Goal: Task Accomplishment & Management: Manage account settings

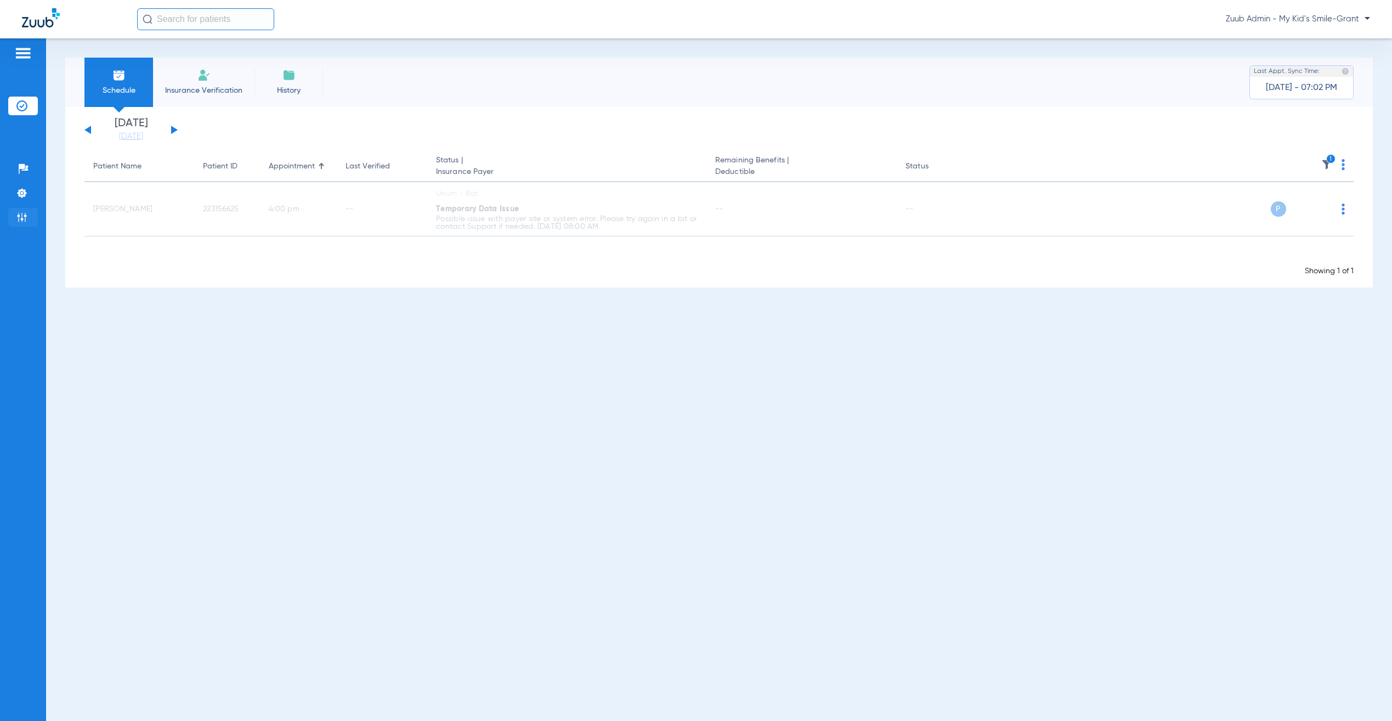
click at [22, 212] on img at bounding box center [21, 217] width 11 height 11
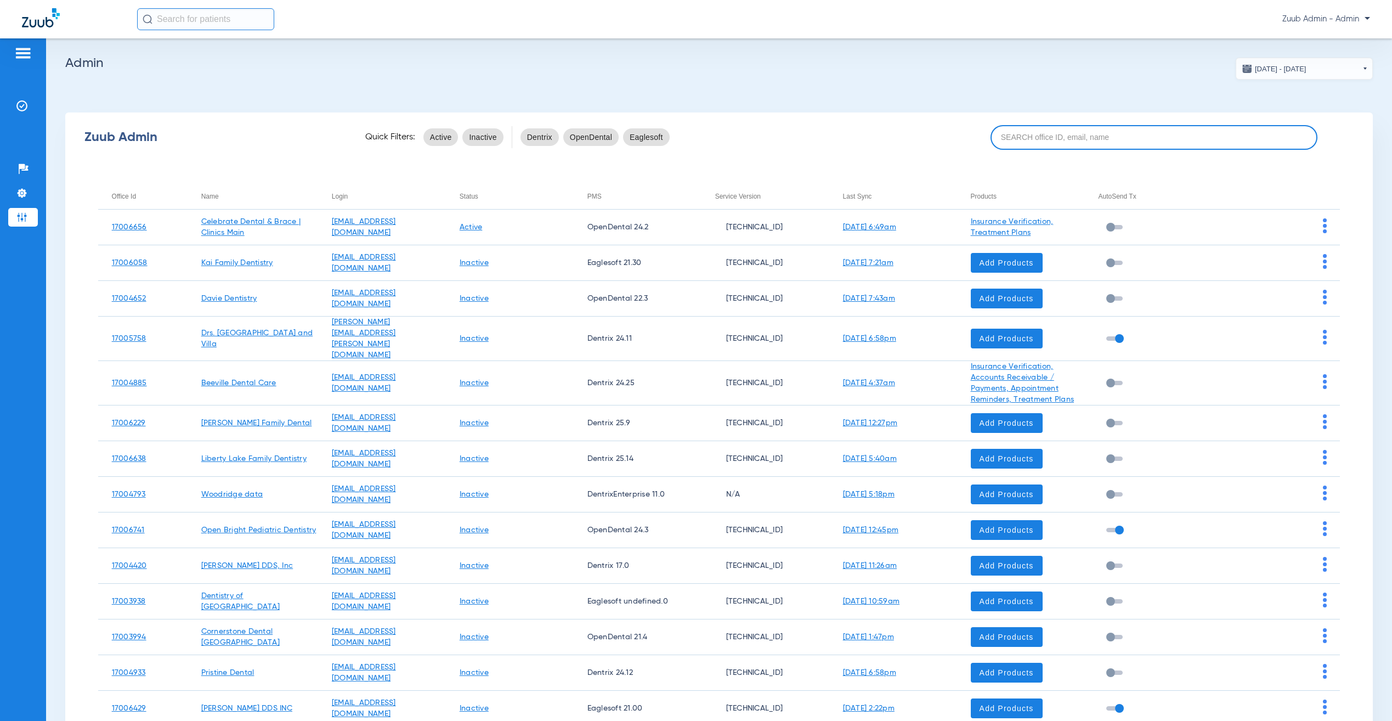
click at [1215, 135] on input at bounding box center [1153, 137] width 327 height 25
paste input "17007076"
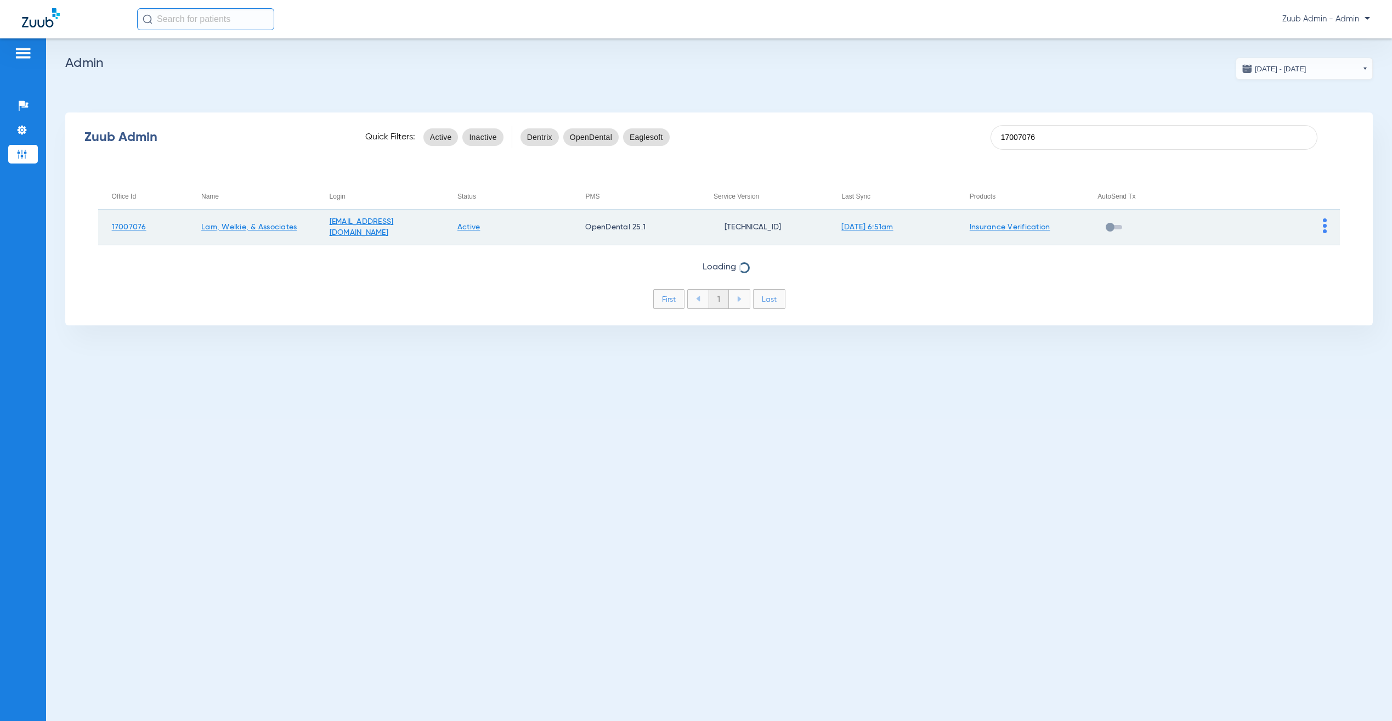
type input "17007076"
click at [1324, 220] on img at bounding box center [1325, 225] width 4 height 15
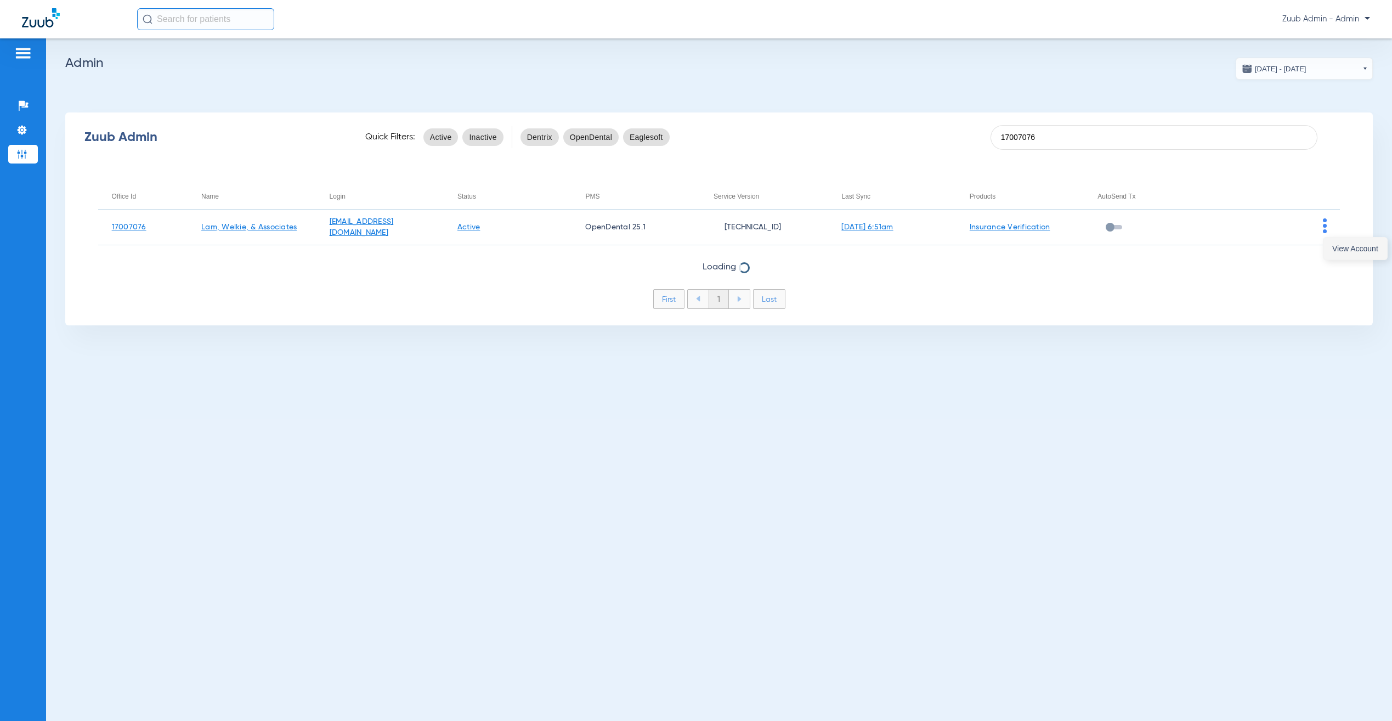
click at [1336, 246] on span "View Account" at bounding box center [1355, 249] width 46 height 8
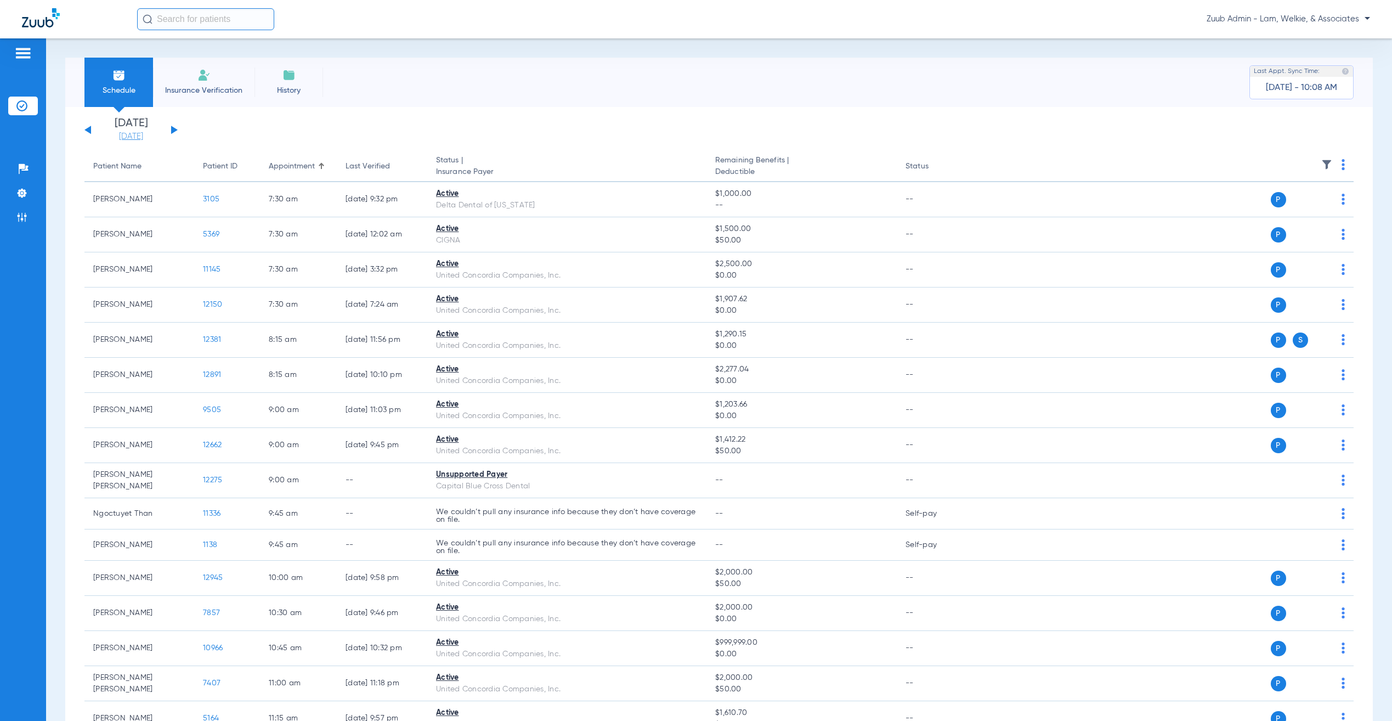
click at [121, 136] on link "[DATE]" at bounding box center [131, 136] width 66 height 11
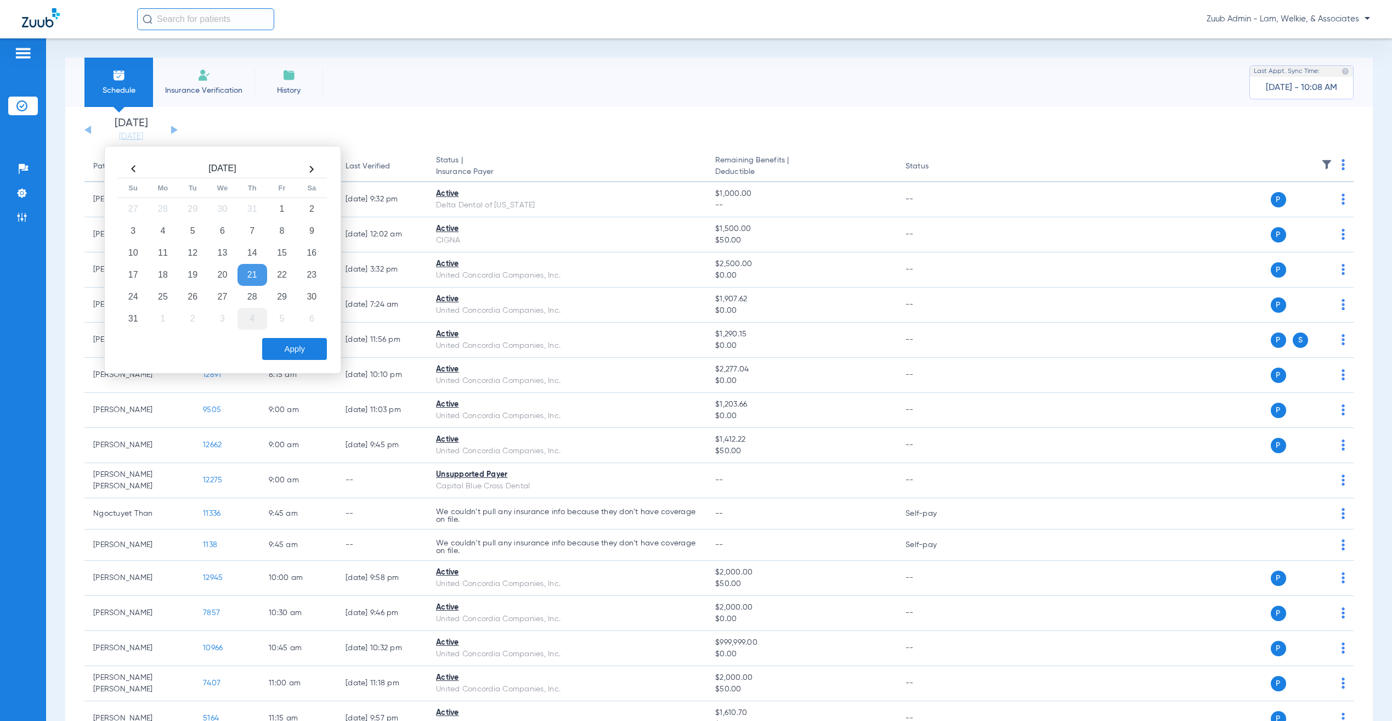
click at [253, 321] on td "4" at bounding box center [252, 319] width 30 height 22
click at [302, 347] on button "Apply" at bounding box center [294, 349] width 65 height 22
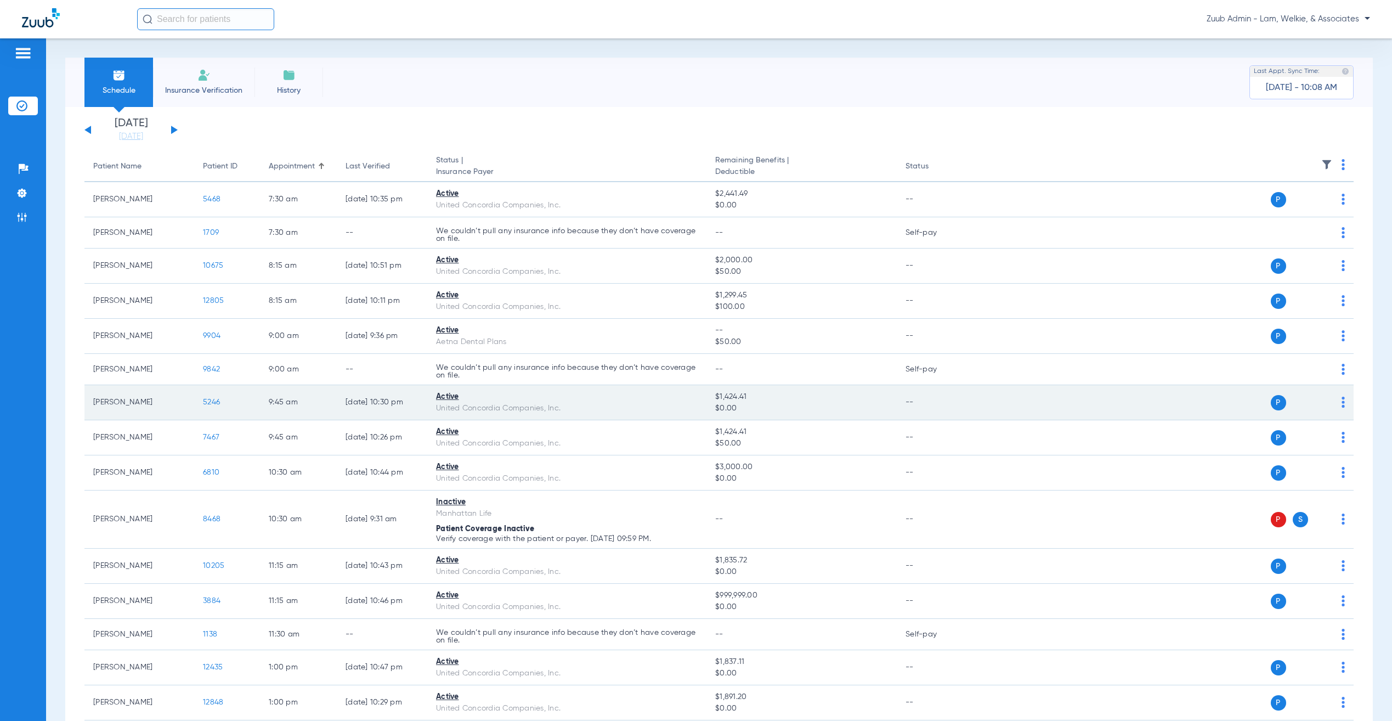
click at [217, 401] on span "5246" at bounding box center [211, 402] width 17 height 8
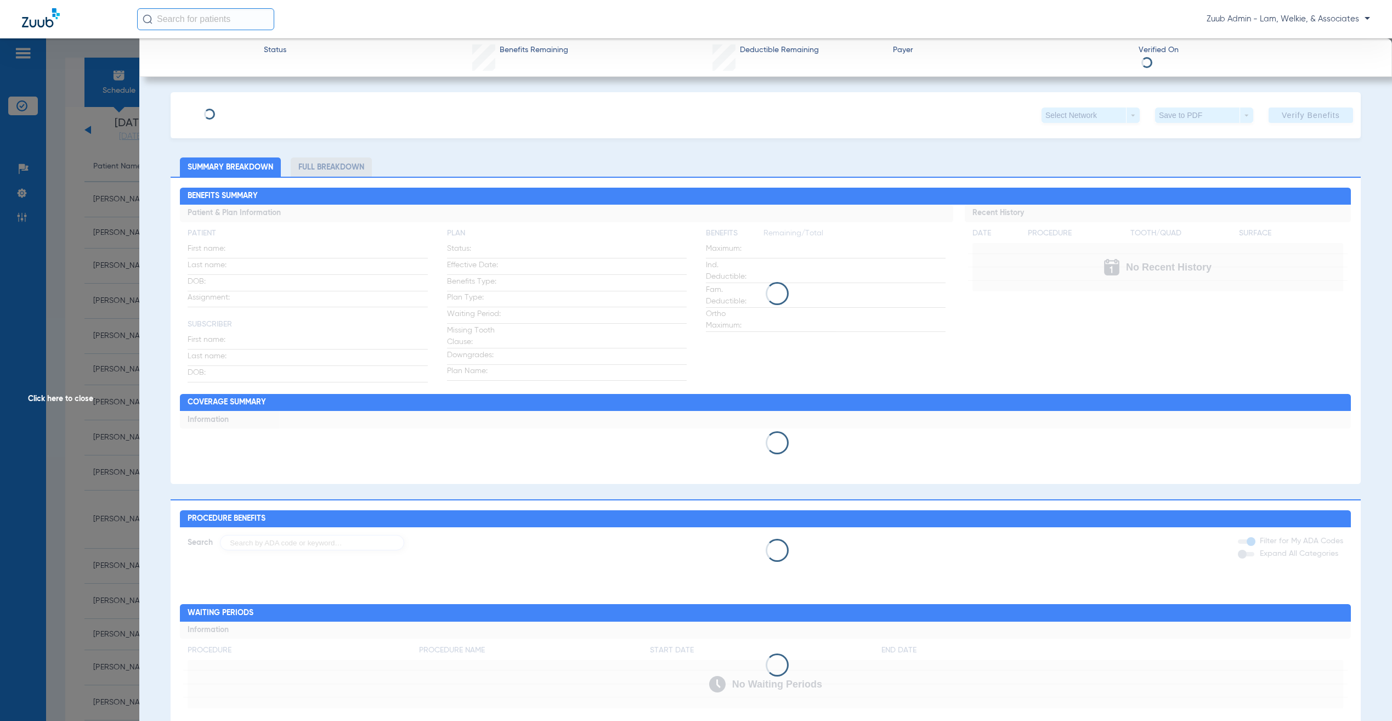
type input "[PERSON_NAME]"
type input "[DATE]"
type input "103472105001"
type input "852185043"
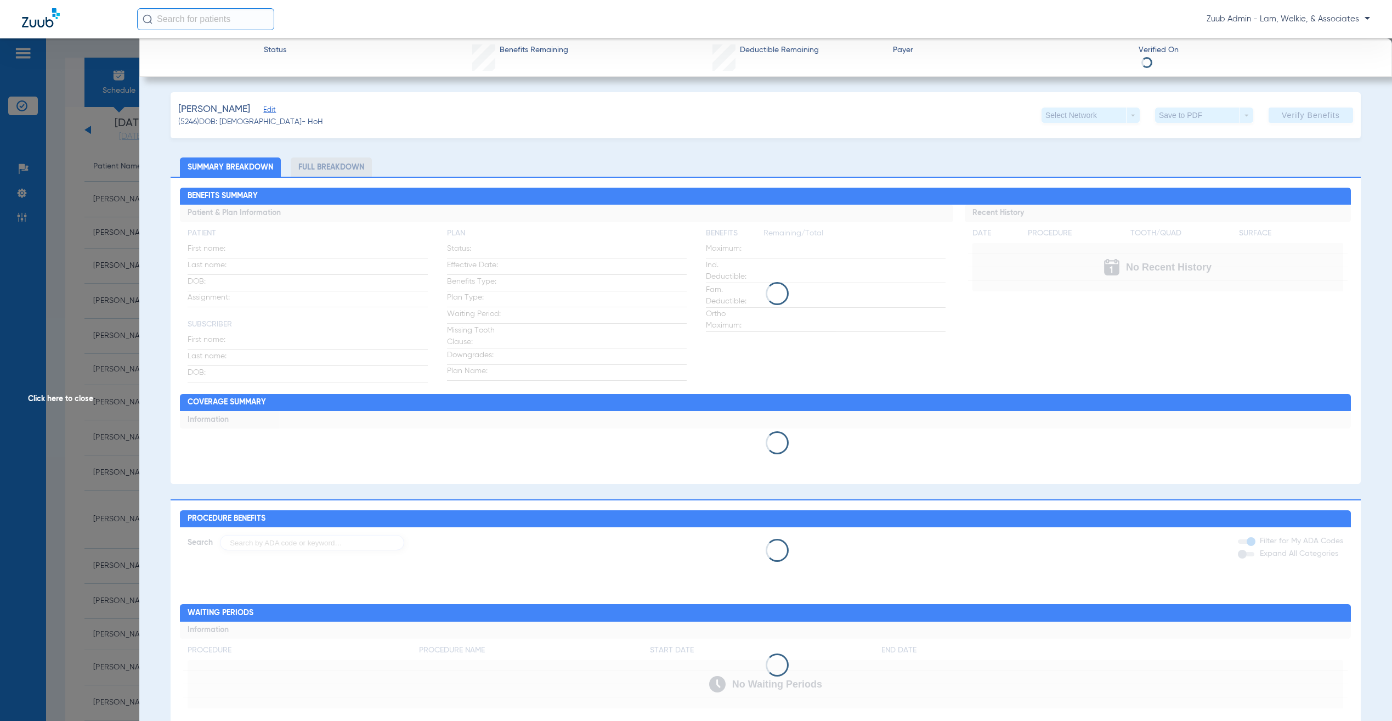
click at [263, 110] on span "Edit" at bounding box center [268, 111] width 10 height 10
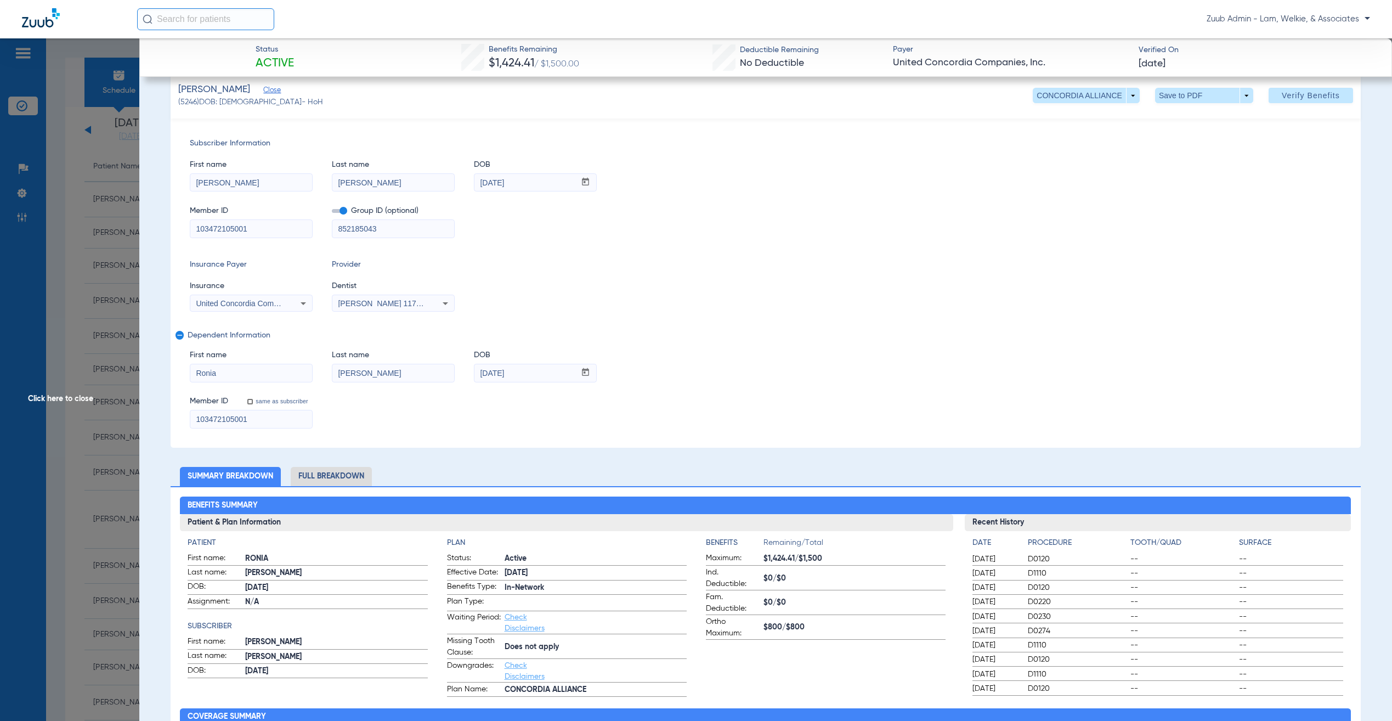
scroll to position [79, 0]
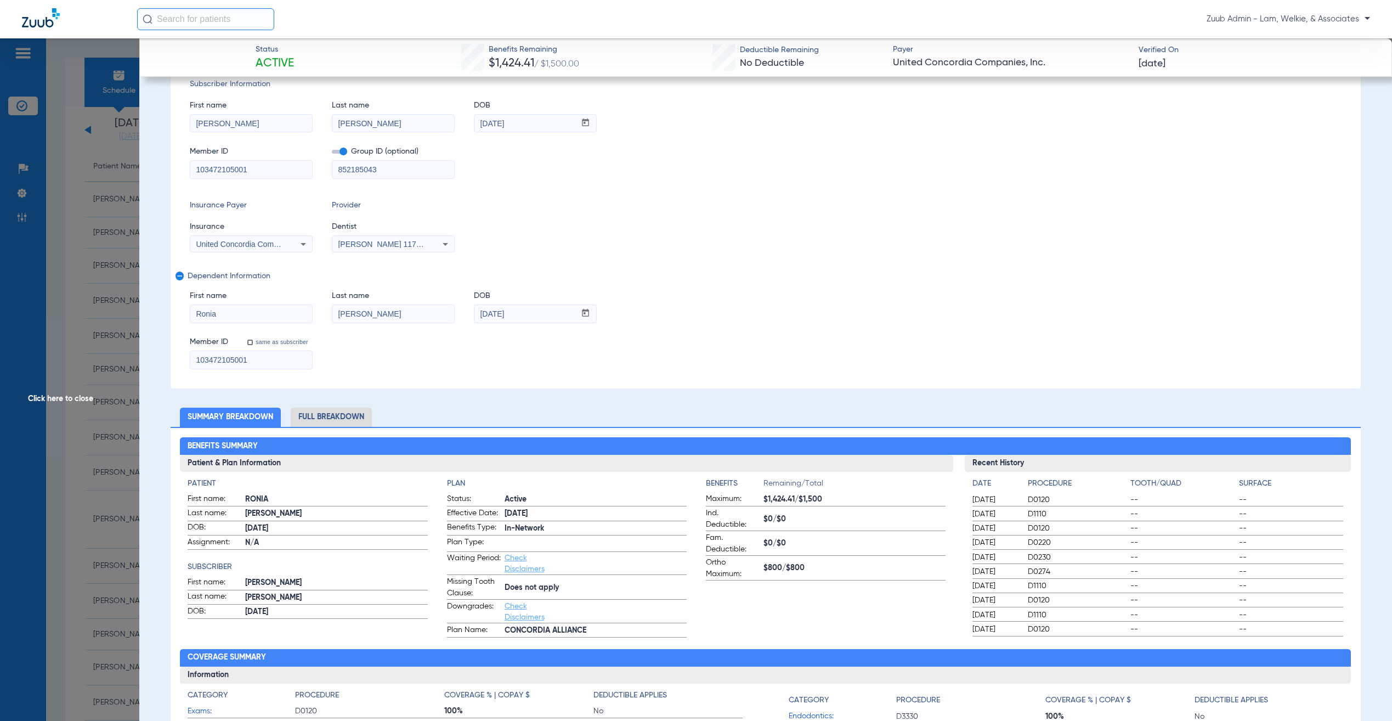
click at [98, 353] on span "Click here to close" at bounding box center [69, 398] width 139 height 721
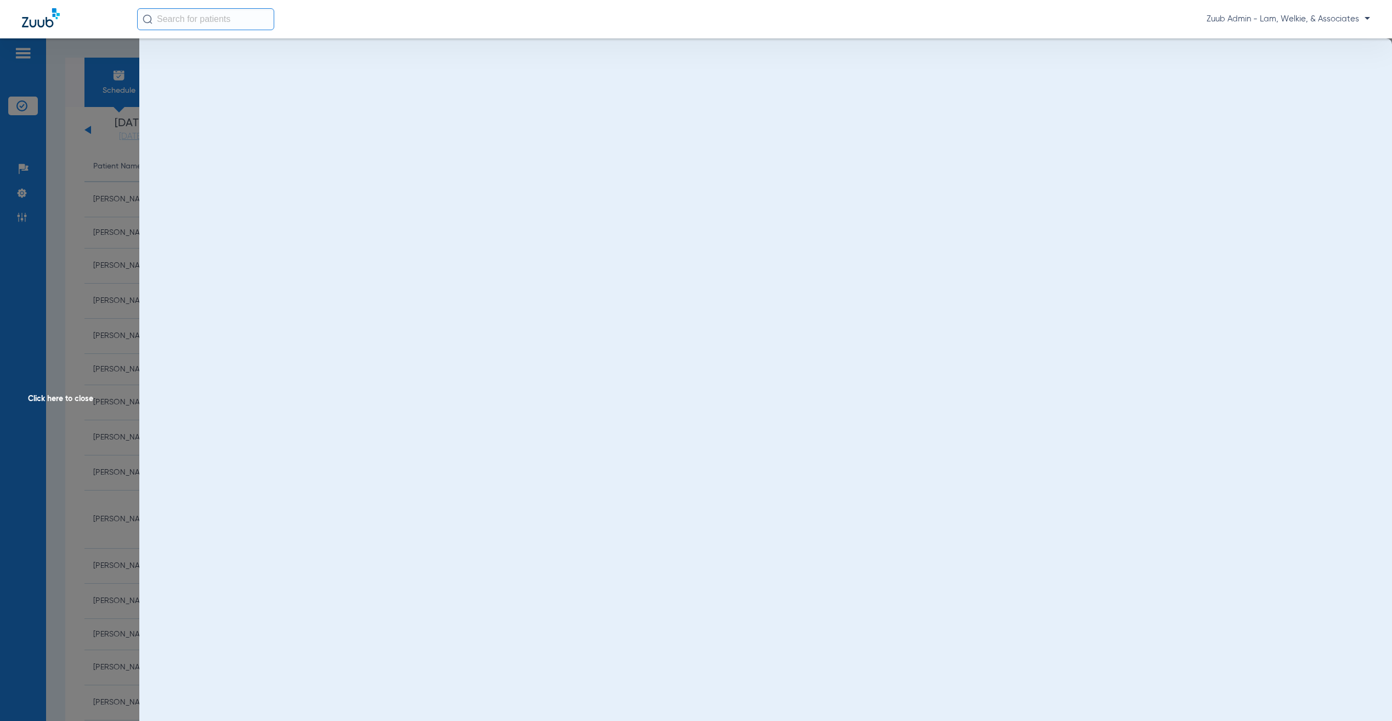
scroll to position [0, 0]
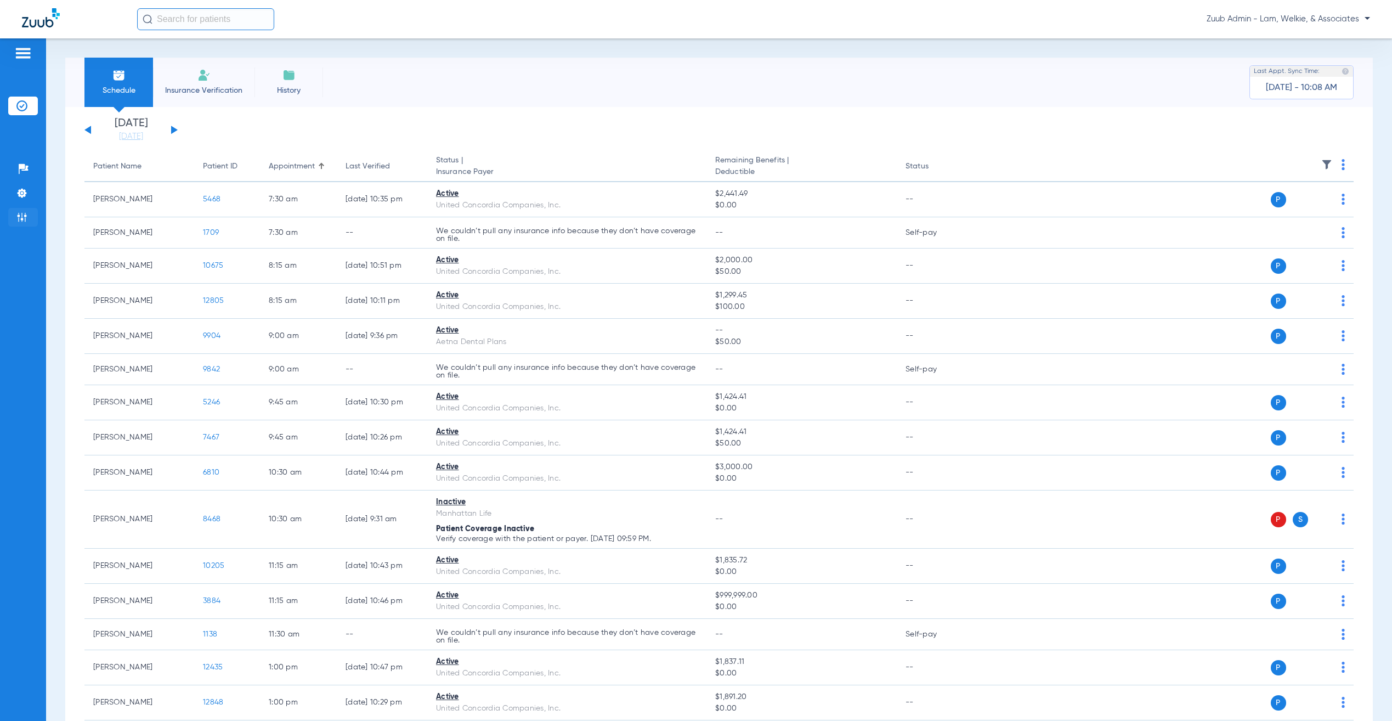
click at [20, 212] on img at bounding box center [21, 217] width 11 height 11
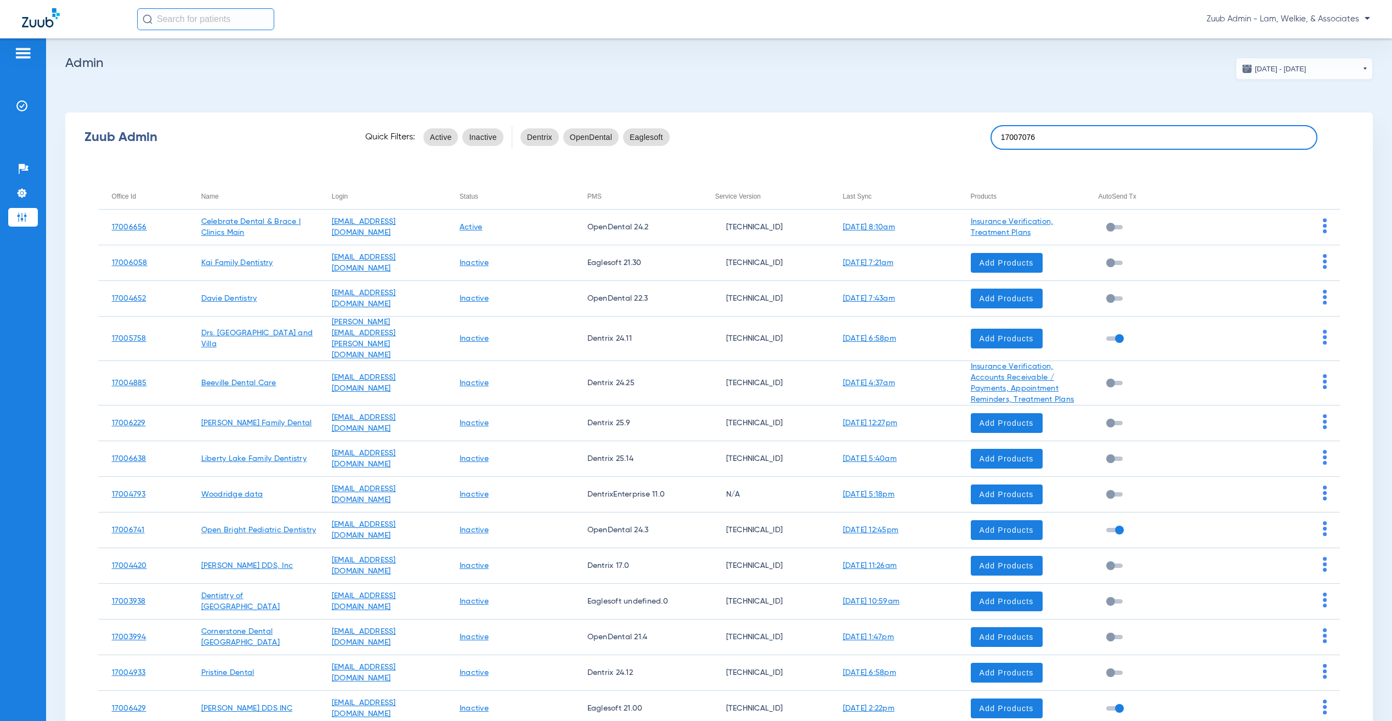
type input "17007076"
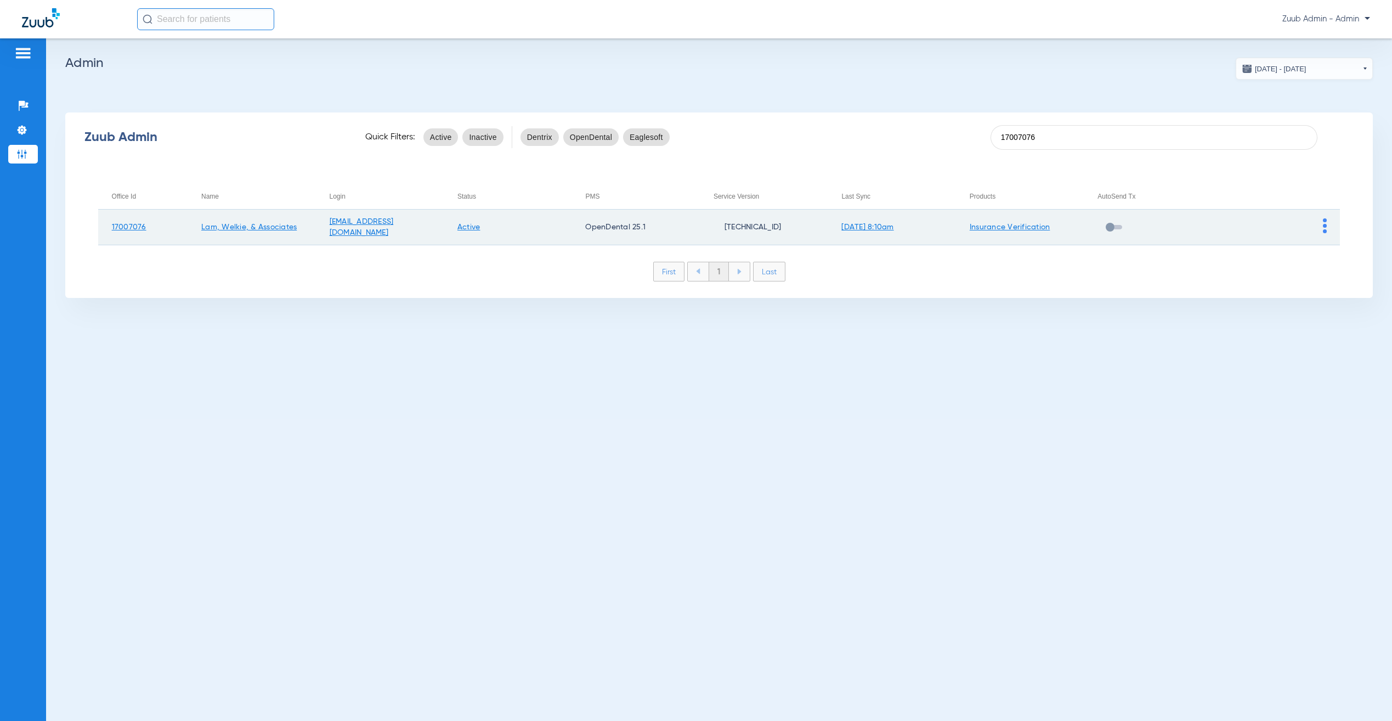
click at [868, 223] on link "[DATE] 8:10am" at bounding box center [867, 227] width 52 height 8
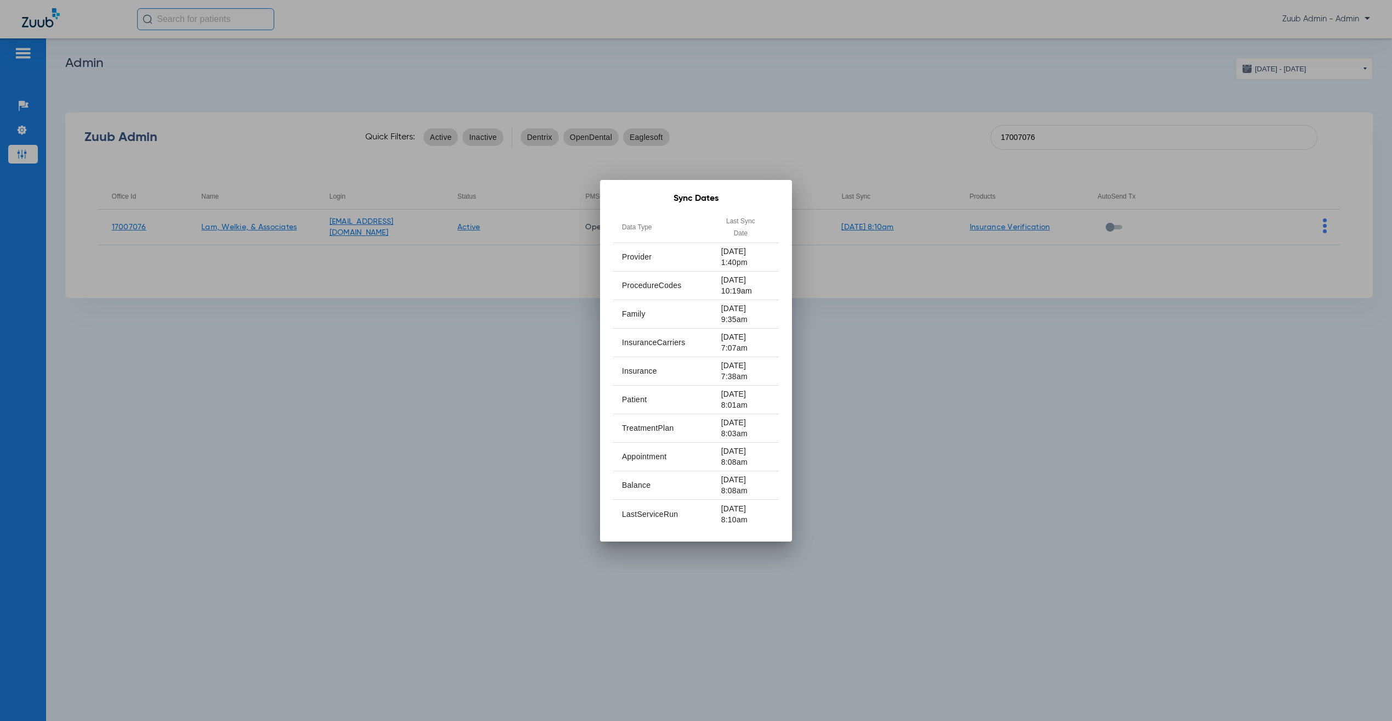
click at [1056, 326] on div at bounding box center [696, 360] width 1392 height 721
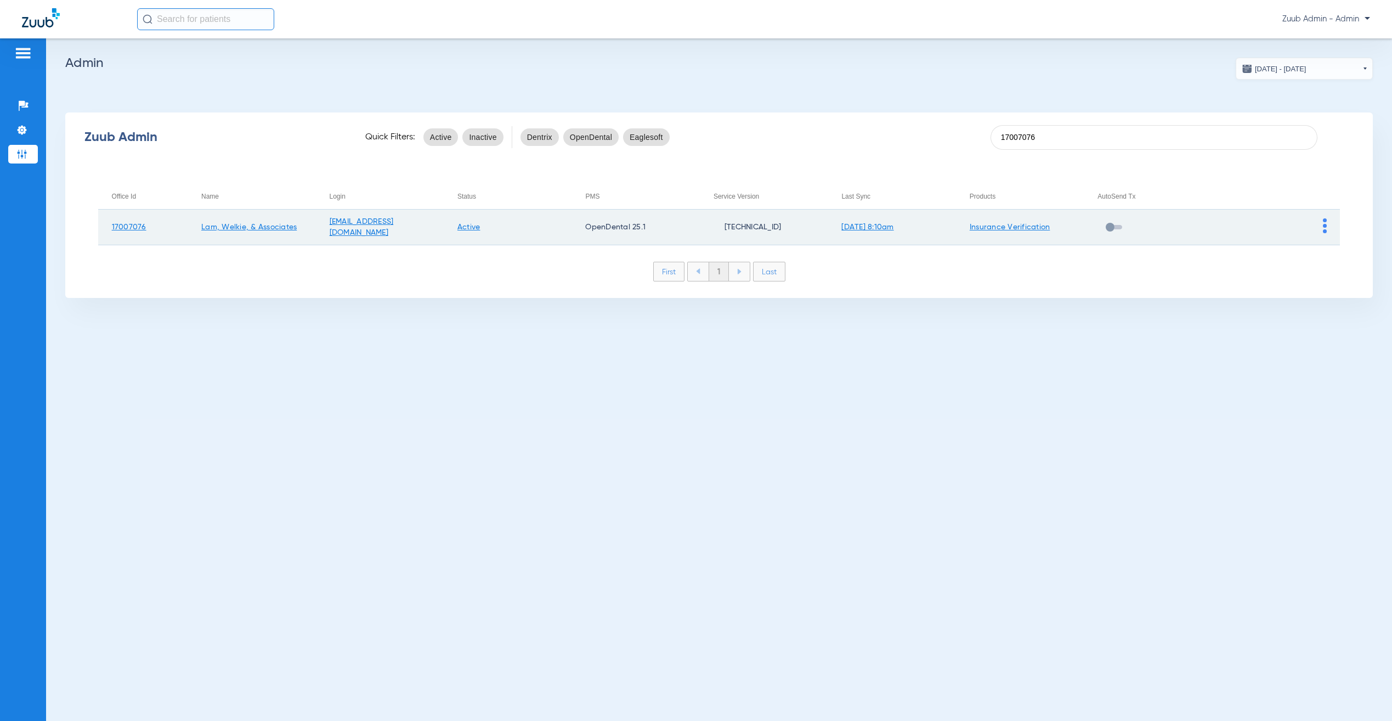
click at [1325, 223] on img at bounding box center [1325, 225] width 4 height 15
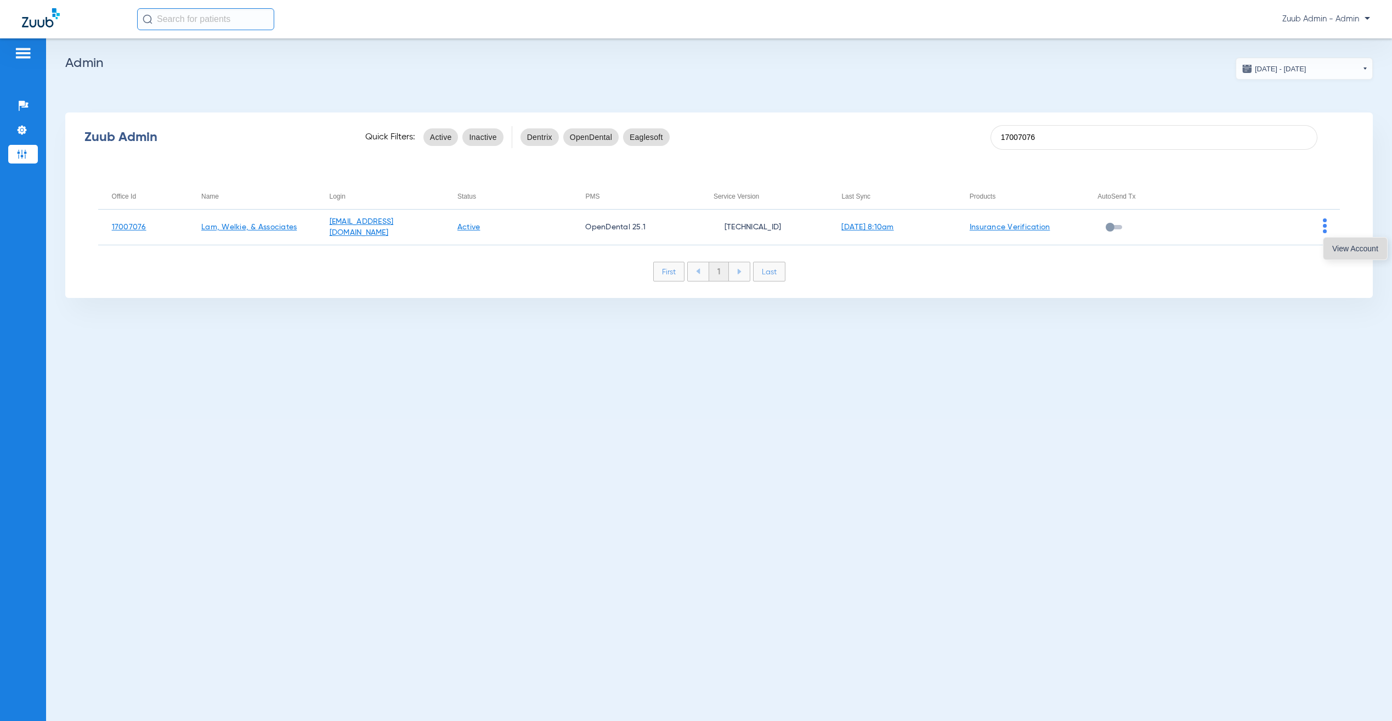
click at [1331, 241] on button "View Account" at bounding box center [1355, 248] width 64 height 22
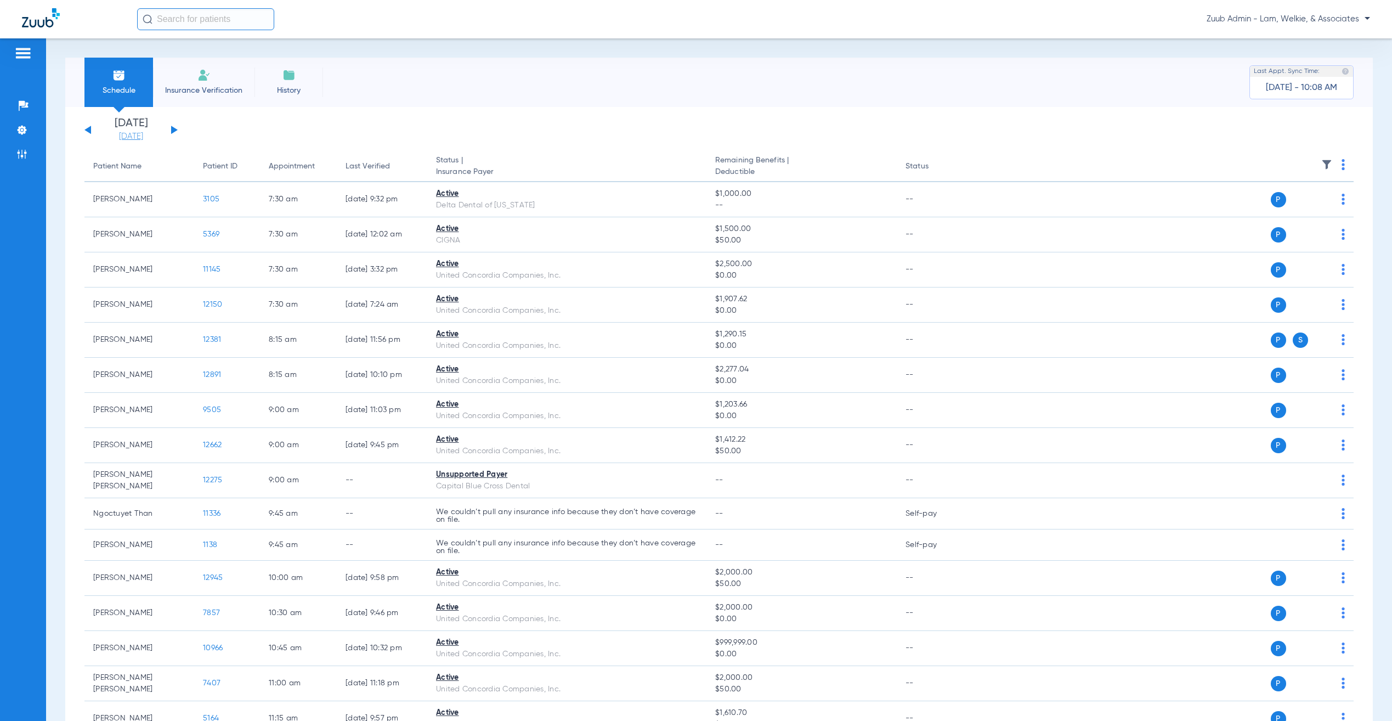
click at [131, 135] on link "[DATE]" at bounding box center [131, 136] width 66 height 11
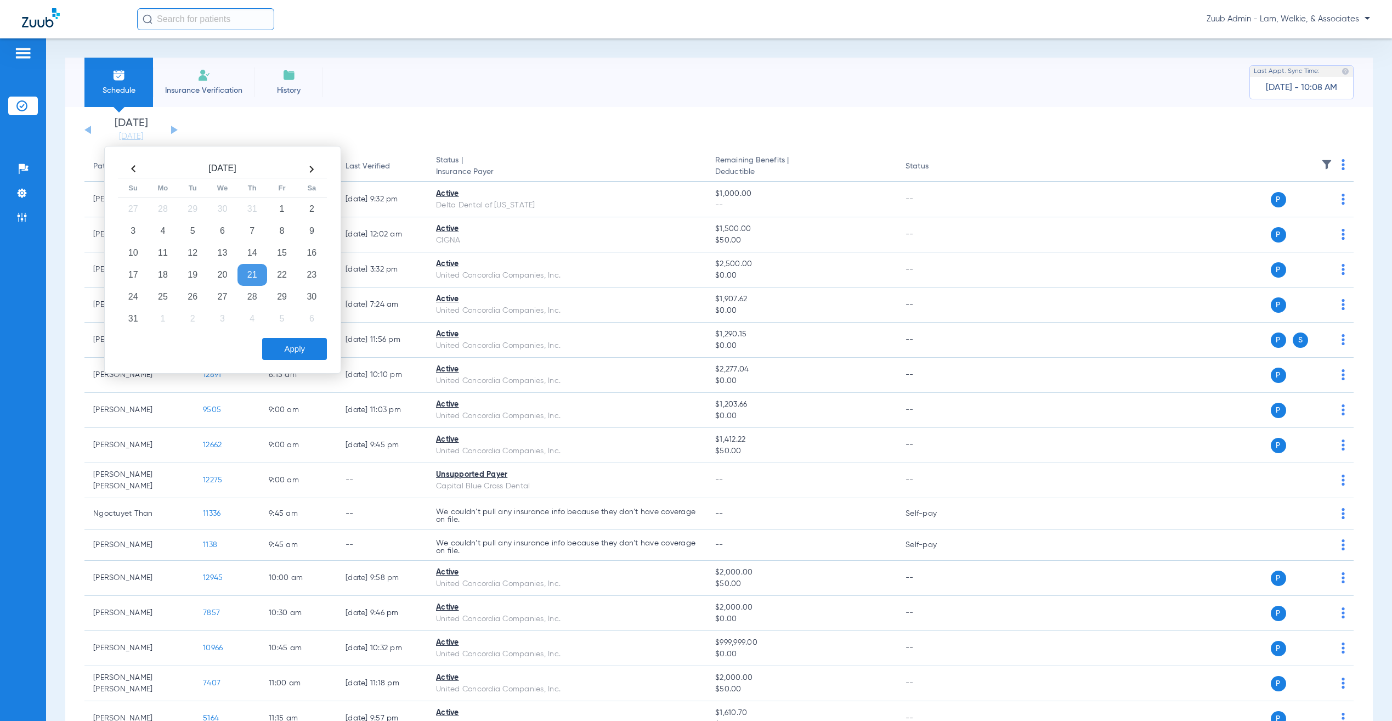
click at [252, 317] on td "4" at bounding box center [252, 319] width 30 height 22
click at [303, 354] on button "Apply" at bounding box center [294, 349] width 65 height 22
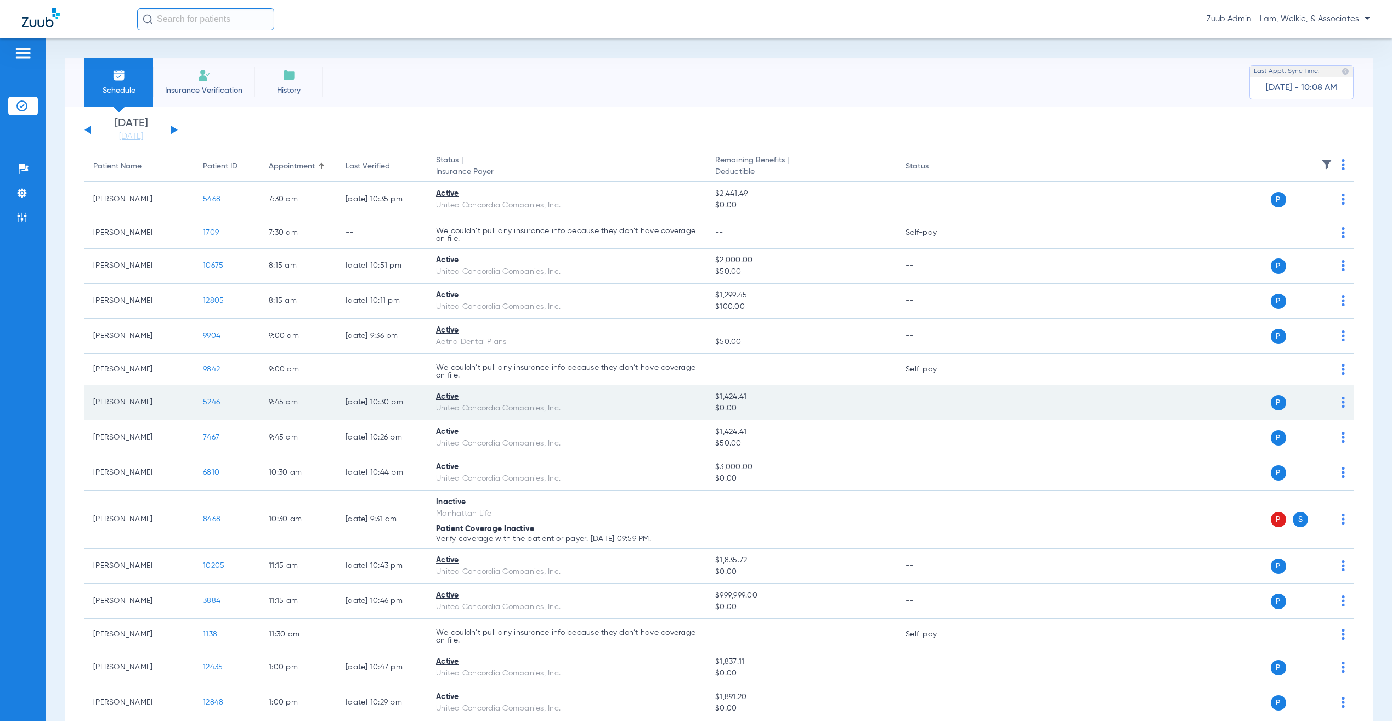
click at [1333, 404] on td "P S" at bounding box center [1162, 402] width 383 height 35
click at [1341, 402] on img at bounding box center [1342, 401] width 3 height 11
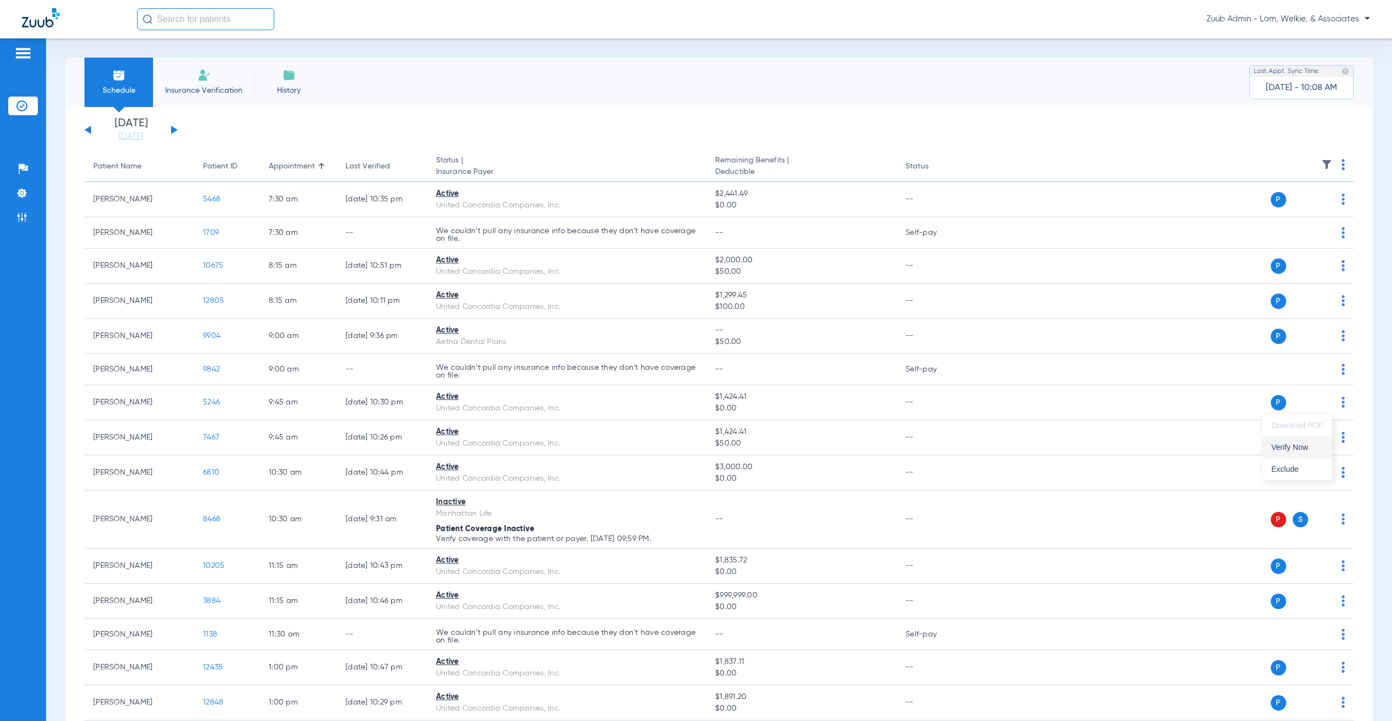
click at [1311, 445] on span "Verify Now" at bounding box center [1297, 447] width 52 height 8
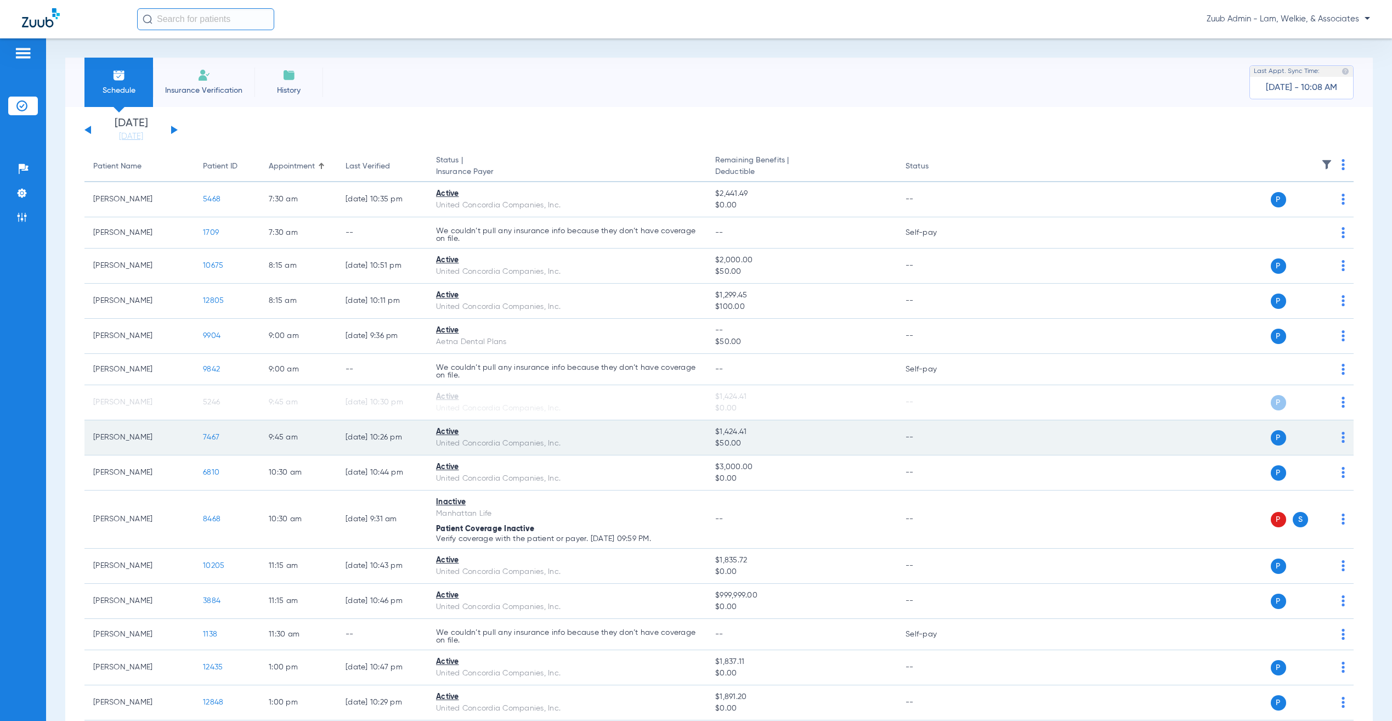
click at [1341, 439] on img at bounding box center [1342, 437] width 3 height 11
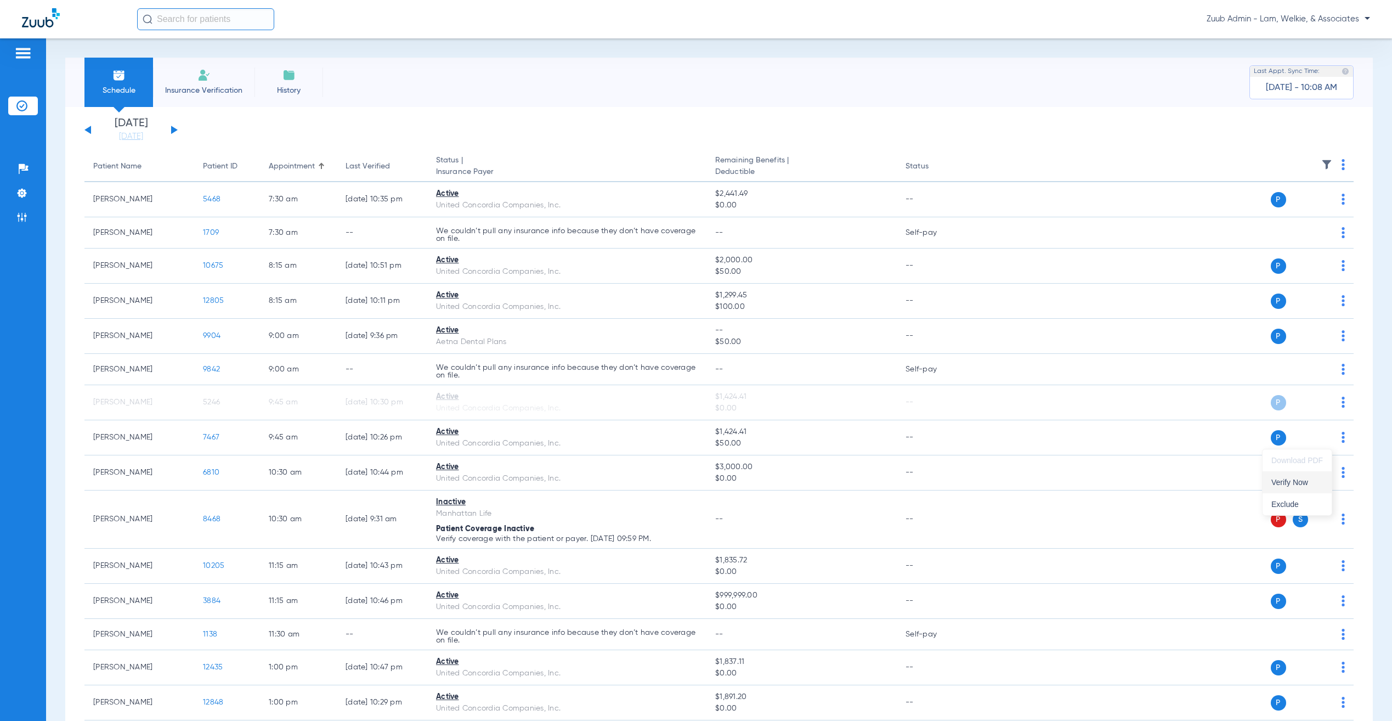
click at [1308, 474] on button "Verify Now" at bounding box center [1296, 482] width 69 height 22
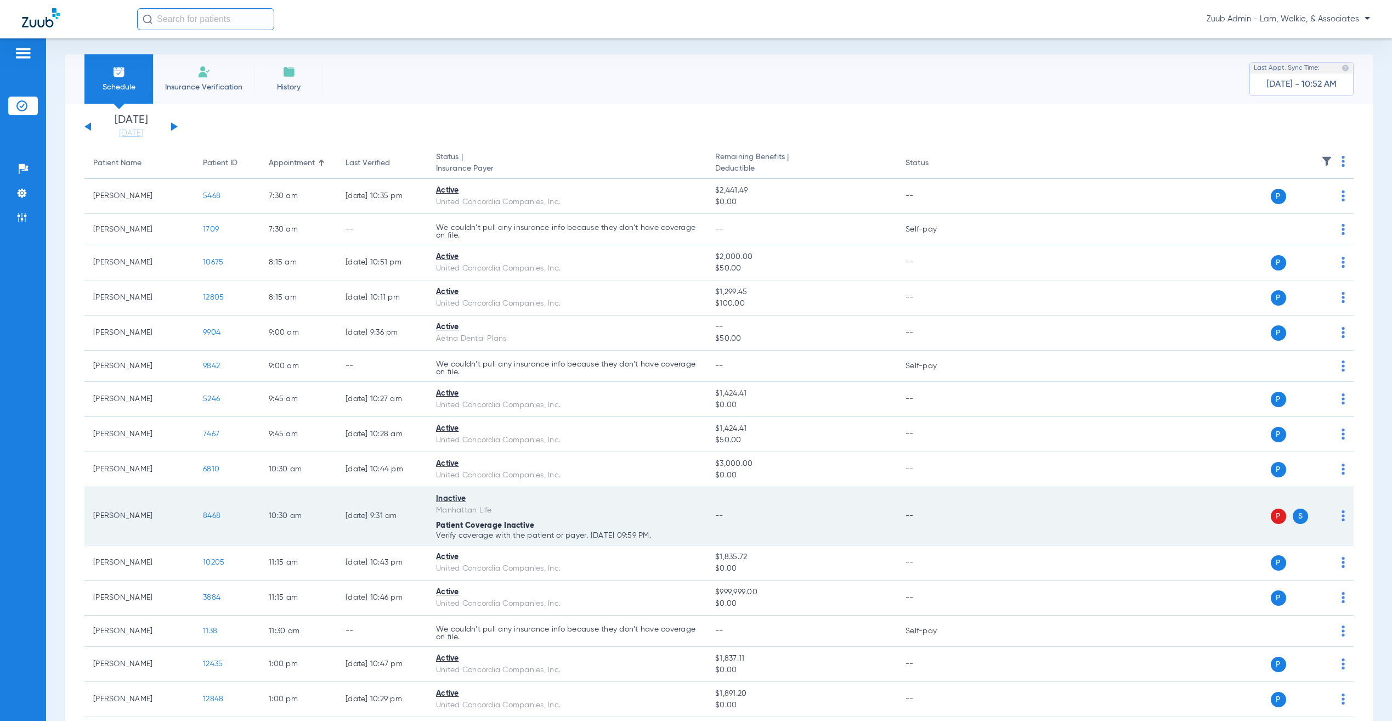
scroll to position [7, 0]
click at [207, 516] on span "8468" at bounding box center [212, 512] width 18 height 8
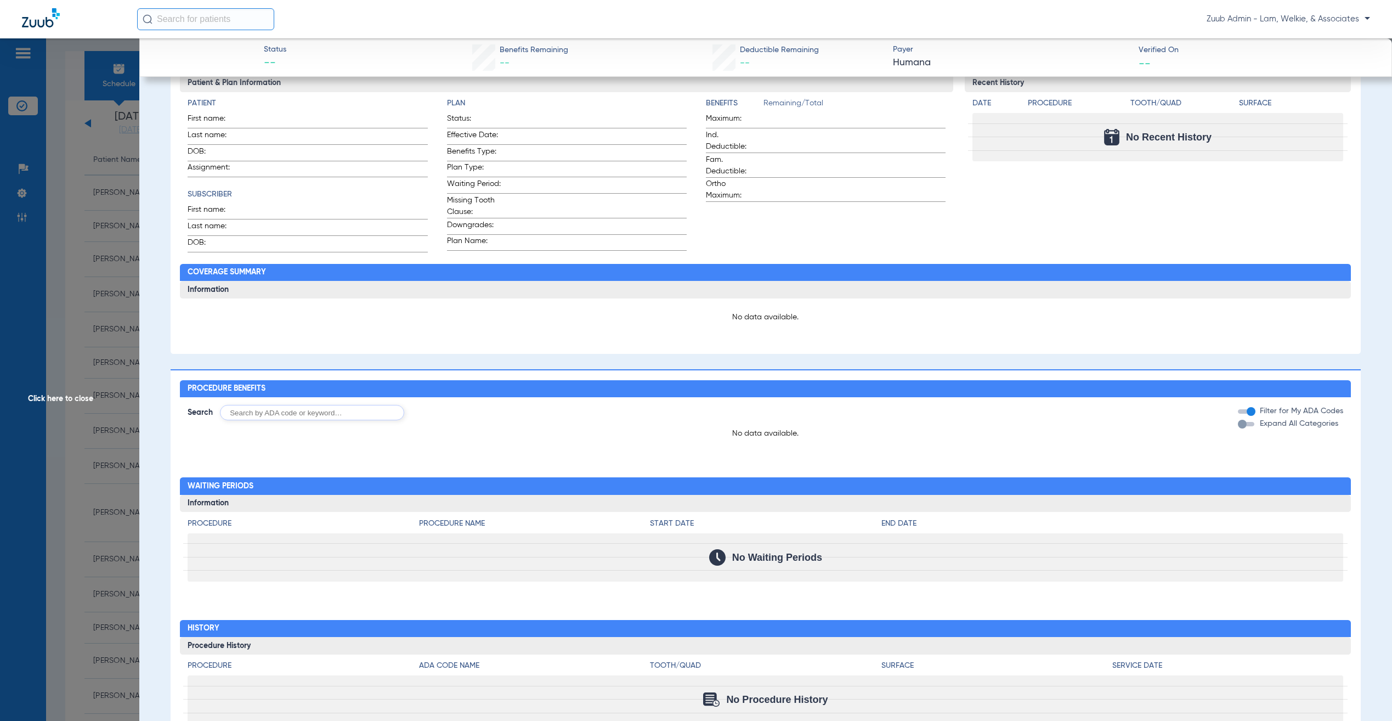
scroll to position [0, 0]
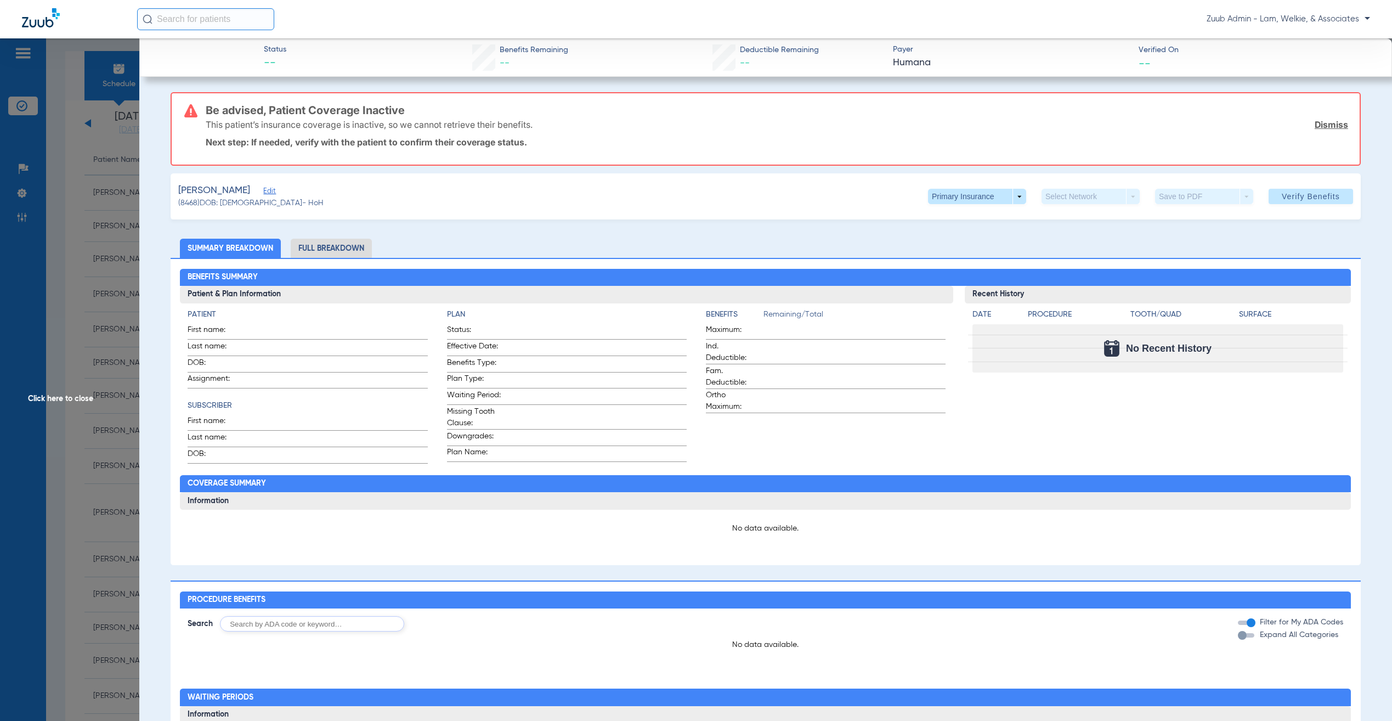
click at [82, 268] on span "Click here to close" at bounding box center [69, 398] width 139 height 721
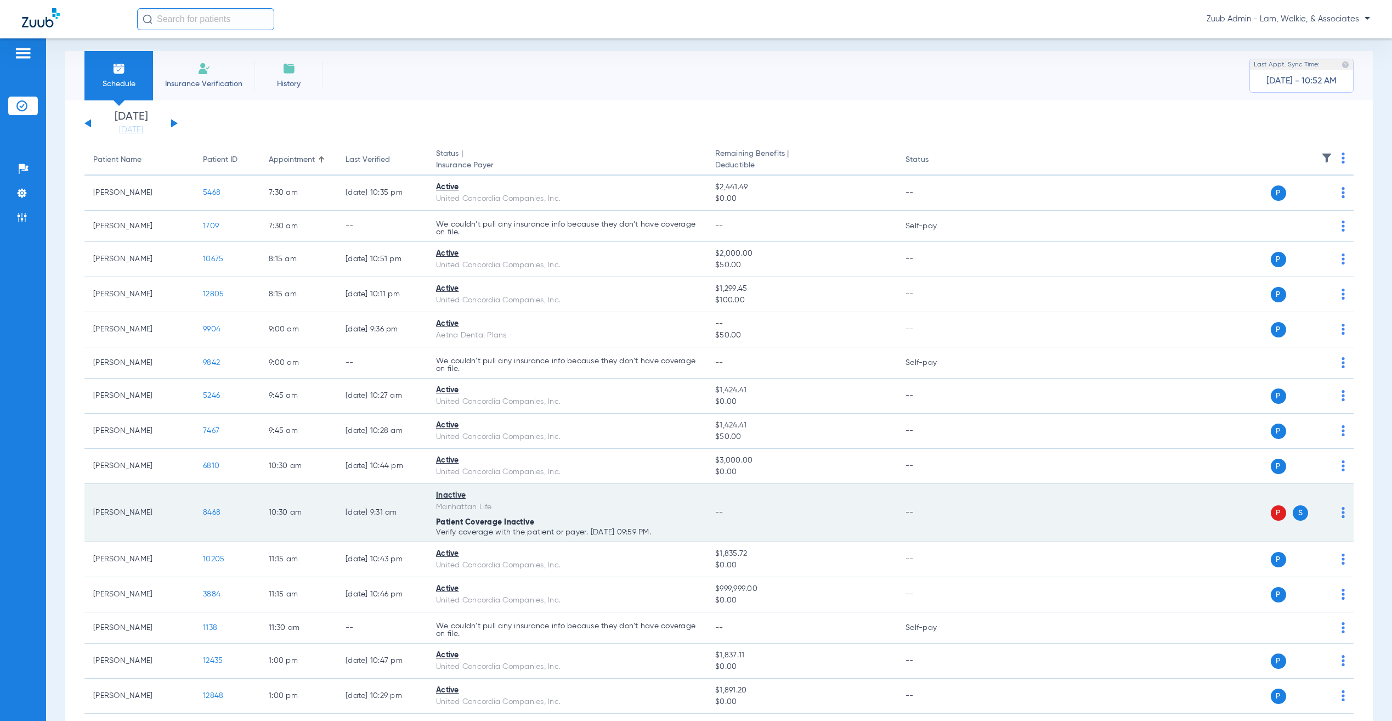
click at [211, 513] on span "8468" at bounding box center [212, 512] width 18 height 8
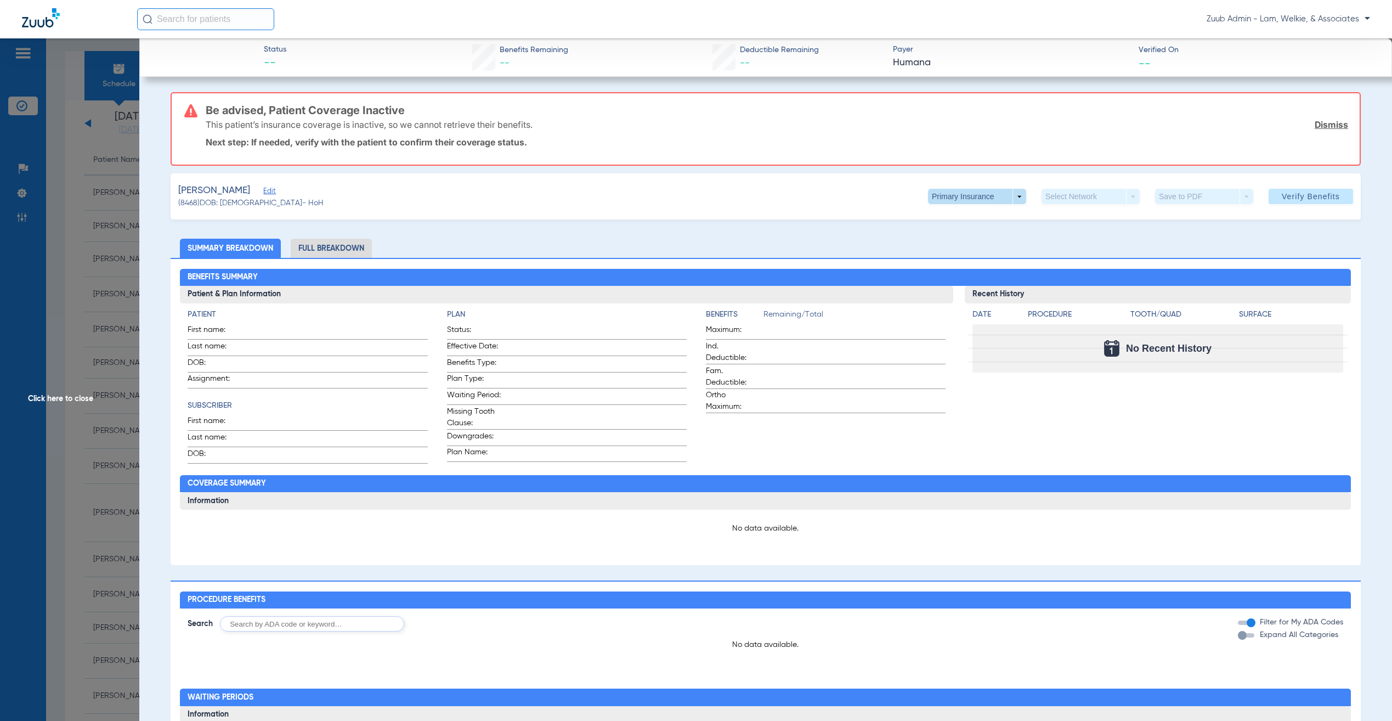
click at [944, 196] on span at bounding box center [977, 196] width 98 height 15
click at [945, 243] on span "Secondary Insurance" at bounding box center [961, 240] width 72 height 8
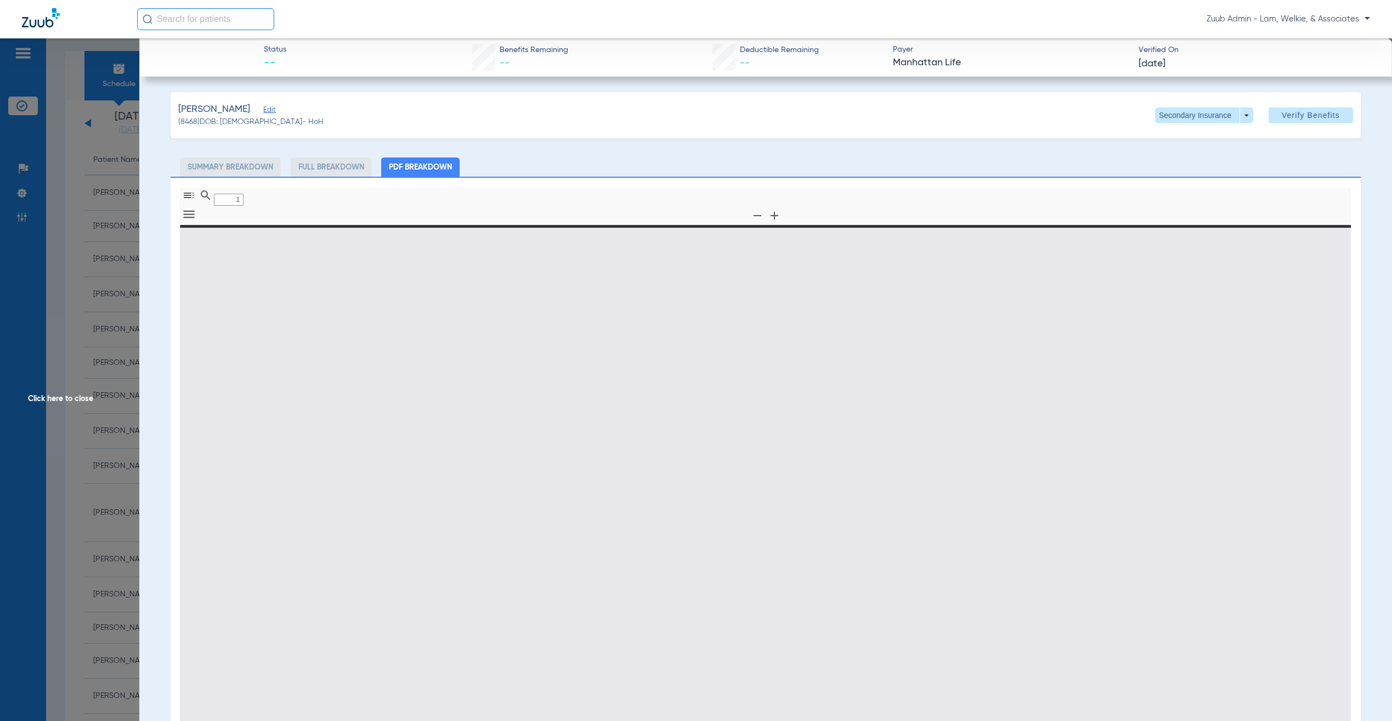
type input "0"
select select "page-width"
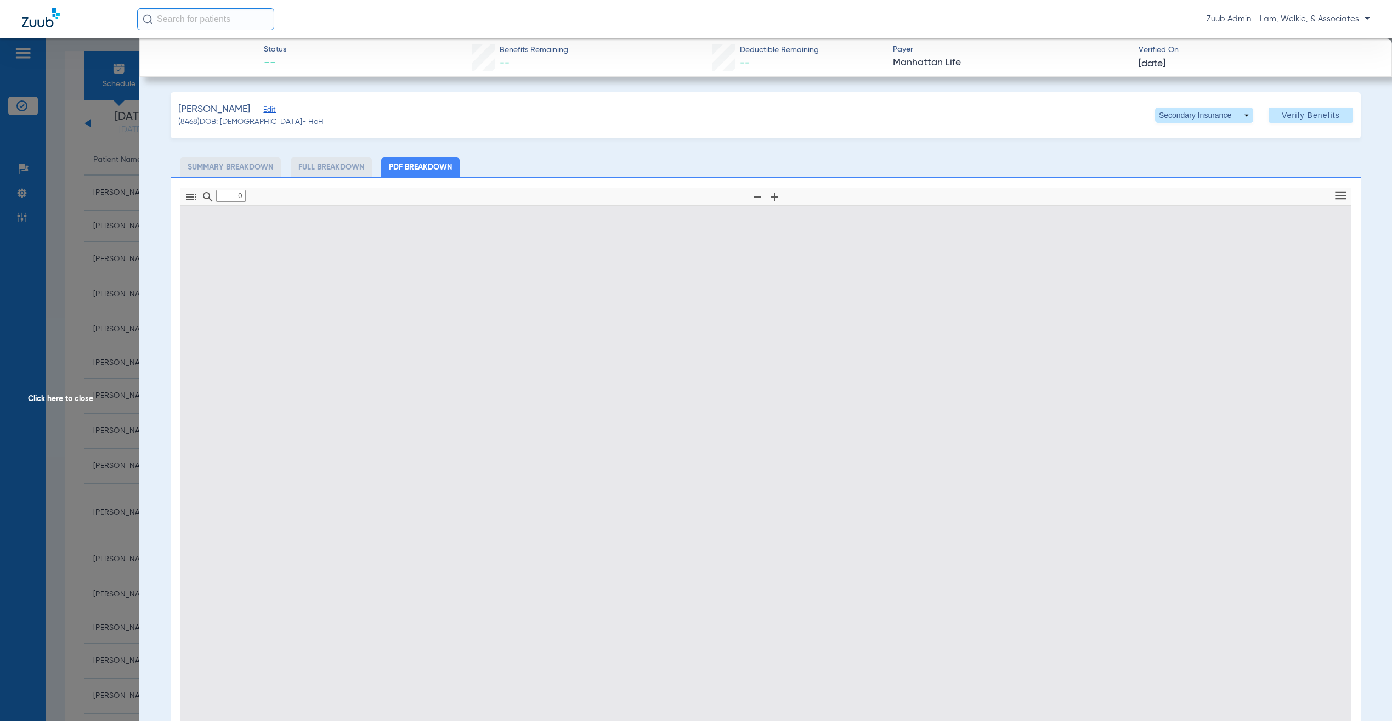
click at [269, 108] on span "Edit" at bounding box center [268, 111] width 10 height 10
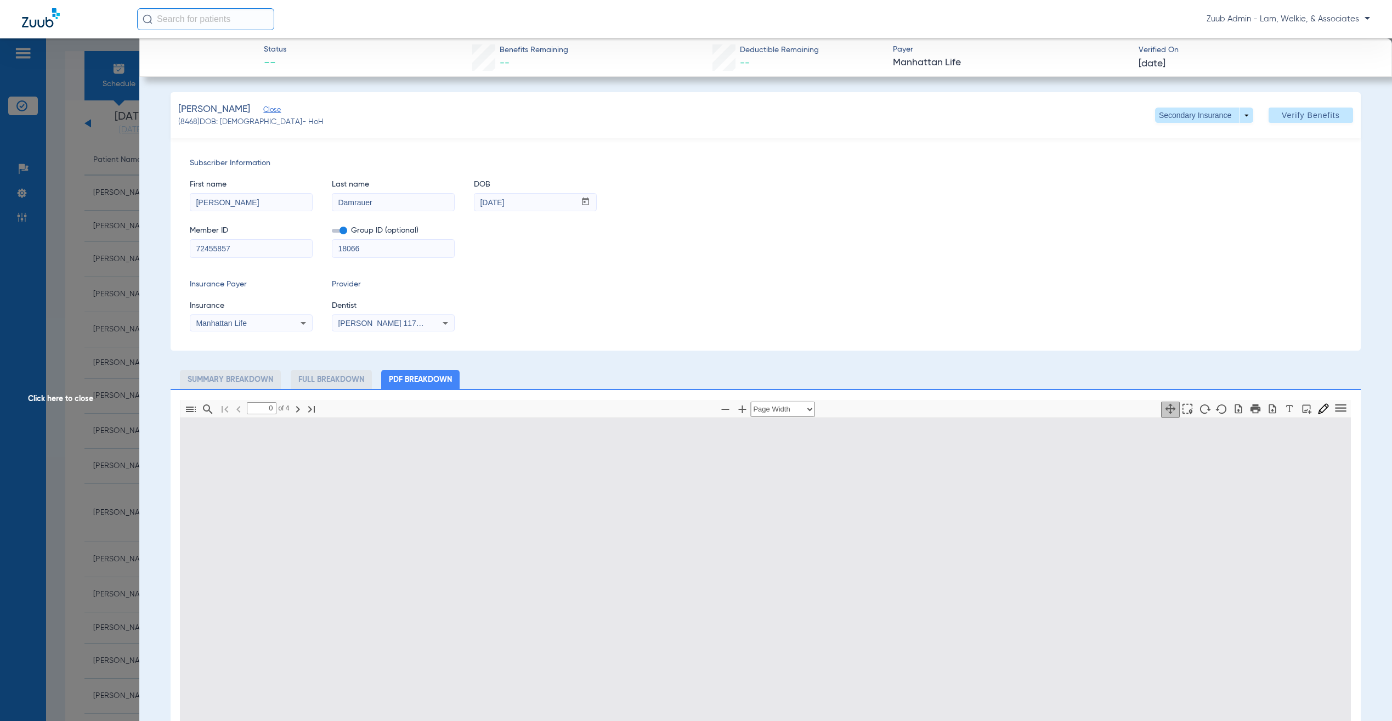
type input "1"
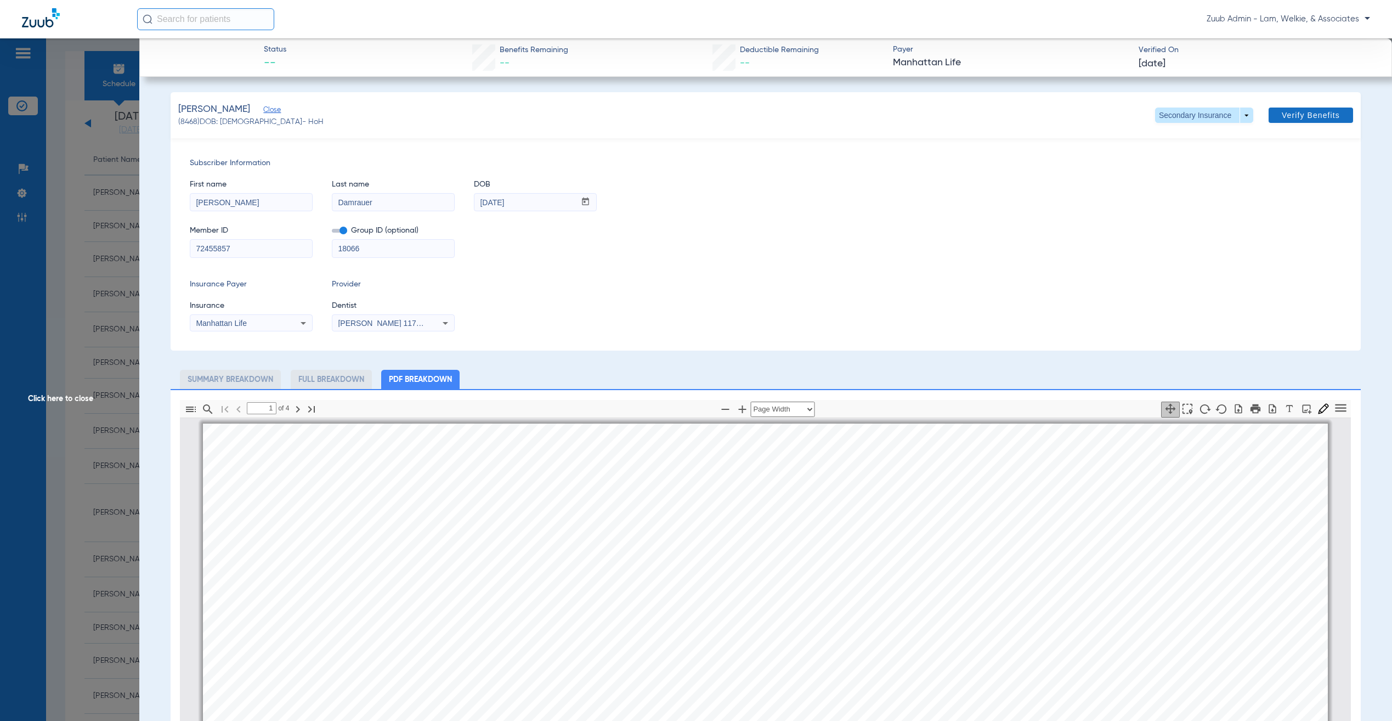
click at [1281, 115] on span "Verify Benefits" at bounding box center [1310, 115] width 58 height 9
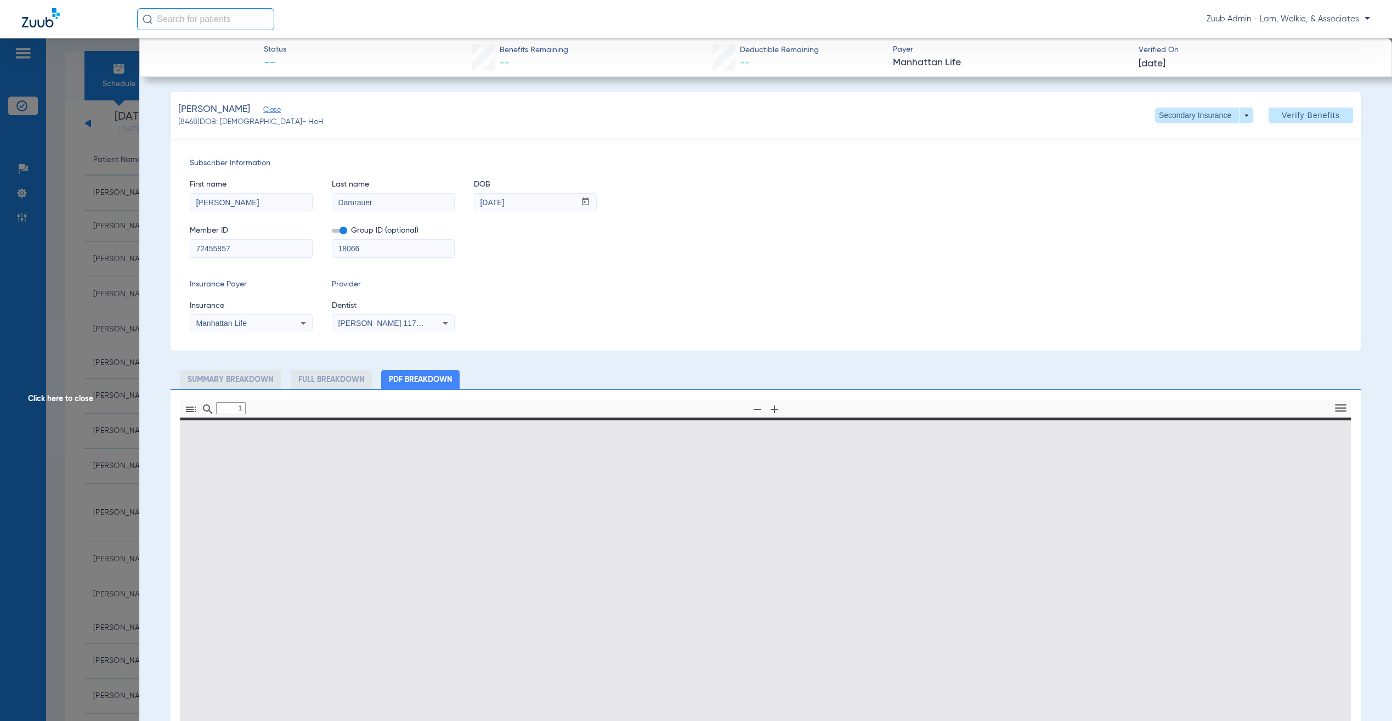
type input "0"
select select "page-width"
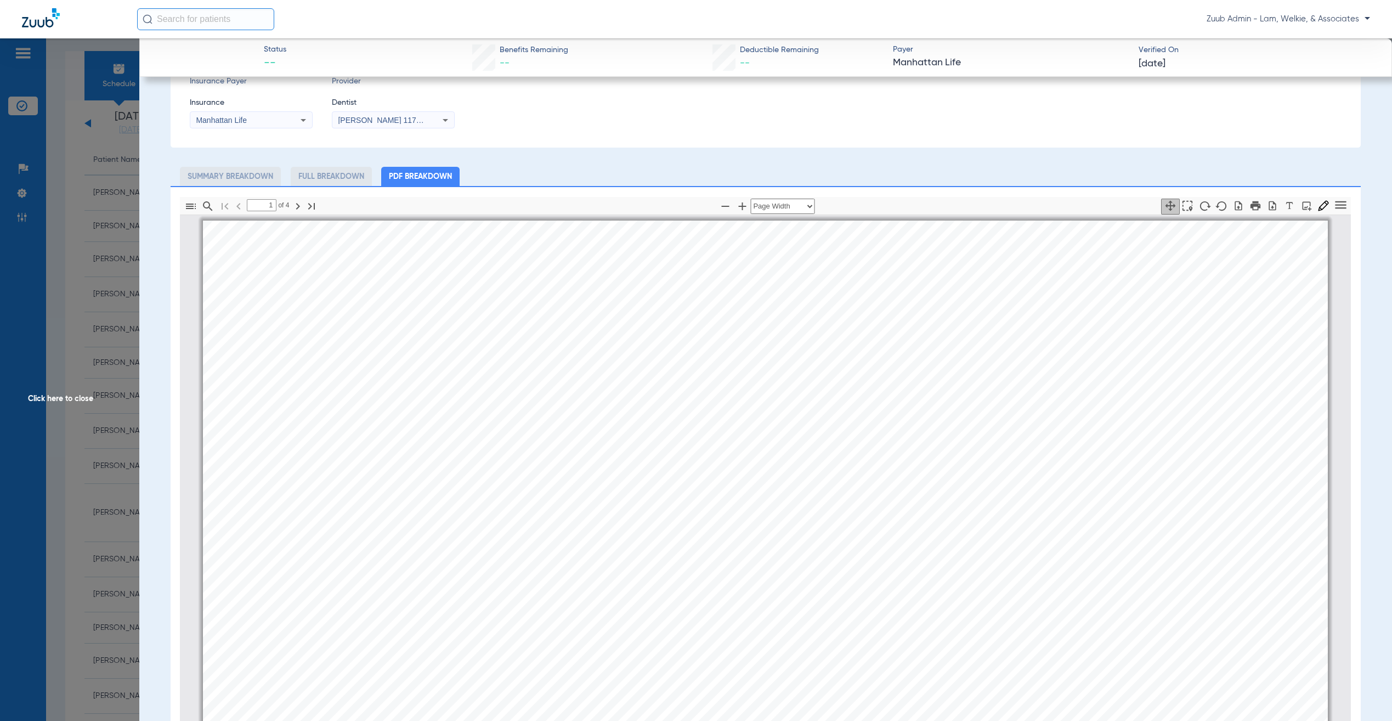
scroll to position [208, 0]
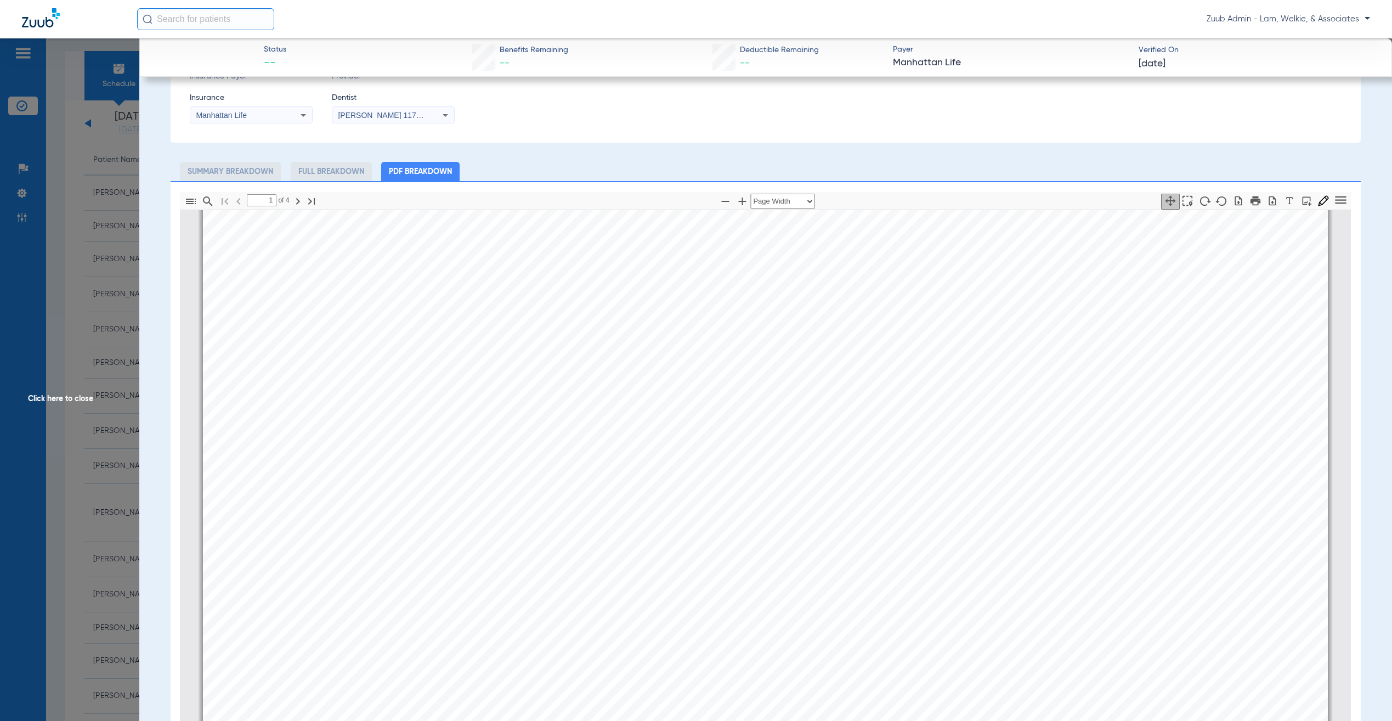
click at [750, 462] on div "Policy # 455857  Insured: [PERSON_NAME] Plan Description: DENTAL/VISION/HEARIN…" at bounding box center [765, 608] width 1125 height 796
click at [755, 439] on span "OK" at bounding box center [765, 441] width 20 height 14
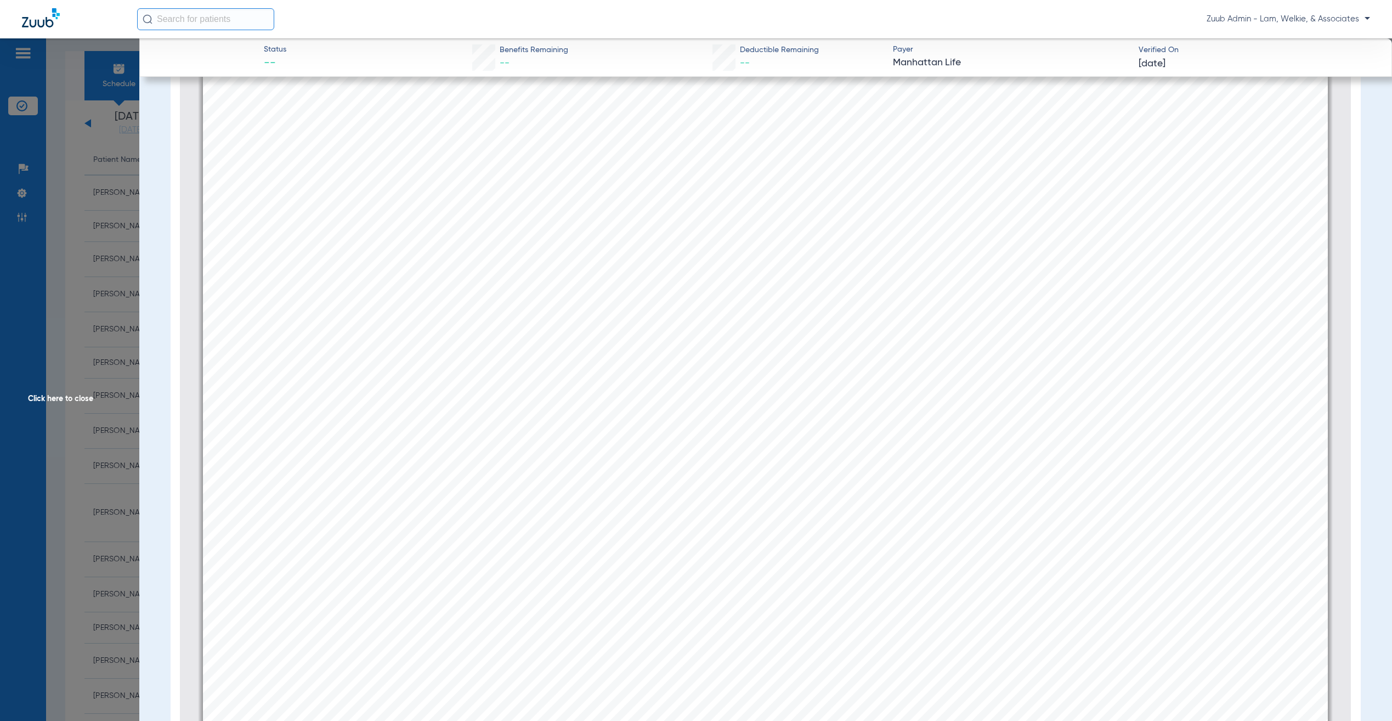
scroll to position [2399, 0]
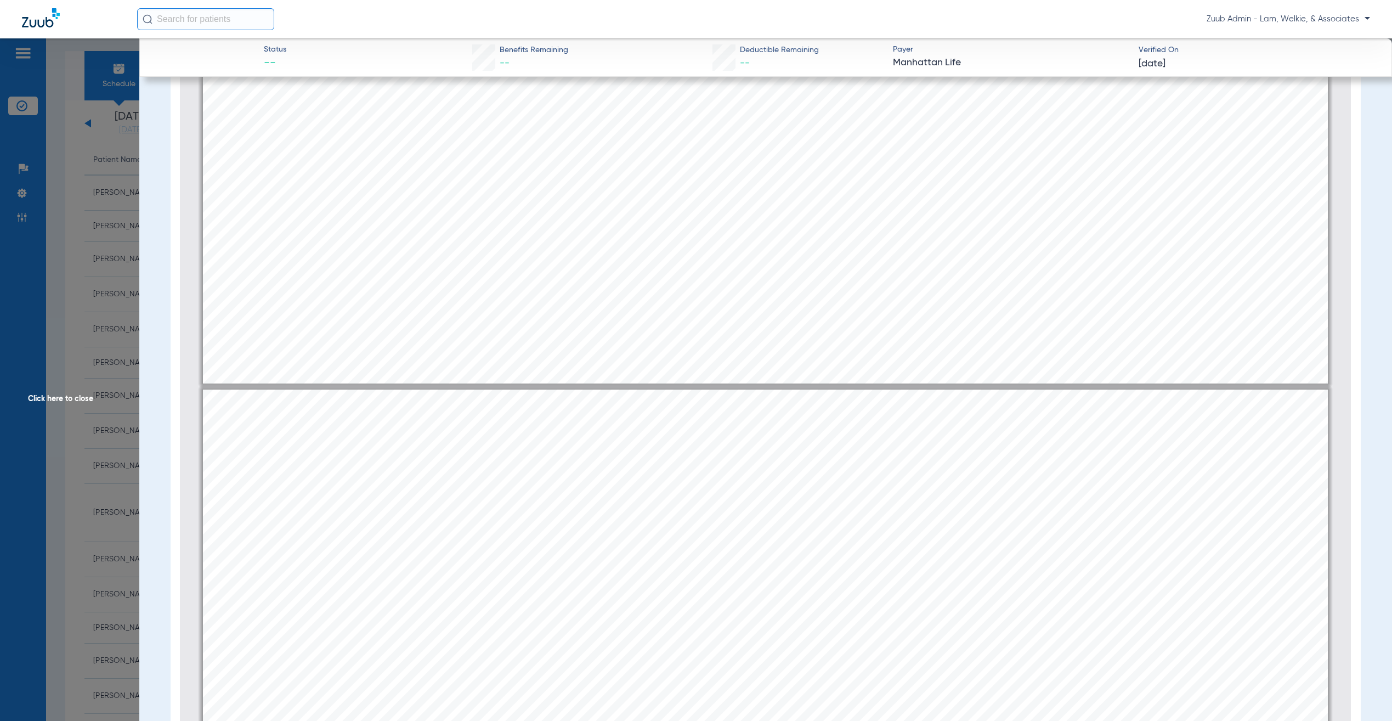
type input "1"
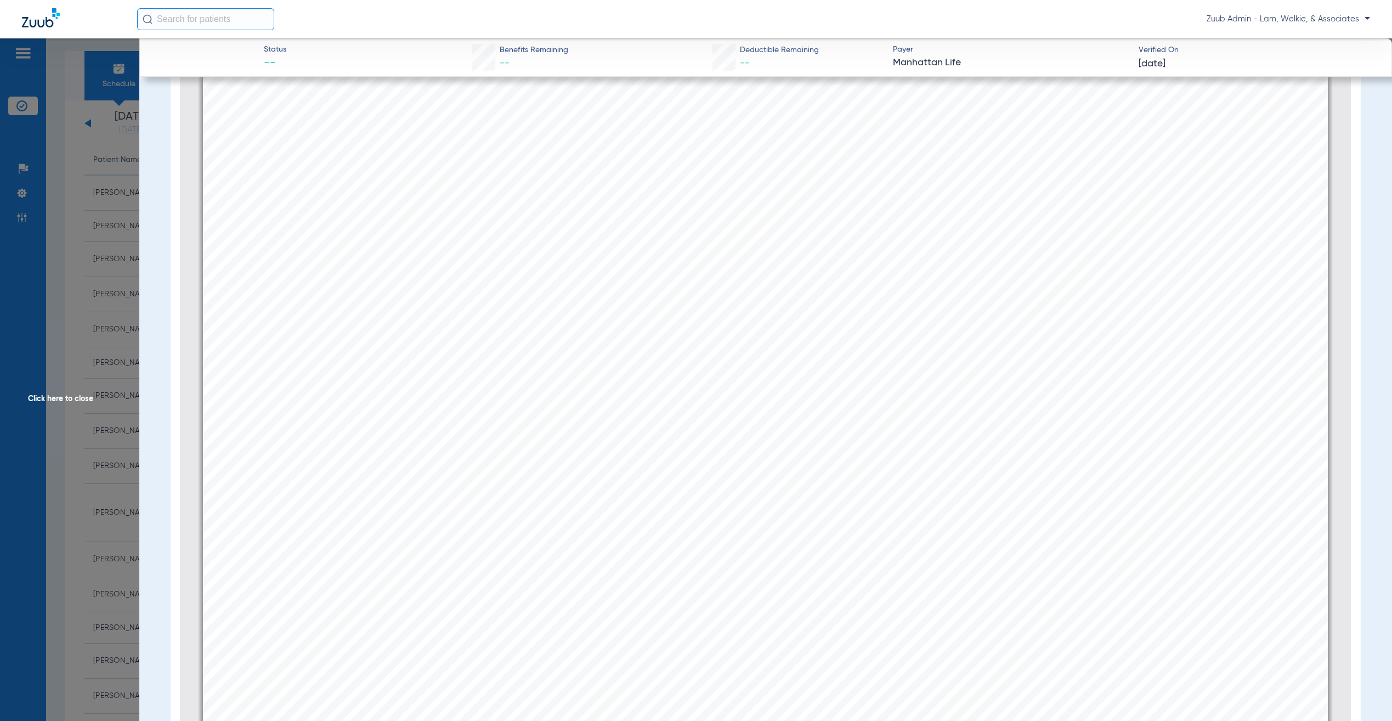
scroll to position [0, 0]
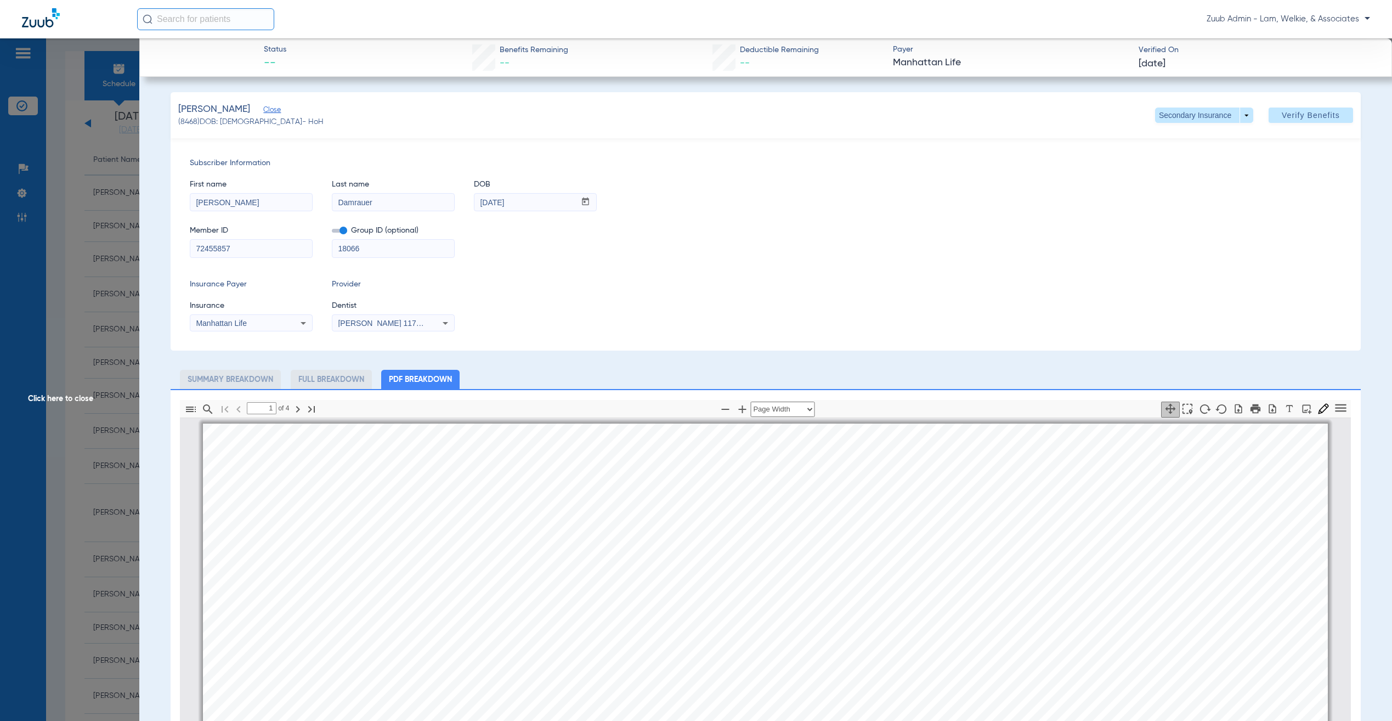
copy span "8468"
click at [1111, 243] on div "Member ID 72455857 Group ID (optional) 18066" at bounding box center [765, 236] width 1151 height 42
click at [1269, 407] on icon "button" at bounding box center [1272, 408] width 7 height 9
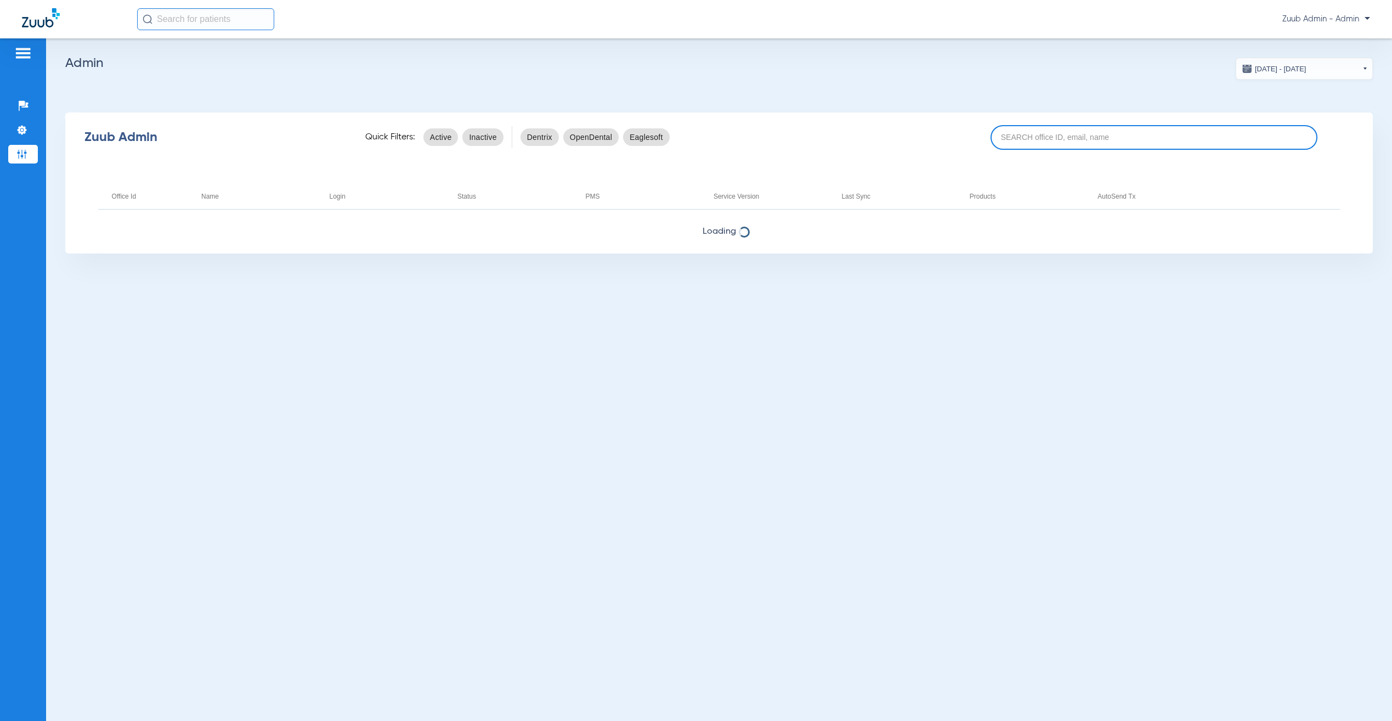
click at [1039, 137] on input at bounding box center [1153, 137] width 327 height 25
paste input "17007220"
type input "17007220"
click at [1084, 133] on input "17007220" at bounding box center [1153, 137] width 327 height 25
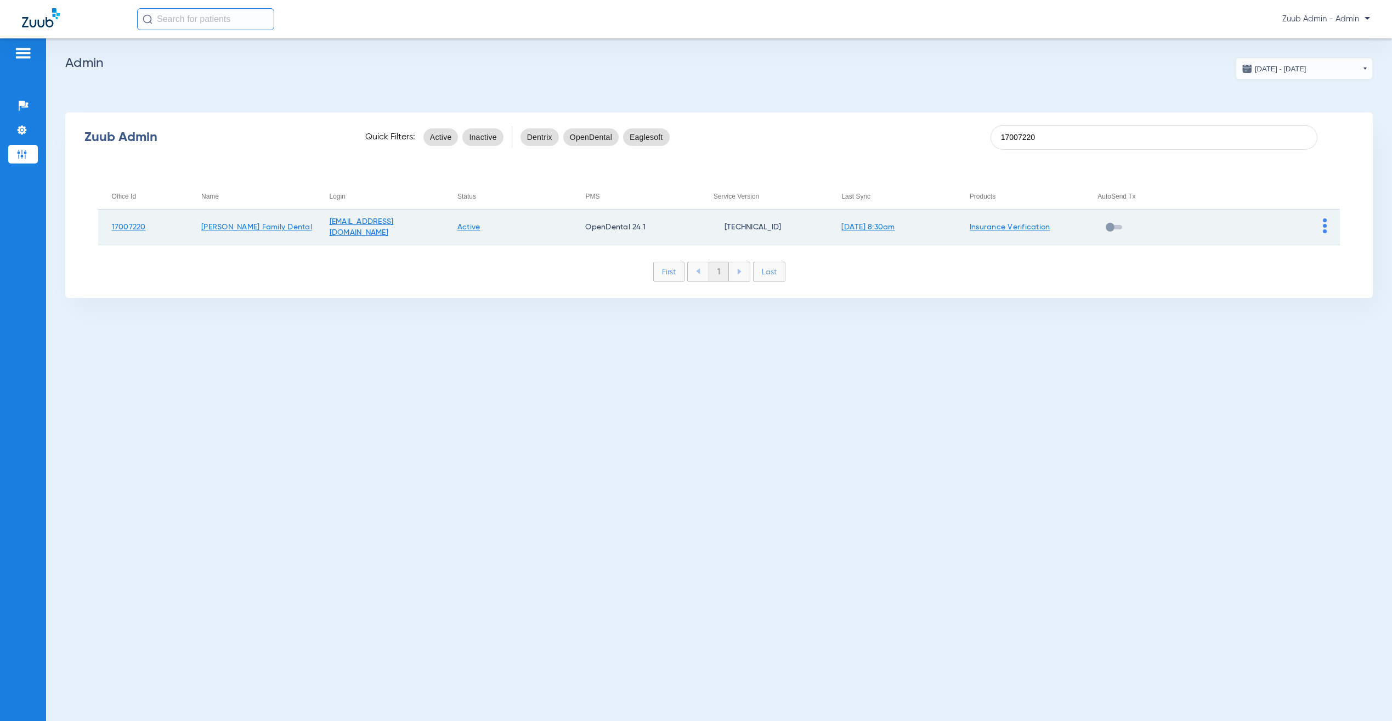
click at [1323, 221] on img at bounding box center [1325, 225] width 4 height 15
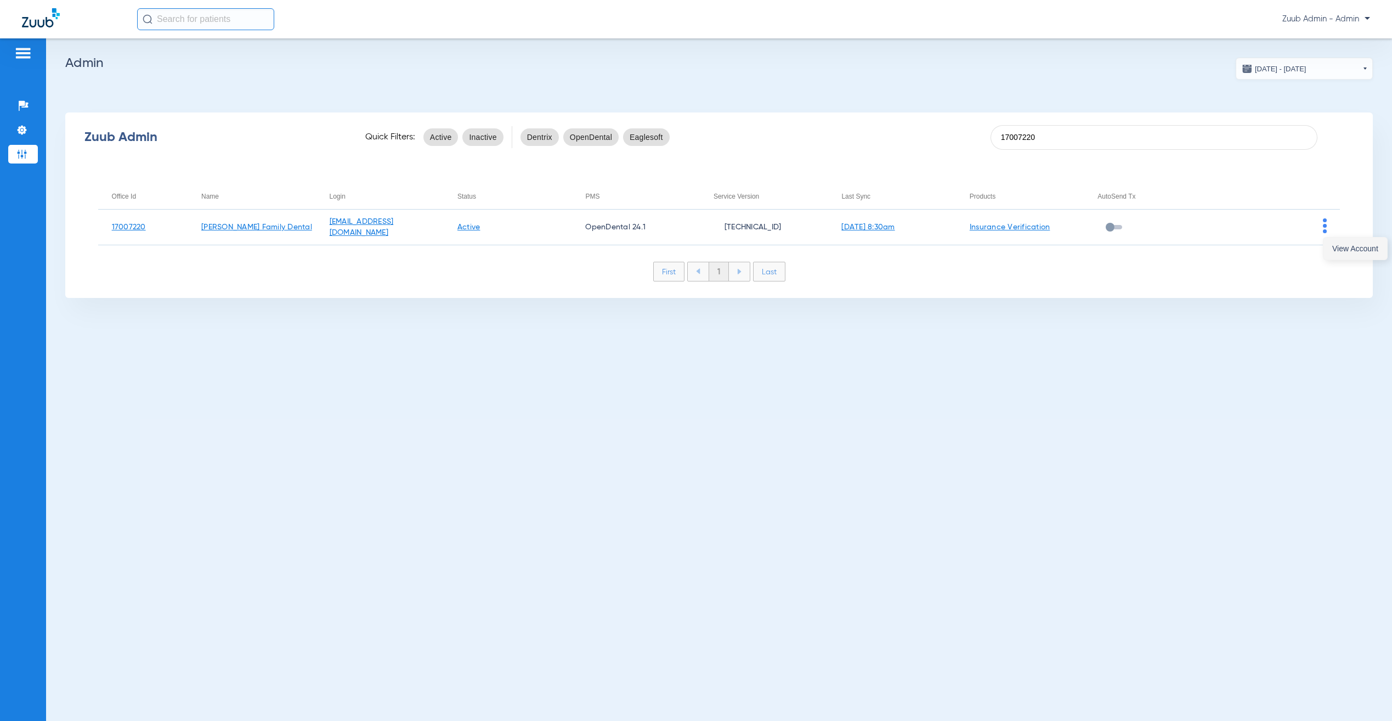
click at [1333, 245] on span "View Account" at bounding box center [1355, 249] width 46 height 8
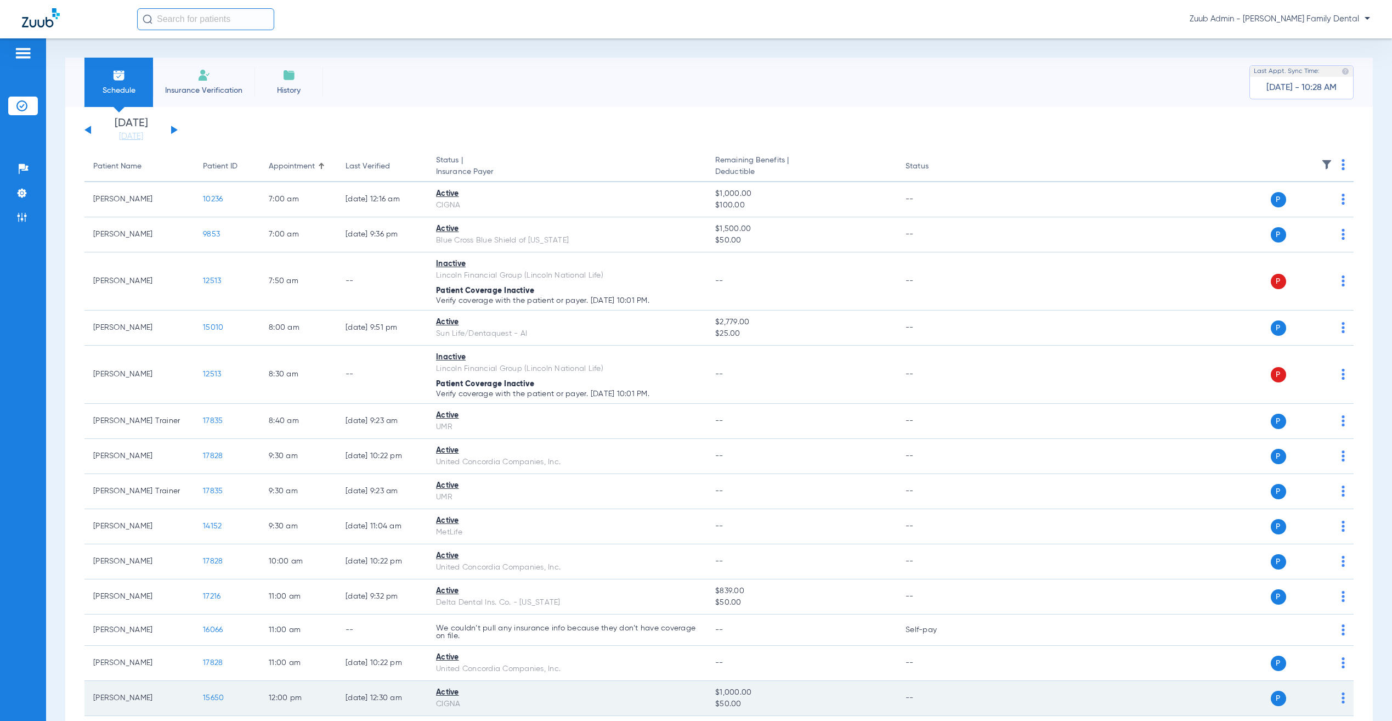
click at [211, 699] on span "15650" at bounding box center [213, 698] width 21 height 8
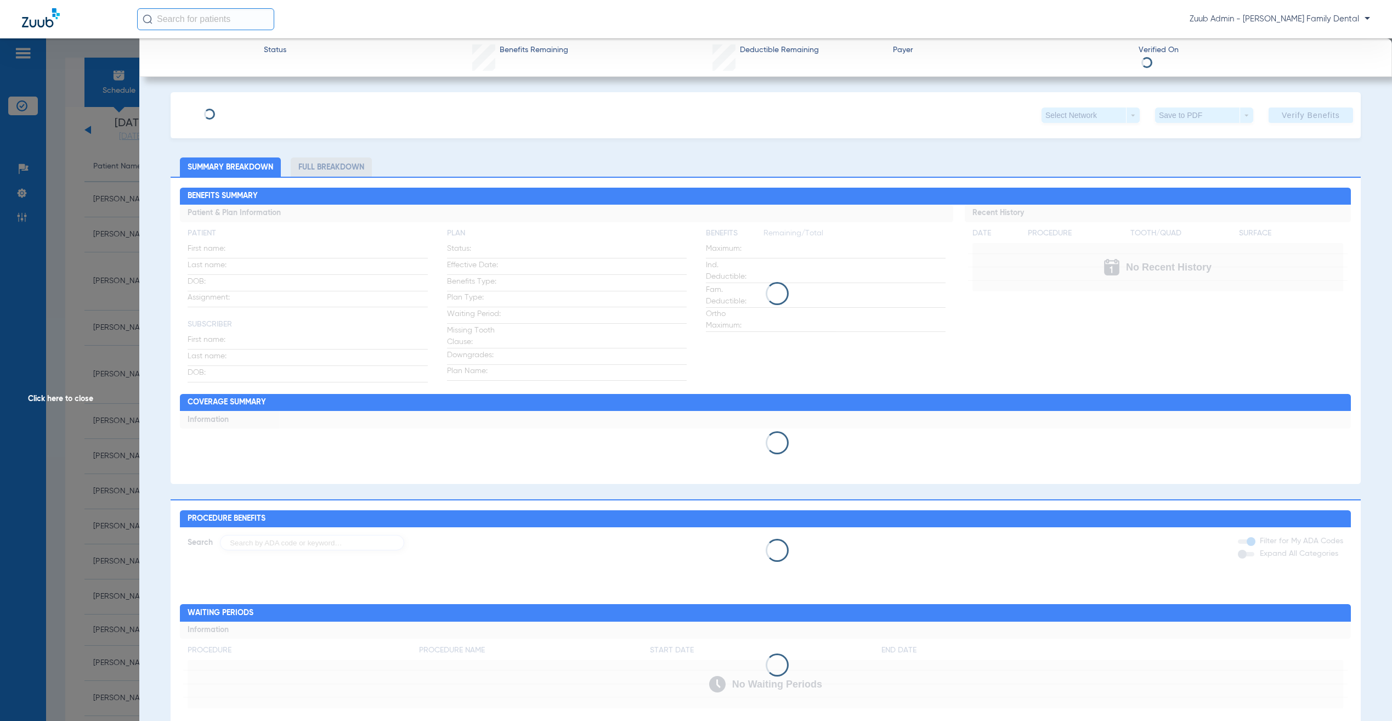
type input "[PERSON_NAME]"
type input "[DATE]"
type input "U92478113"
type input "0654326"
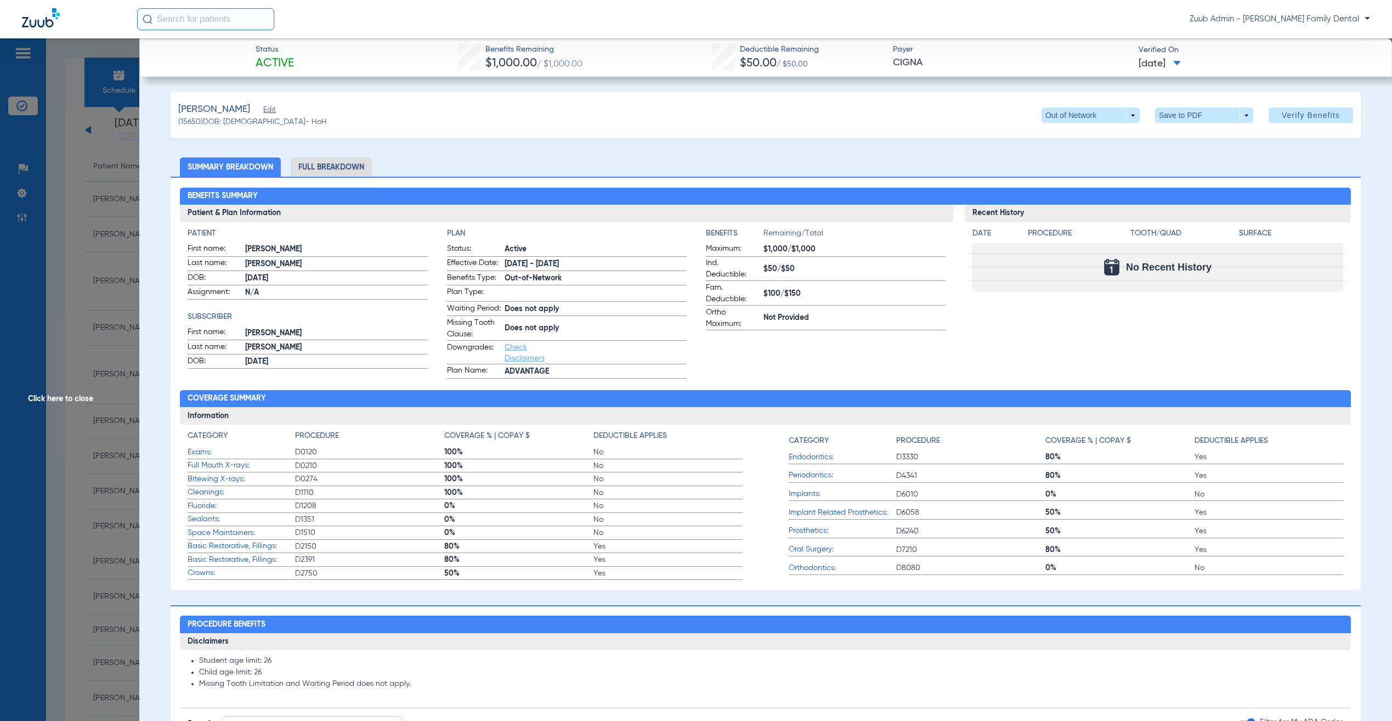
click at [263, 110] on span "Edit" at bounding box center [268, 111] width 10 height 10
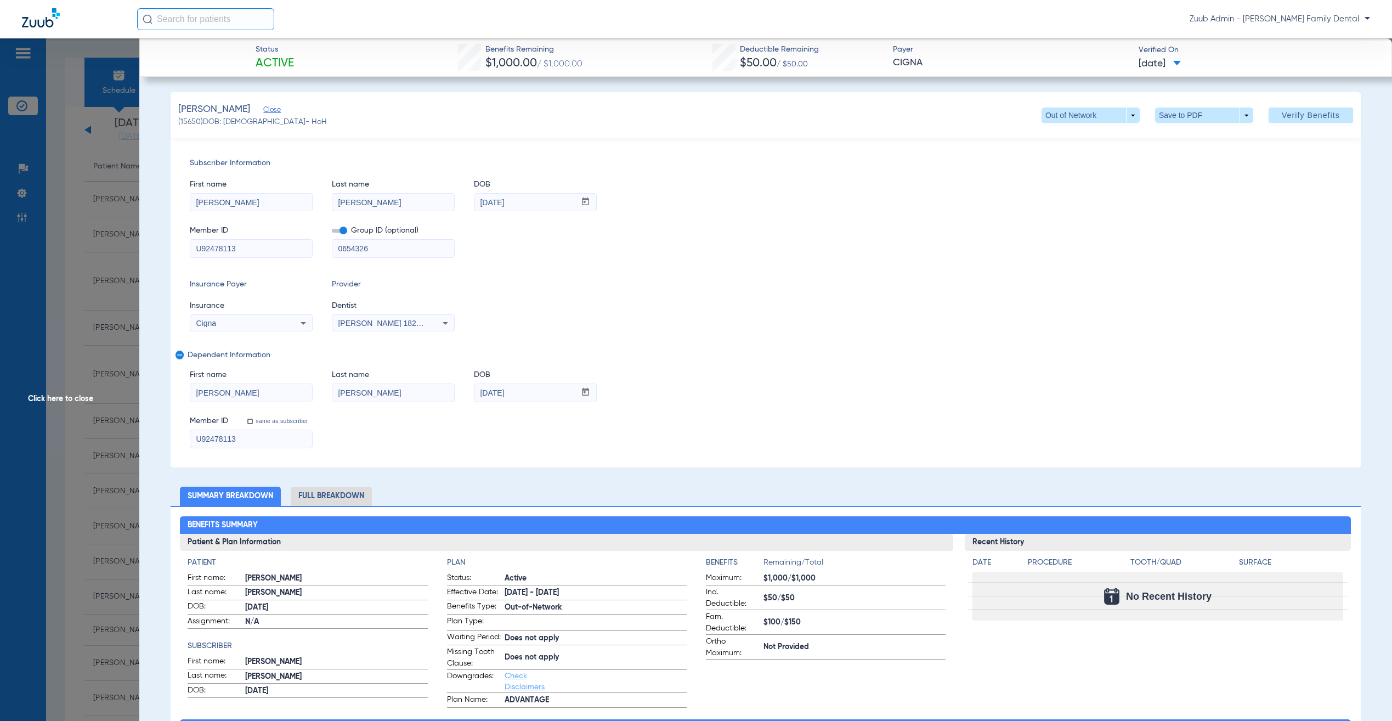
click at [58, 274] on span "Click here to close" at bounding box center [69, 398] width 139 height 721
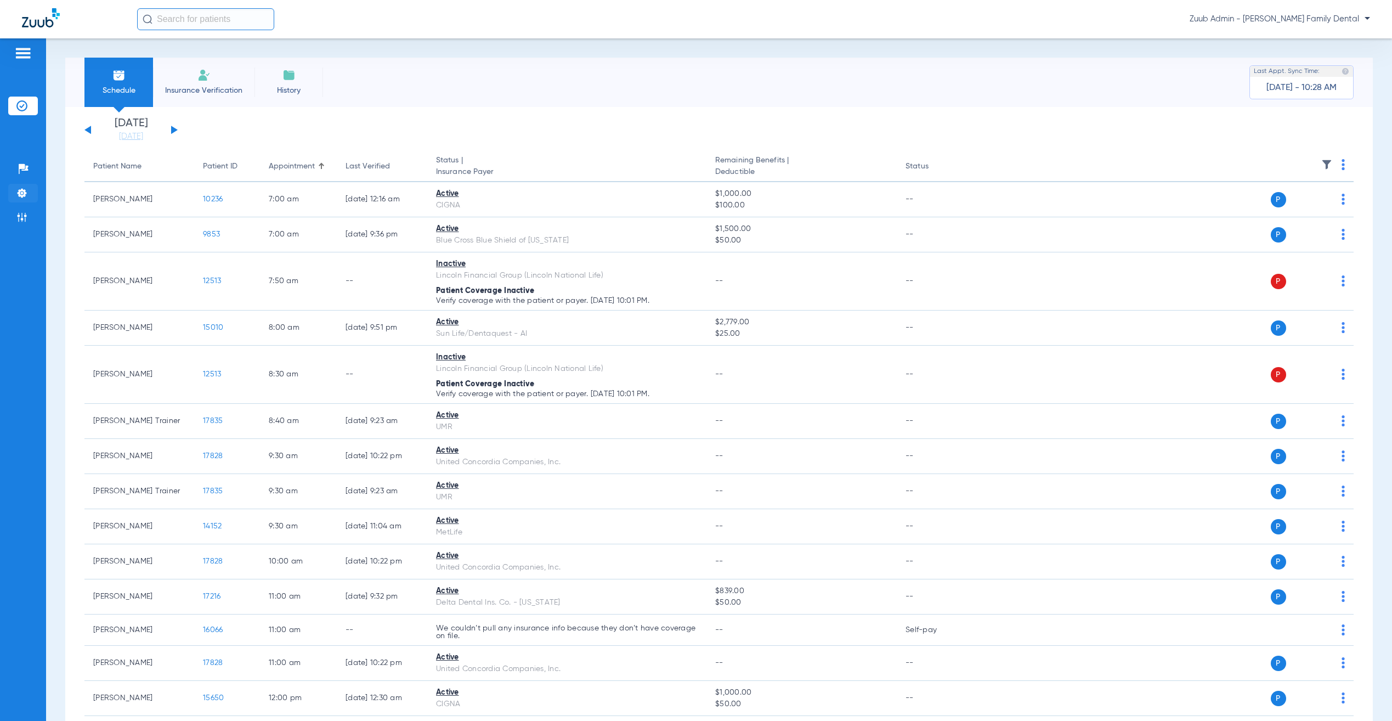
click at [18, 189] on img at bounding box center [21, 193] width 11 height 11
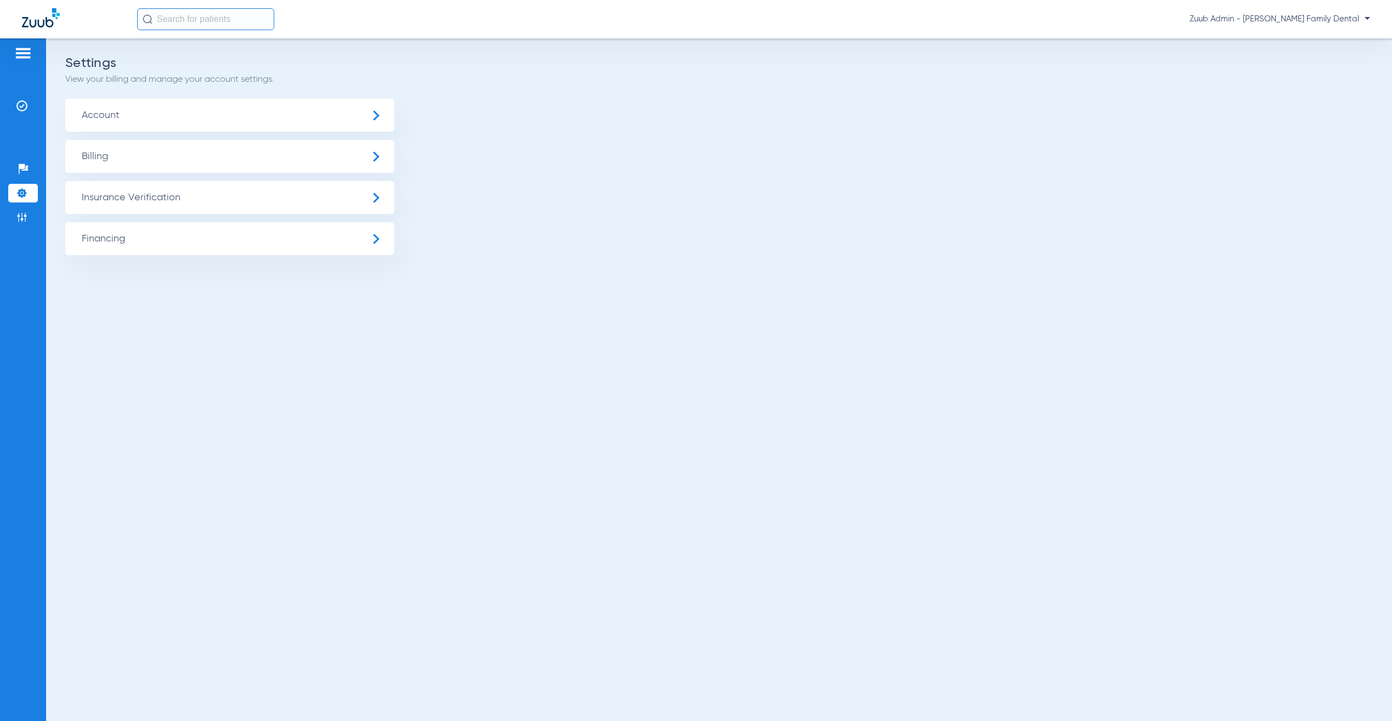
click at [142, 188] on span "Insurance Verification" at bounding box center [229, 197] width 329 height 33
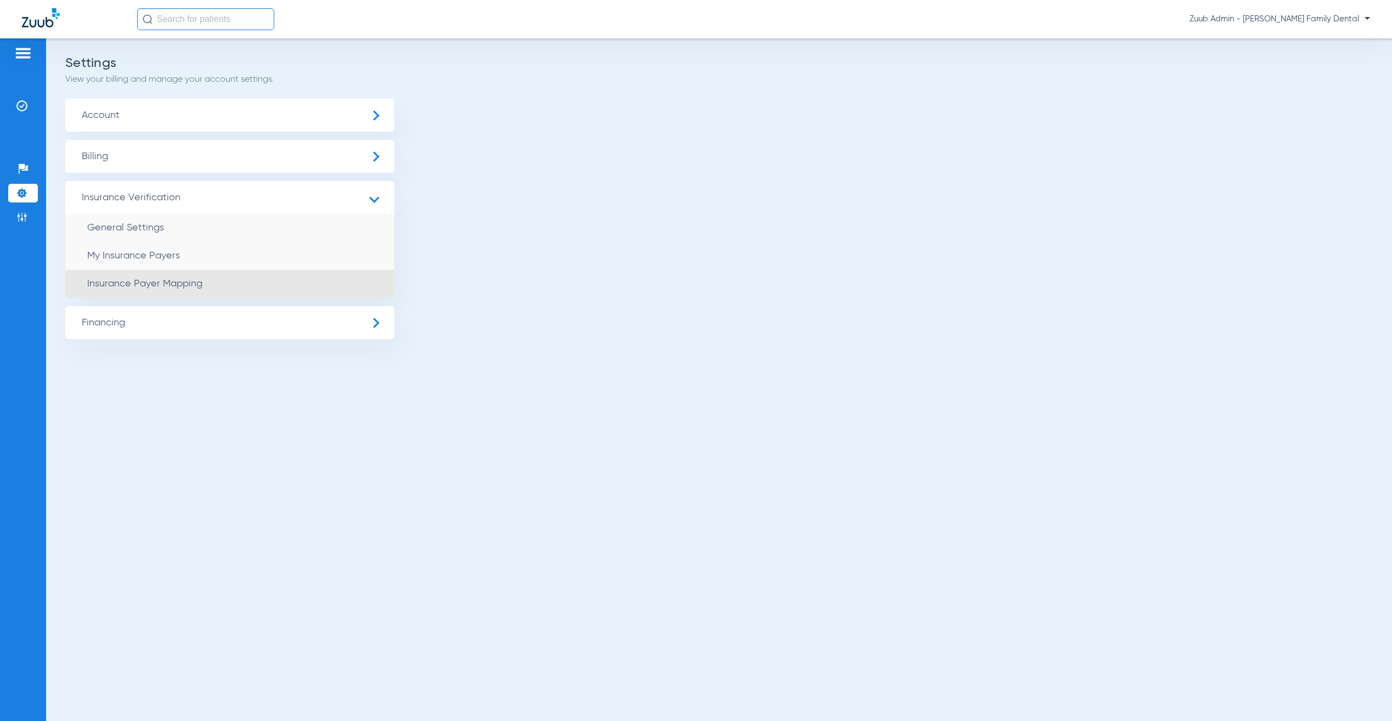
click at [146, 270] on li "Insurance Payer Mapping" at bounding box center [229, 284] width 329 height 28
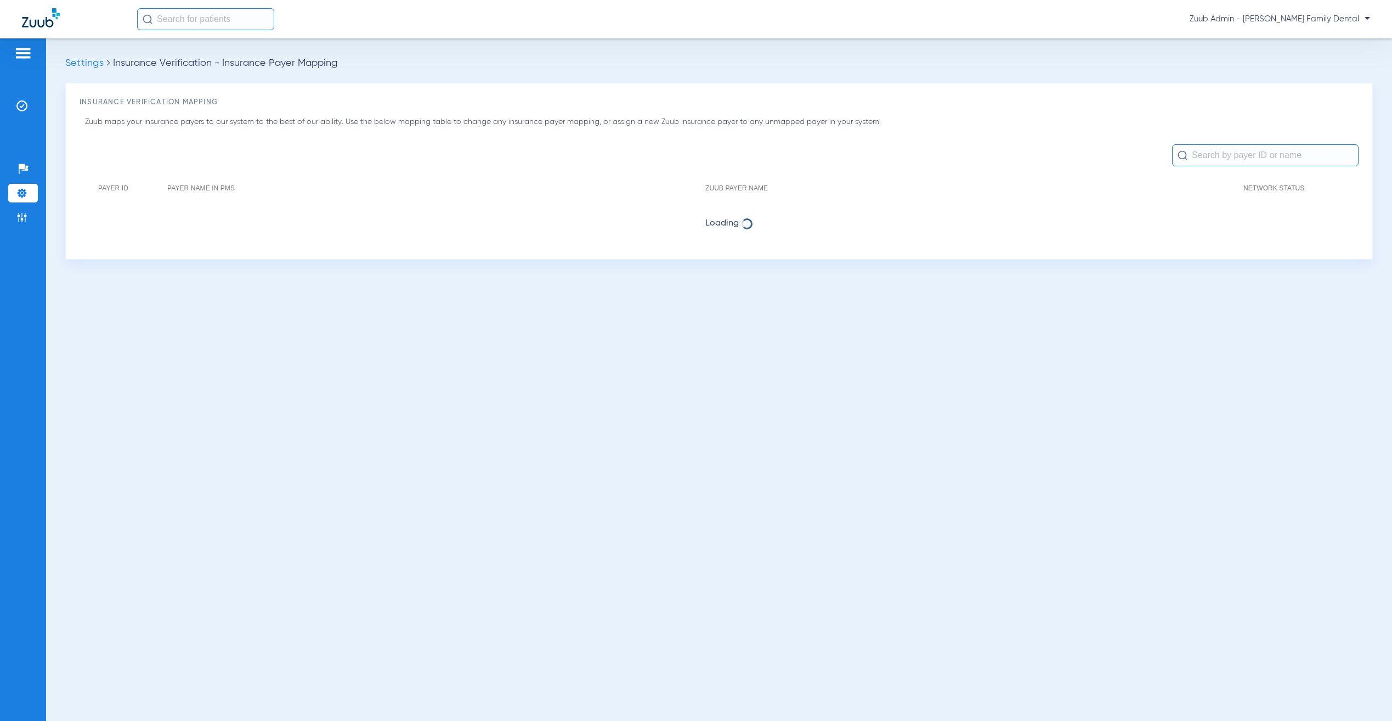
click at [18, 188] on img at bounding box center [21, 193] width 11 height 11
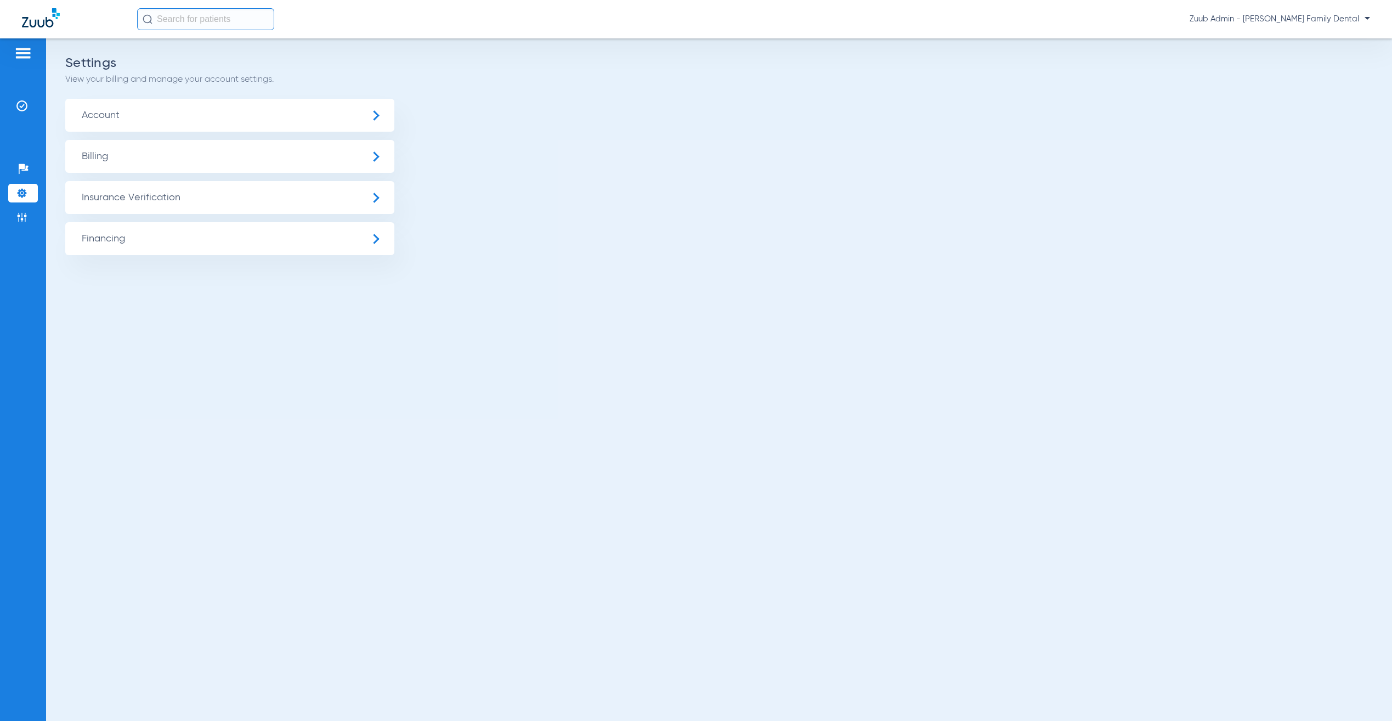
click at [138, 206] on span "Insurance Verification" at bounding box center [229, 197] width 329 height 33
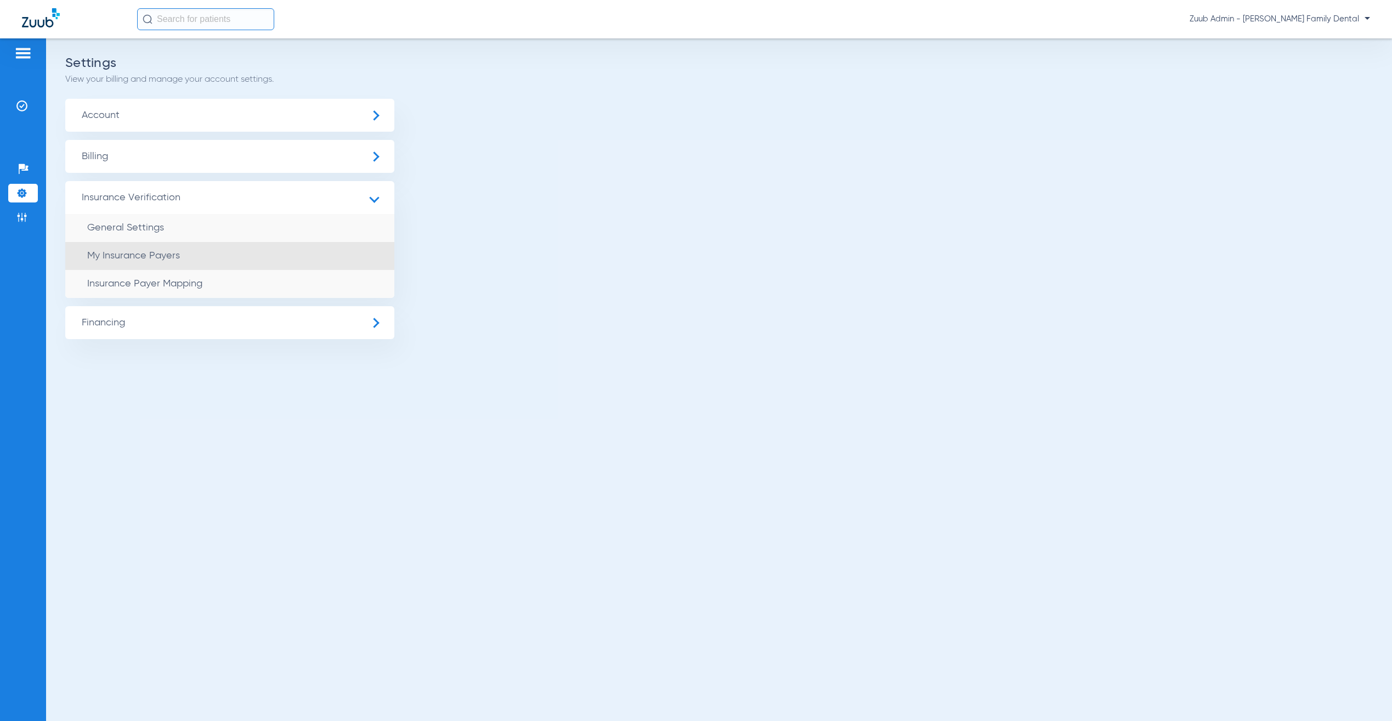
click at [152, 258] on span "My Insurance Payers" at bounding box center [133, 256] width 93 height 10
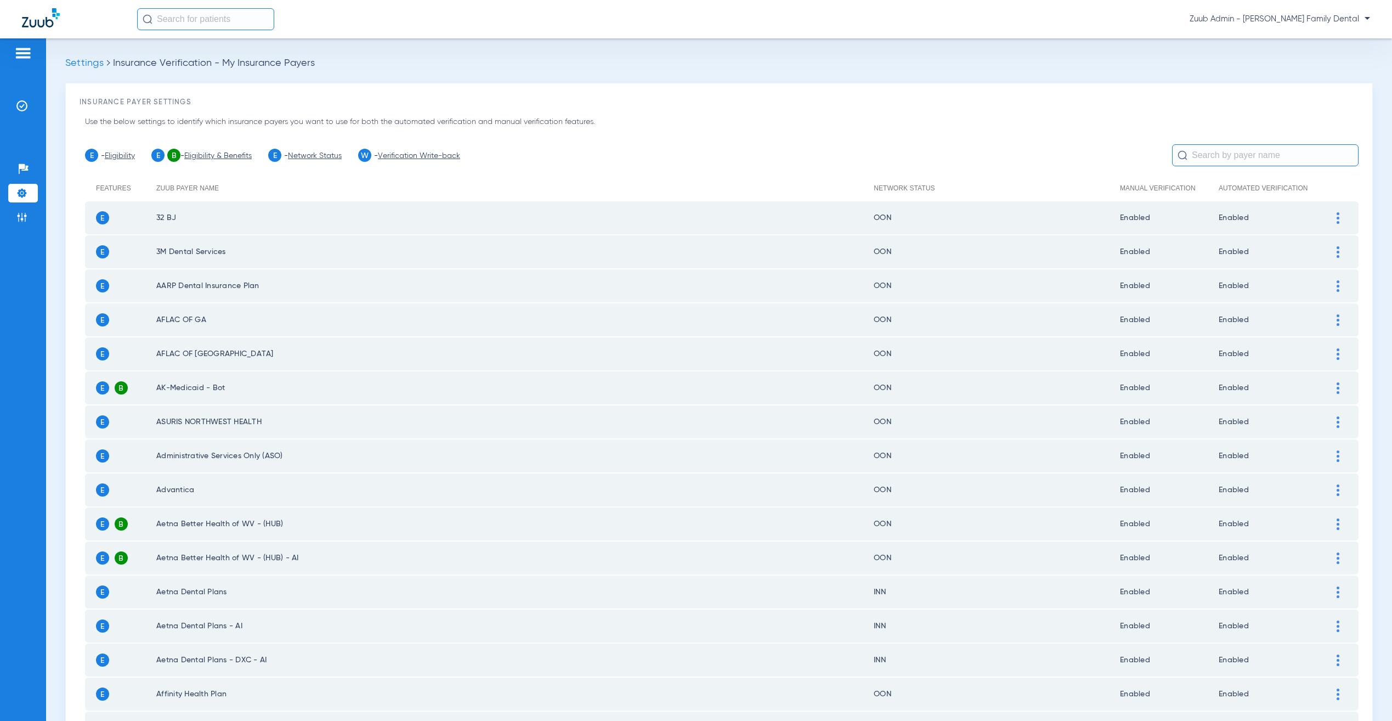
click at [1193, 152] on input "text" at bounding box center [1265, 155] width 186 height 22
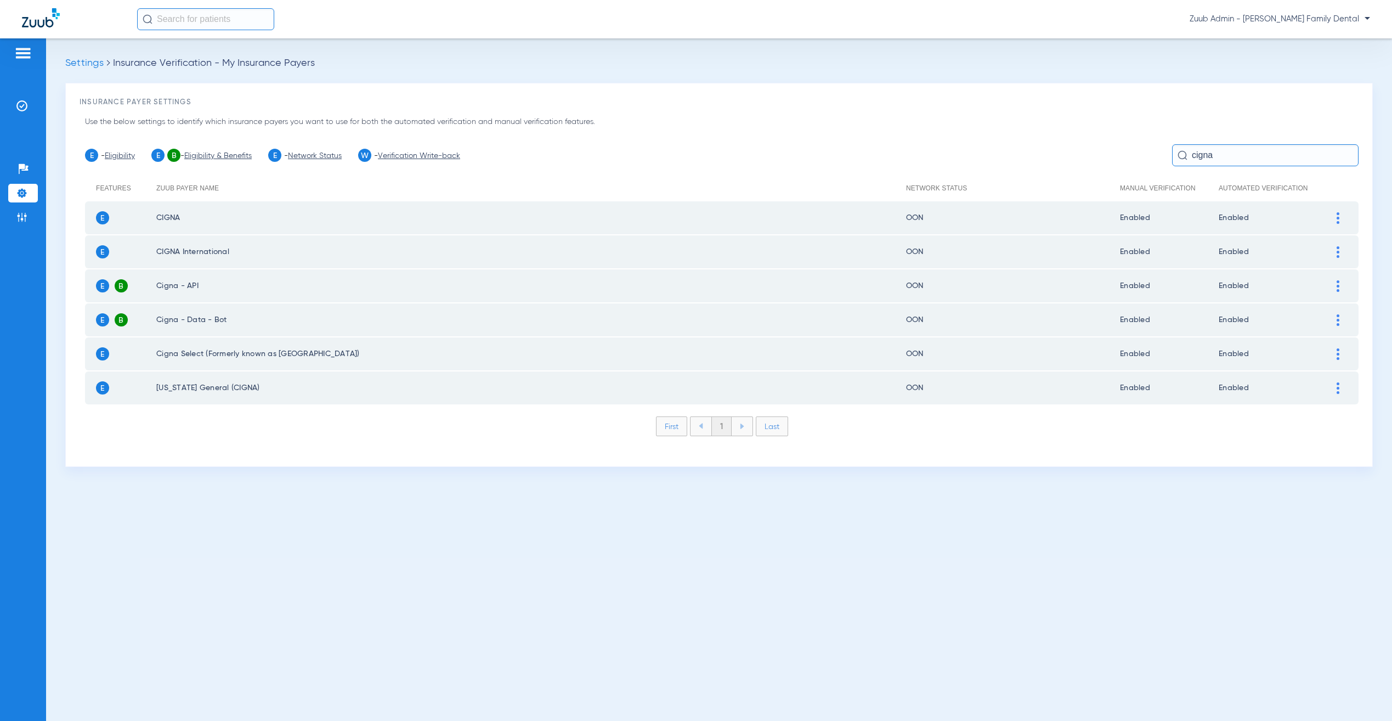
type input "cigna"
click at [1334, 212] on div at bounding box center [1337, 218] width 19 height 12
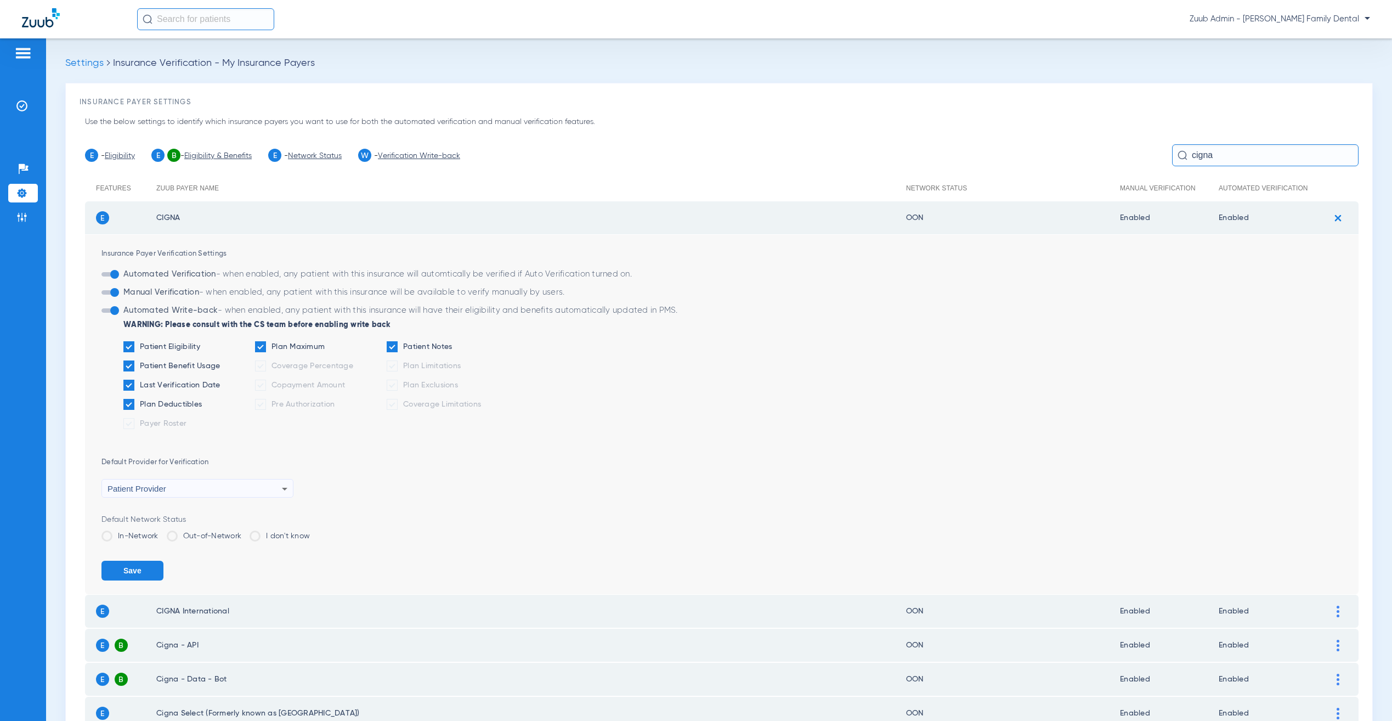
click at [111, 535] on span at bounding box center [106, 535] width 11 height 11
click at [161, 532] on input "In-Network" at bounding box center [161, 532] width 0 height 0
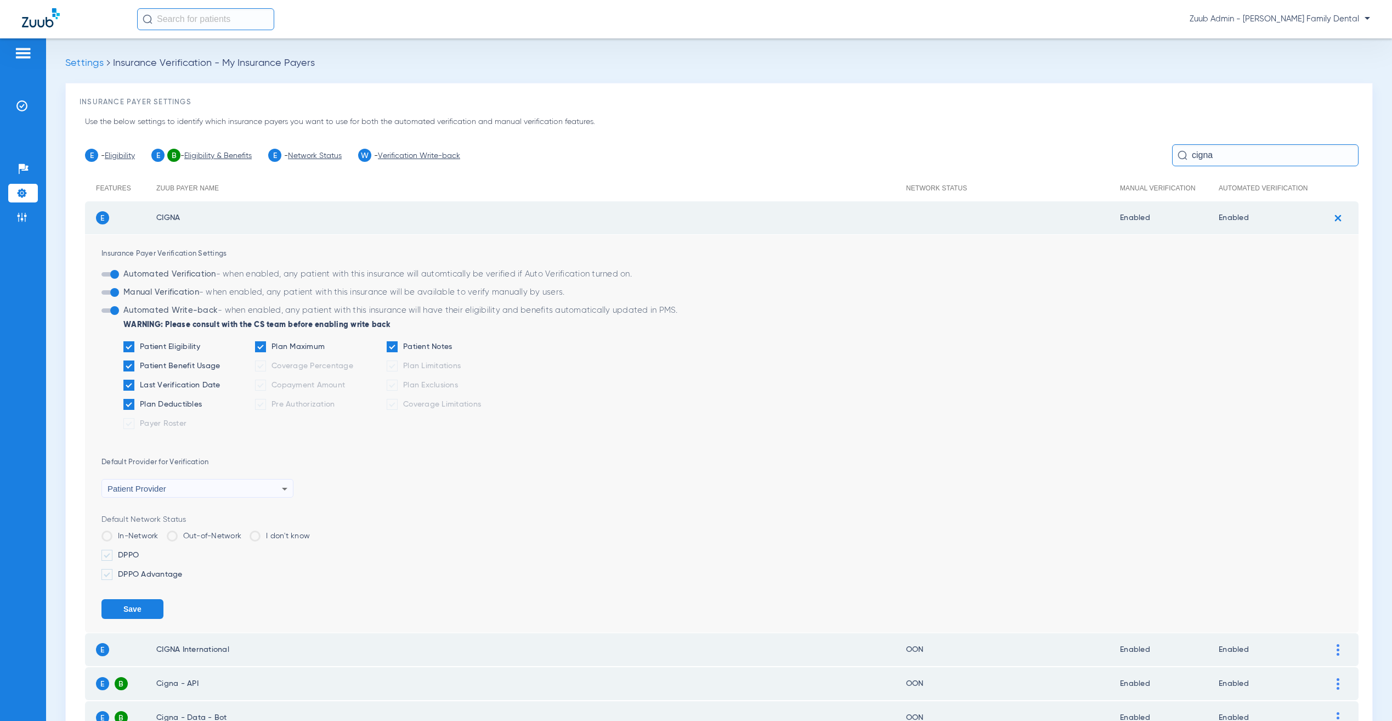
click at [132, 607] on button "Save" at bounding box center [132, 609] width 62 height 20
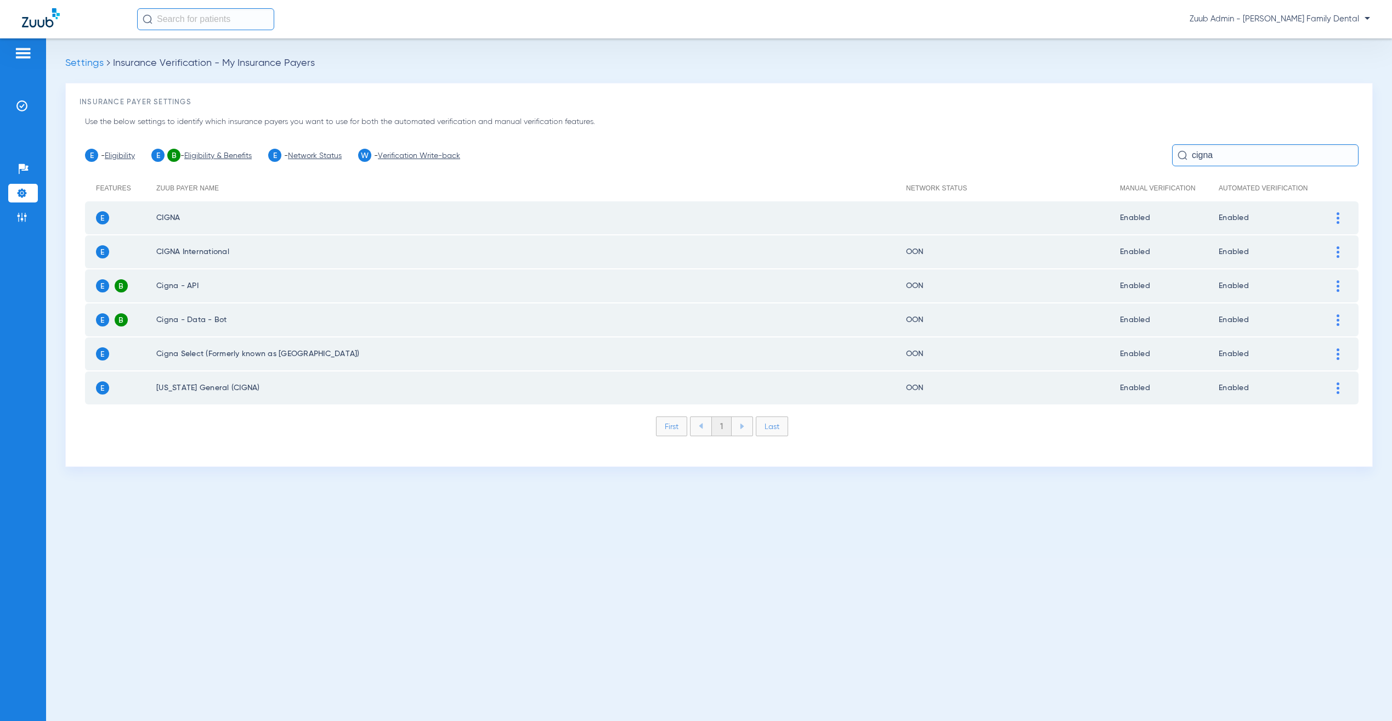
click at [1331, 215] on div at bounding box center [1337, 218] width 19 height 12
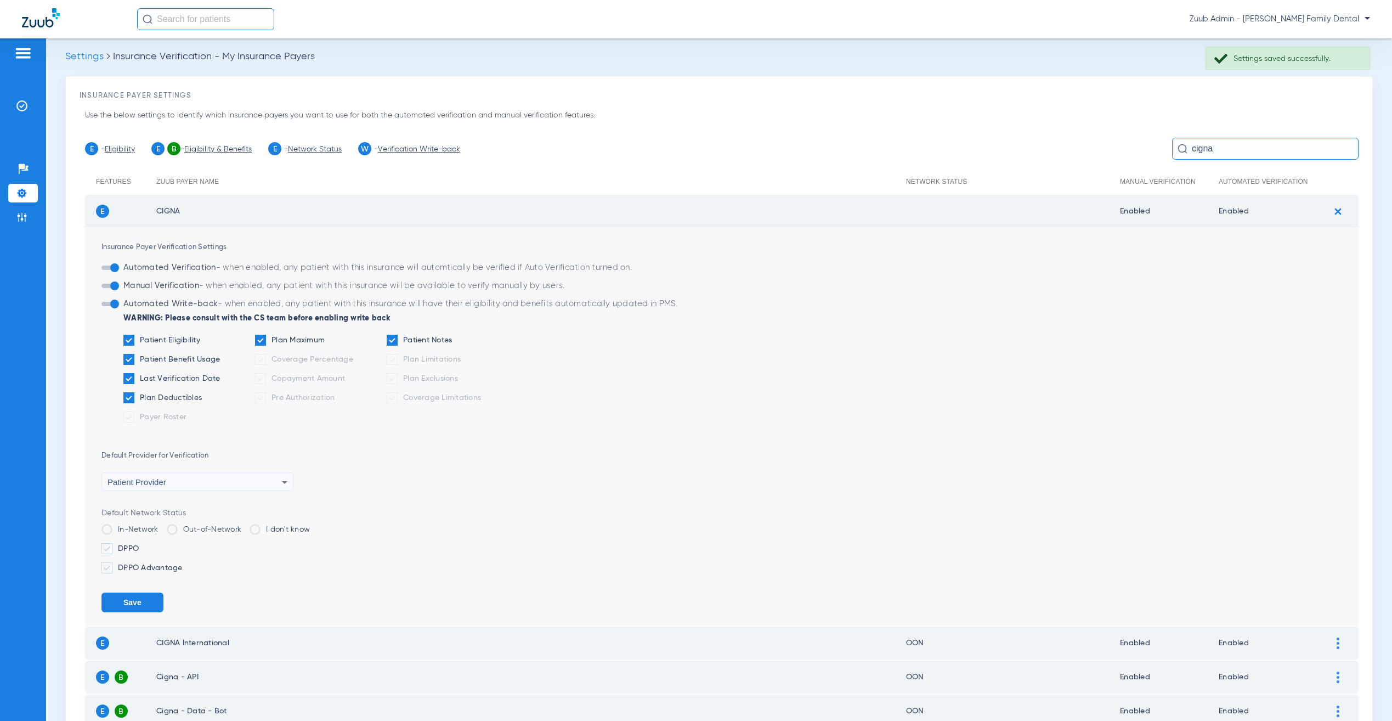
scroll to position [7, 0]
click at [109, 542] on span at bounding box center [106, 547] width 11 height 11
click at [141, 544] on input "DPPO" at bounding box center [141, 544] width 0 height 0
click at [113, 564] on label "DPPO Advantage" at bounding box center [729, 566] width 1257 height 11
click at [185, 563] on input "DPPO Advantage" at bounding box center [185, 563] width 0 height 0
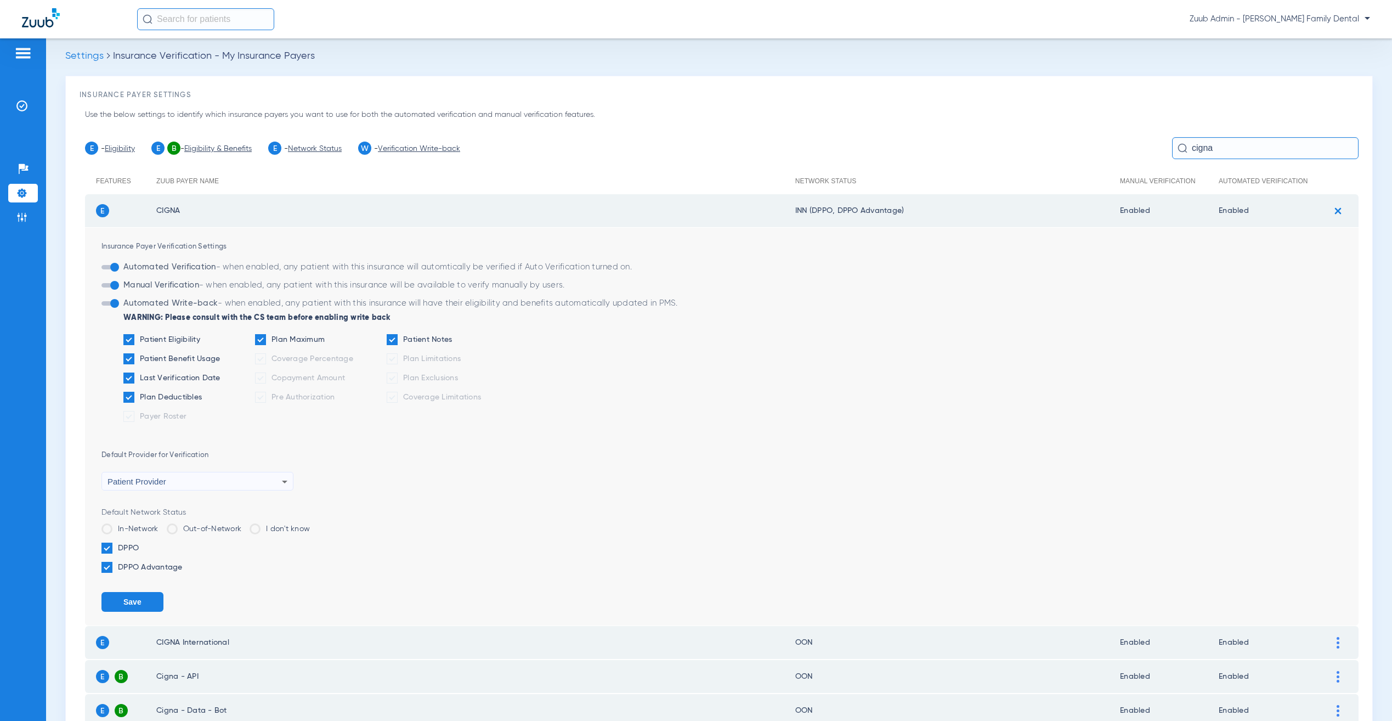
click at [146, 594] on button "Save" at bounding box center [132, 602] width 62 height 20
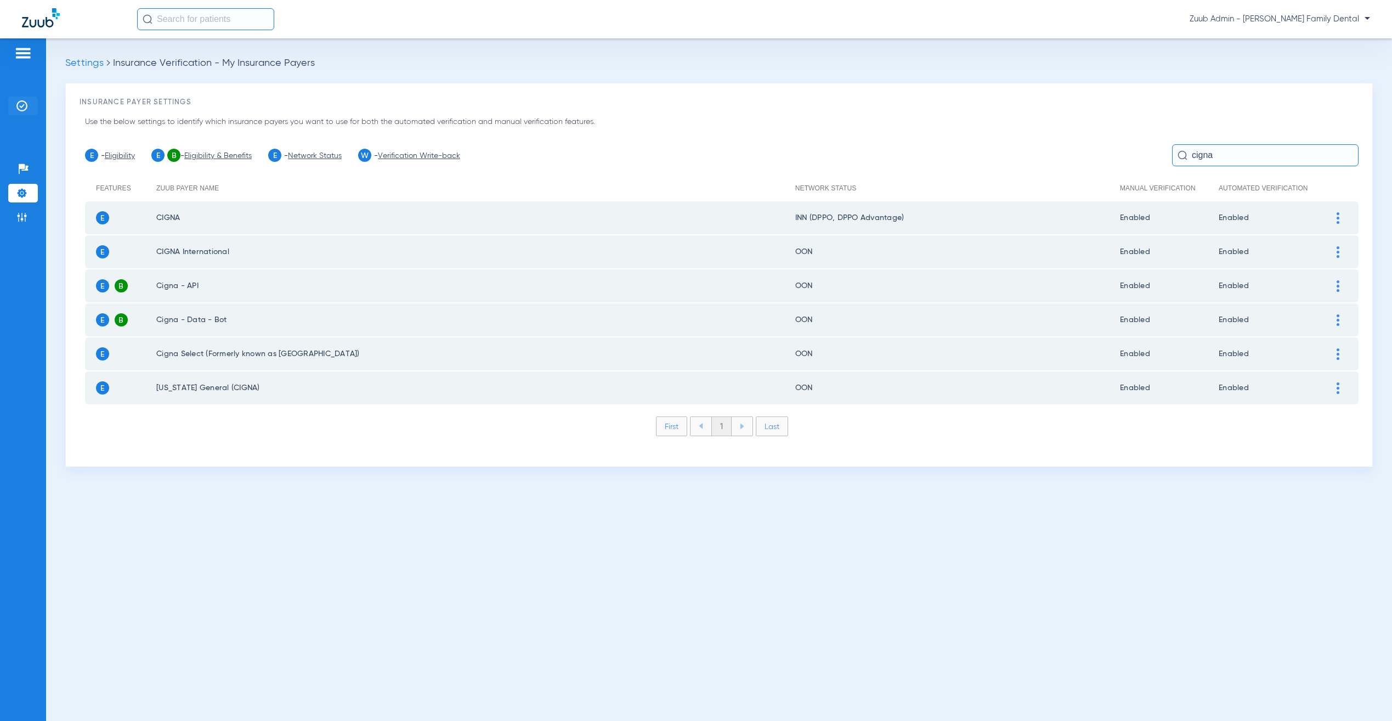
click at [32, 103] on li "Insurance Verification" at bounding box center [23, 106] width 30 height 19
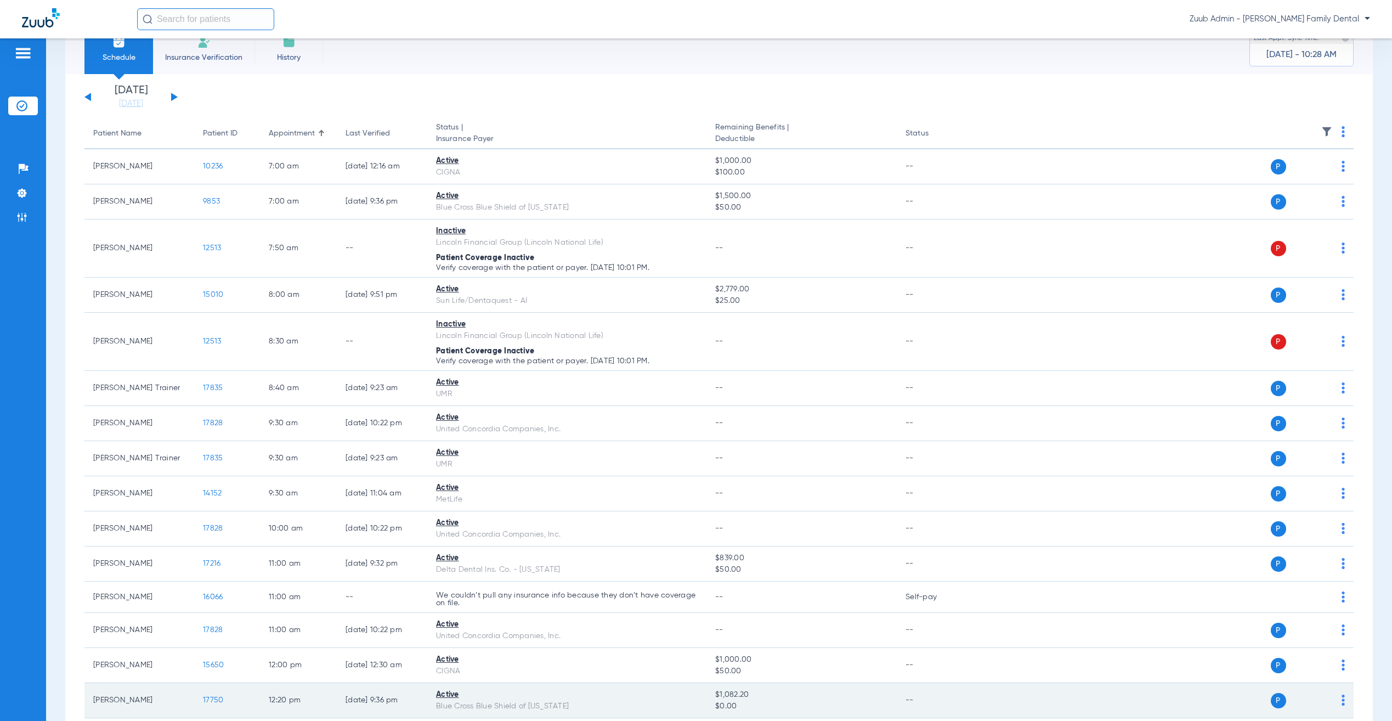
scroll to position [128, 0]
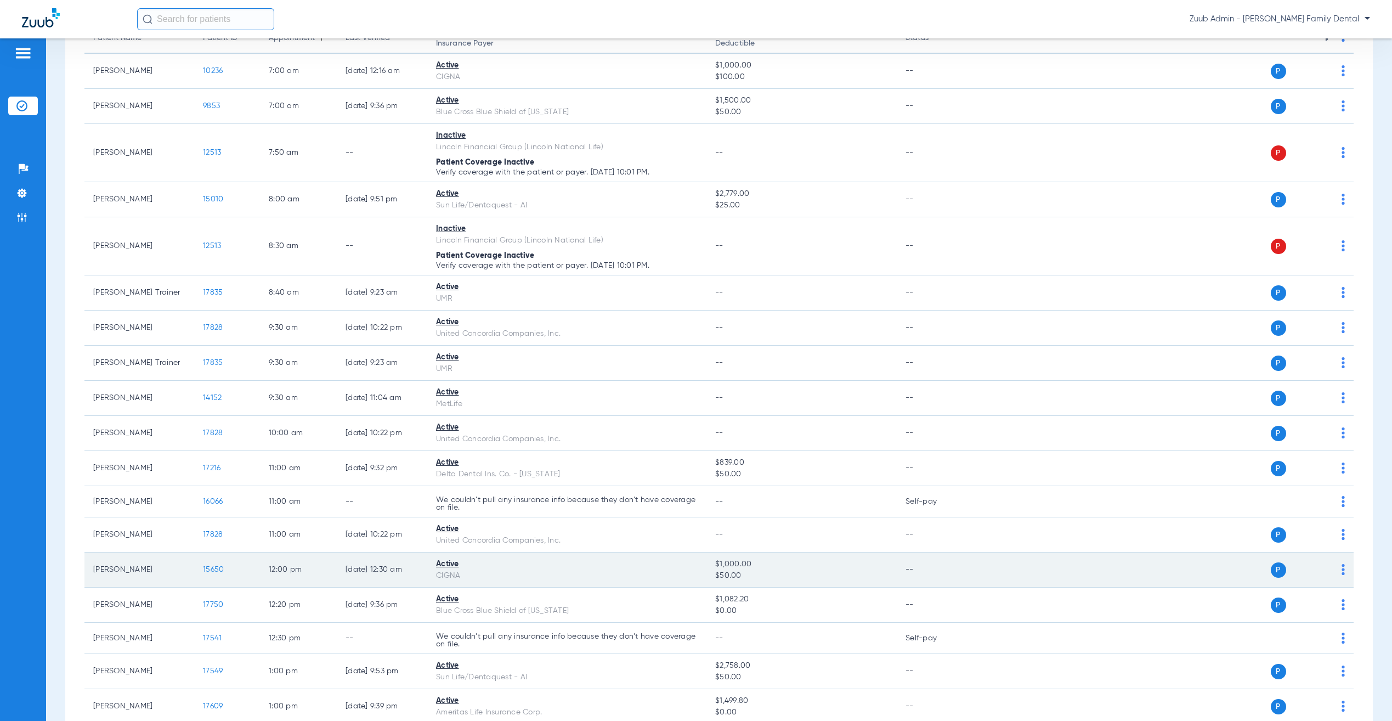
click at [216, 569] on span "15650" at bounding box center [213, 569] width 21 height 8
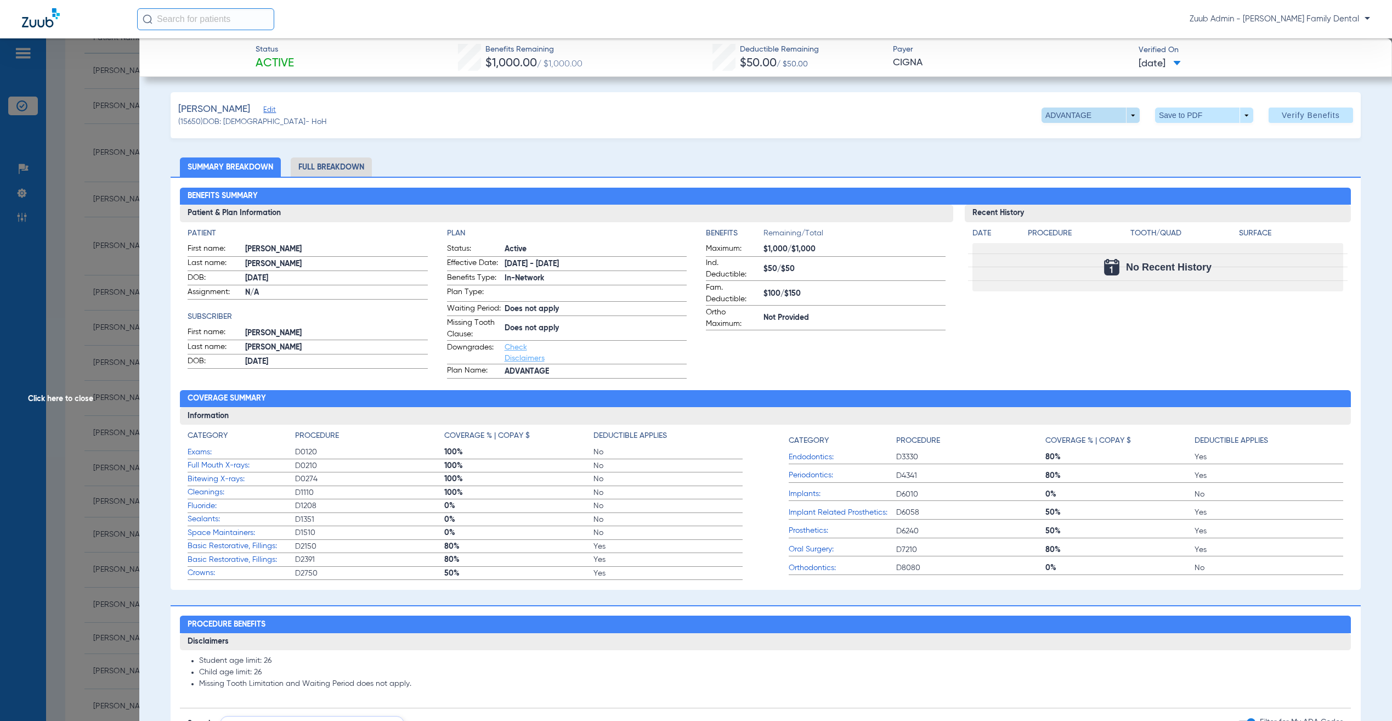
click at [1077, 118] on span at bounding box center [1090, 115] width 26 height 26
drag, startPoint x: 463, startPoint y: 122, endPoint x: 365, endPoint y: 133, distance: 98.8
click at [463, 122] on div at bounding box center [696, 360] width 1392 height 721
click at [263, 108] on span "Edit" at bounding box center [268, 111] width 10 height 10
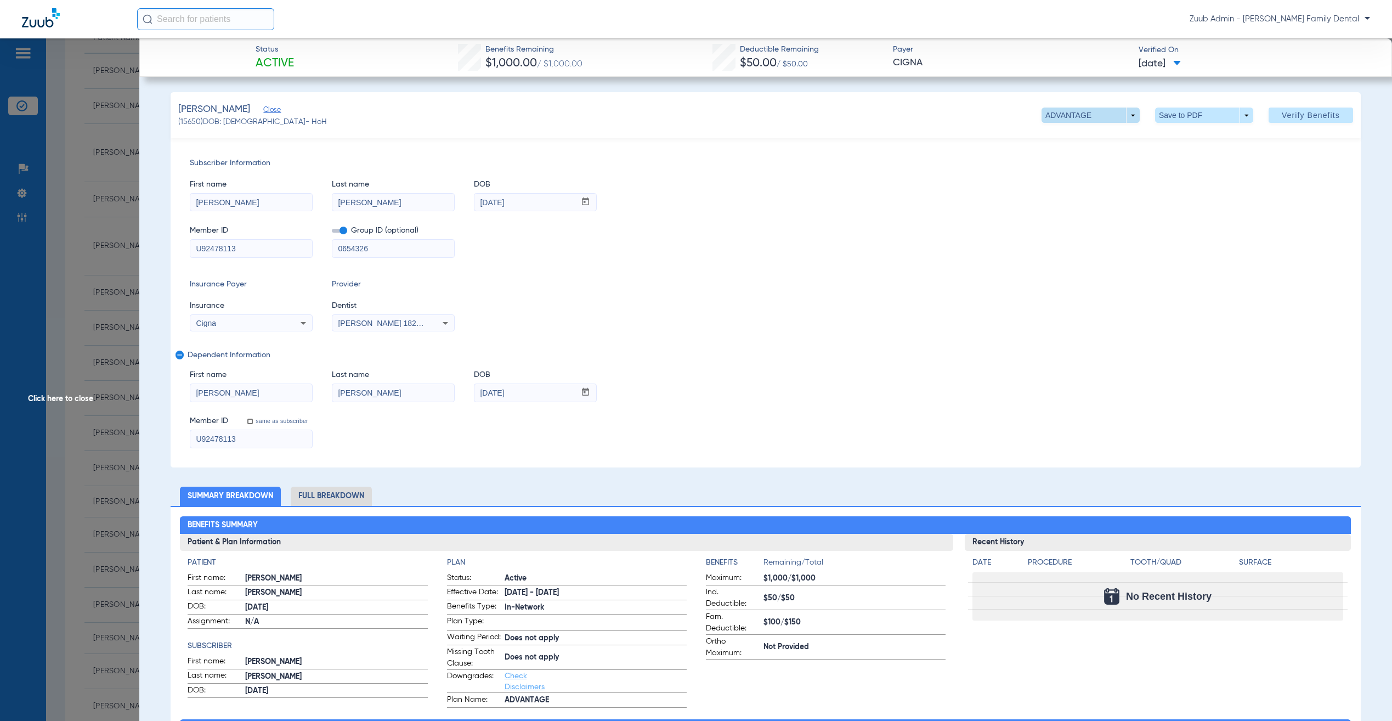
click at [1063, 116] on span at bounding box center [1090, 114] width 98 height 15
click at [949, 168] on div at bounding box center [696, 360] width 1392 height 721
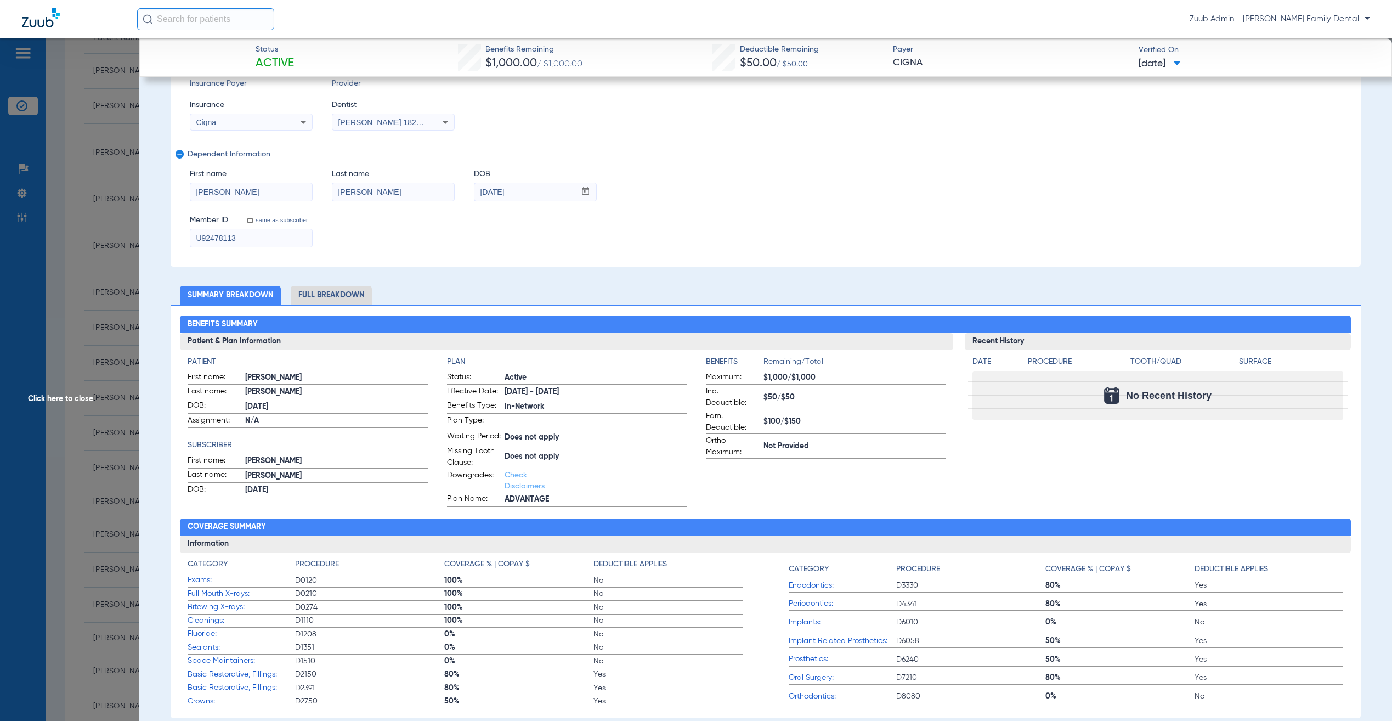
scroll to position [219, 0]
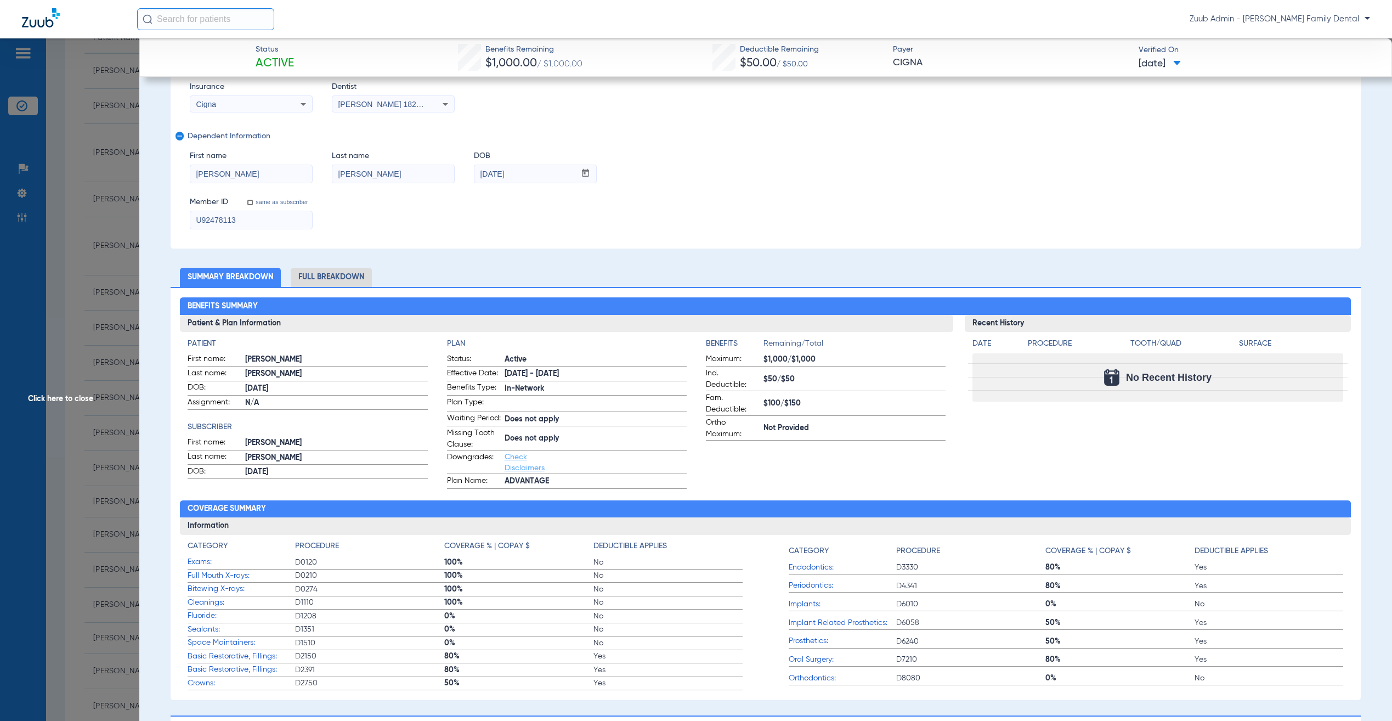
click at [350, 274] on li "Full Breakdown" at bounding box center [331, 277] width 81 height 19
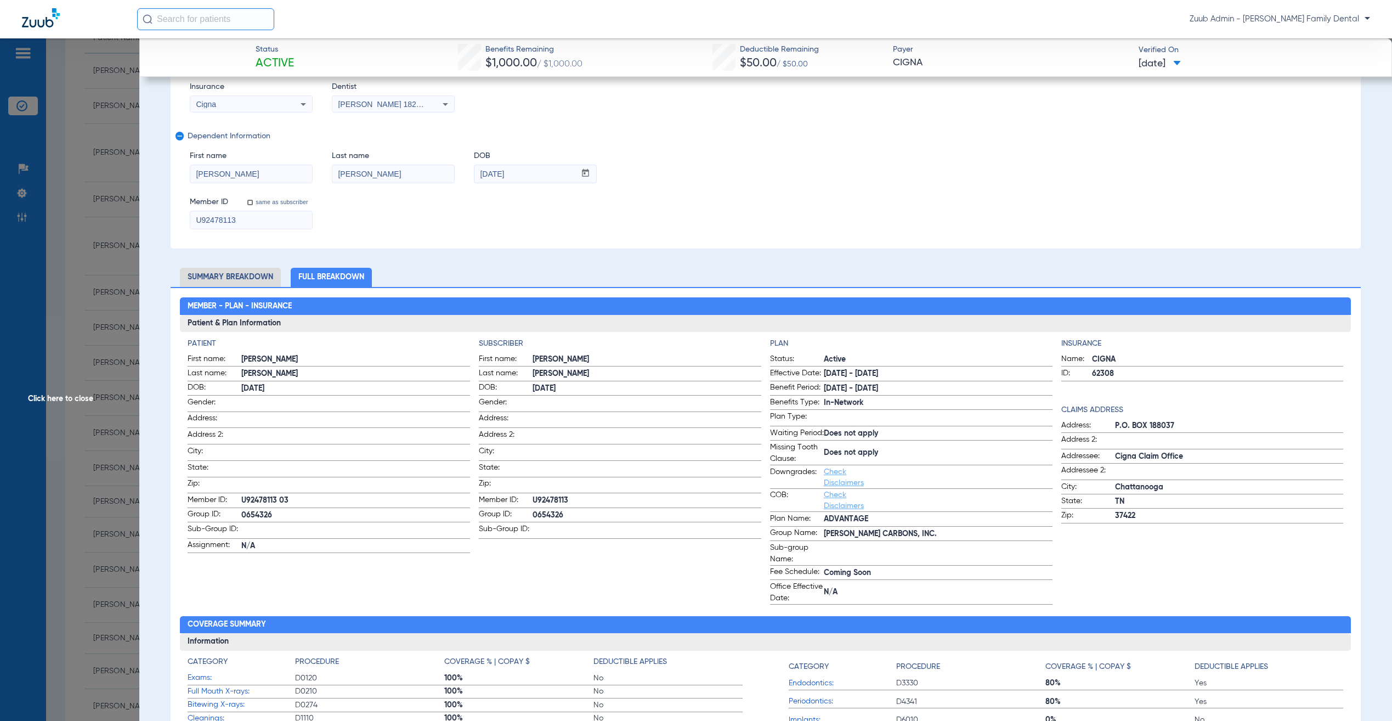
scroll to position [0, 0]
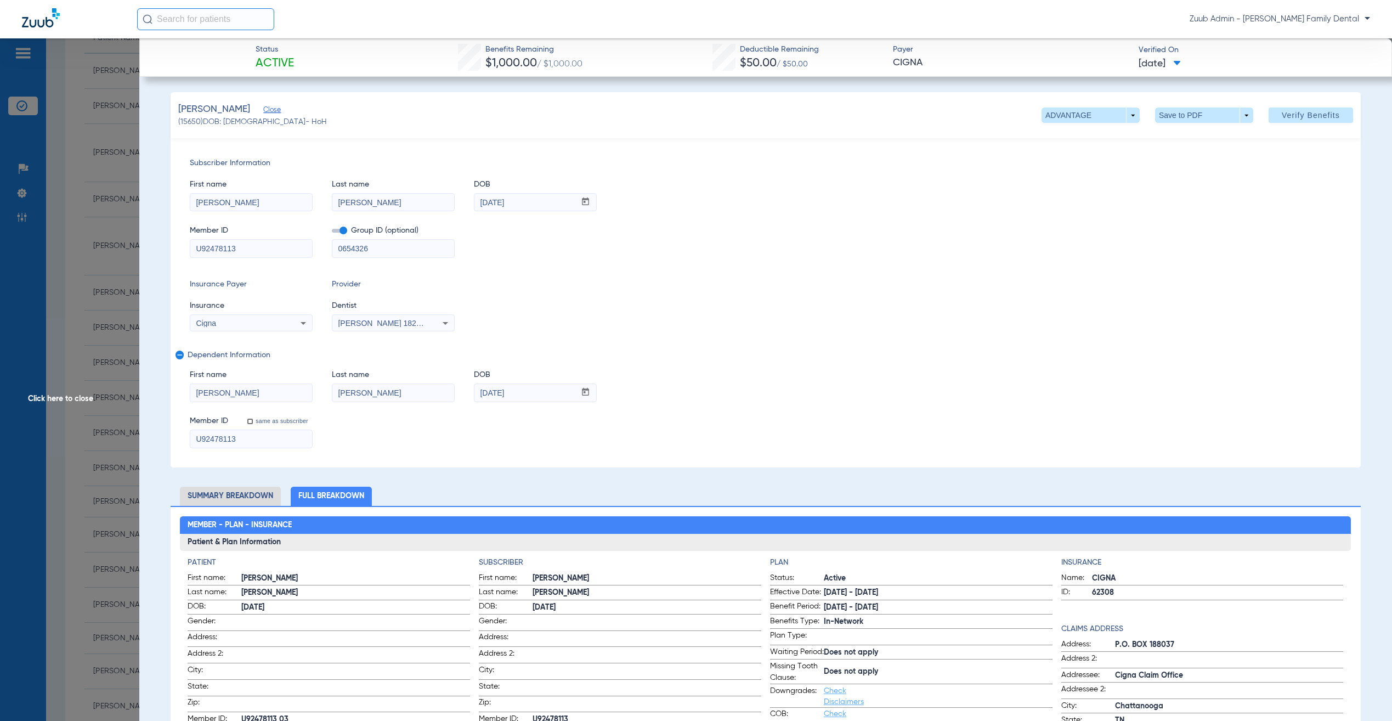
click at [801, 339] on div "Subscriber Information First name Michael Last name Burch DOB mm / dd / yyyy 07…" at bounding box center [766, 302] width 1190 height 329
click at [45, 314] on span "Click here to close" at bounding box center [69, 398] width 139 height 721
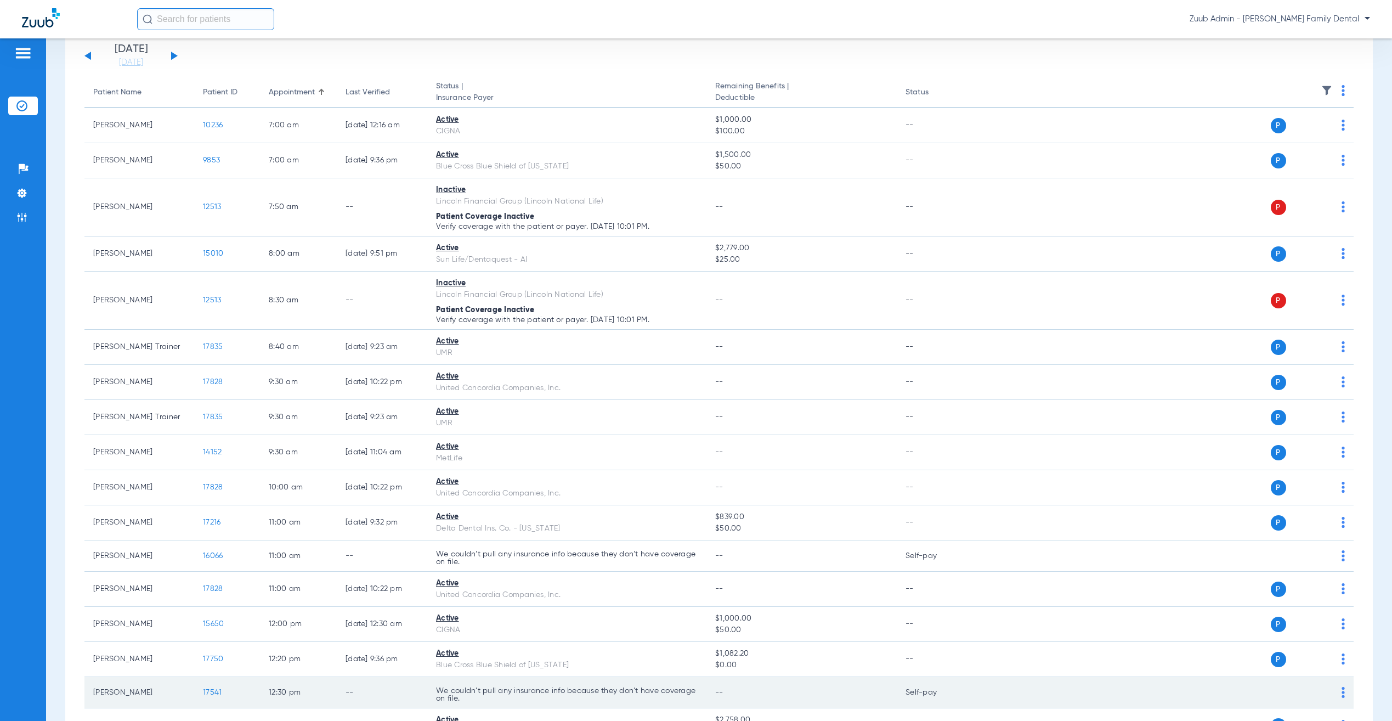
scroll to position [313, 0]
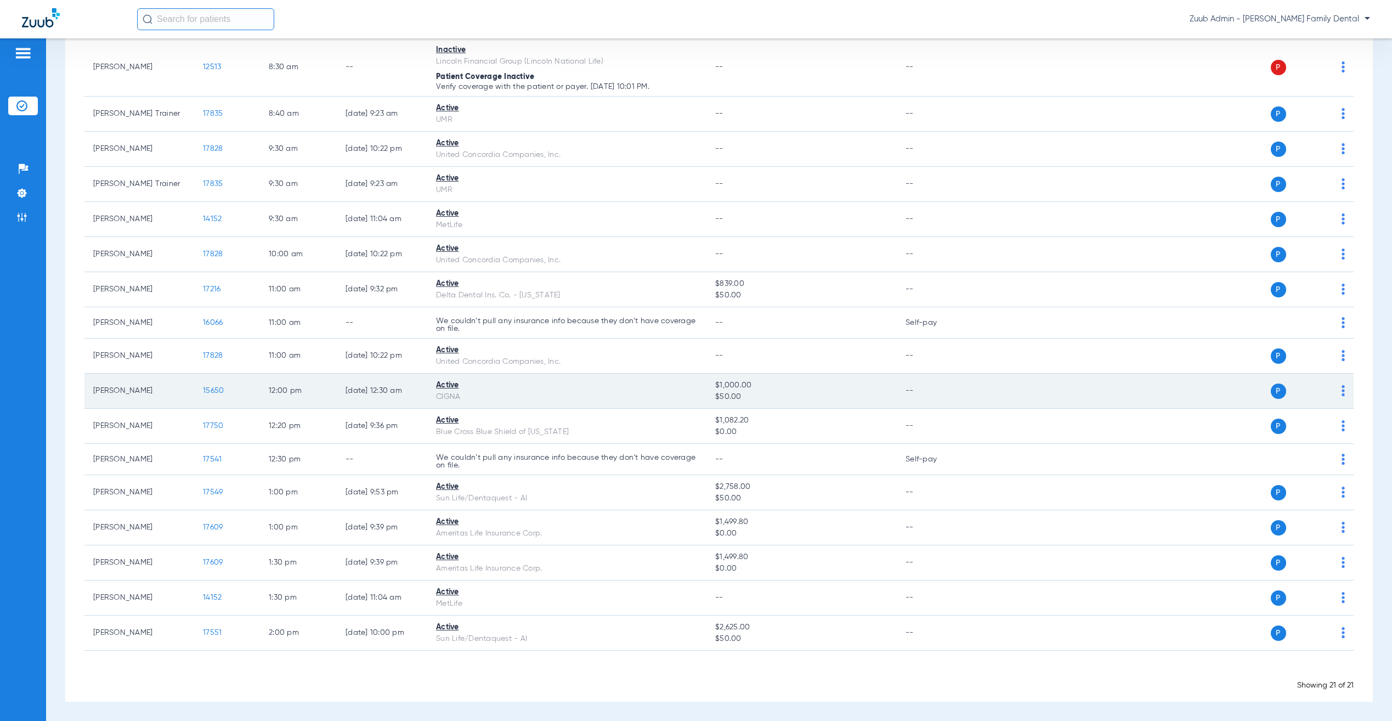
click at [207, 387] on span "15650" at bounding box center [213, 391] width 21 height 8
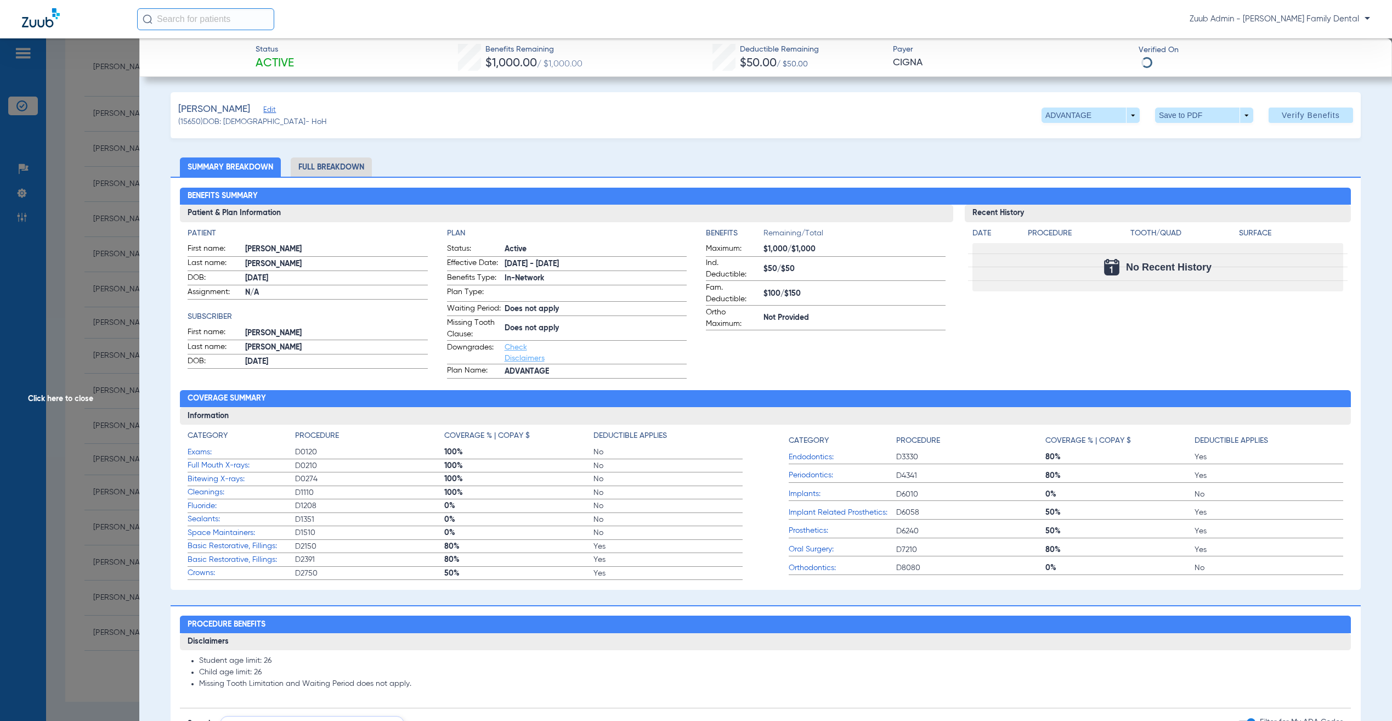
click at [263, 110] on span "Edit" at bounding box center [268, 111] width 10 height 10
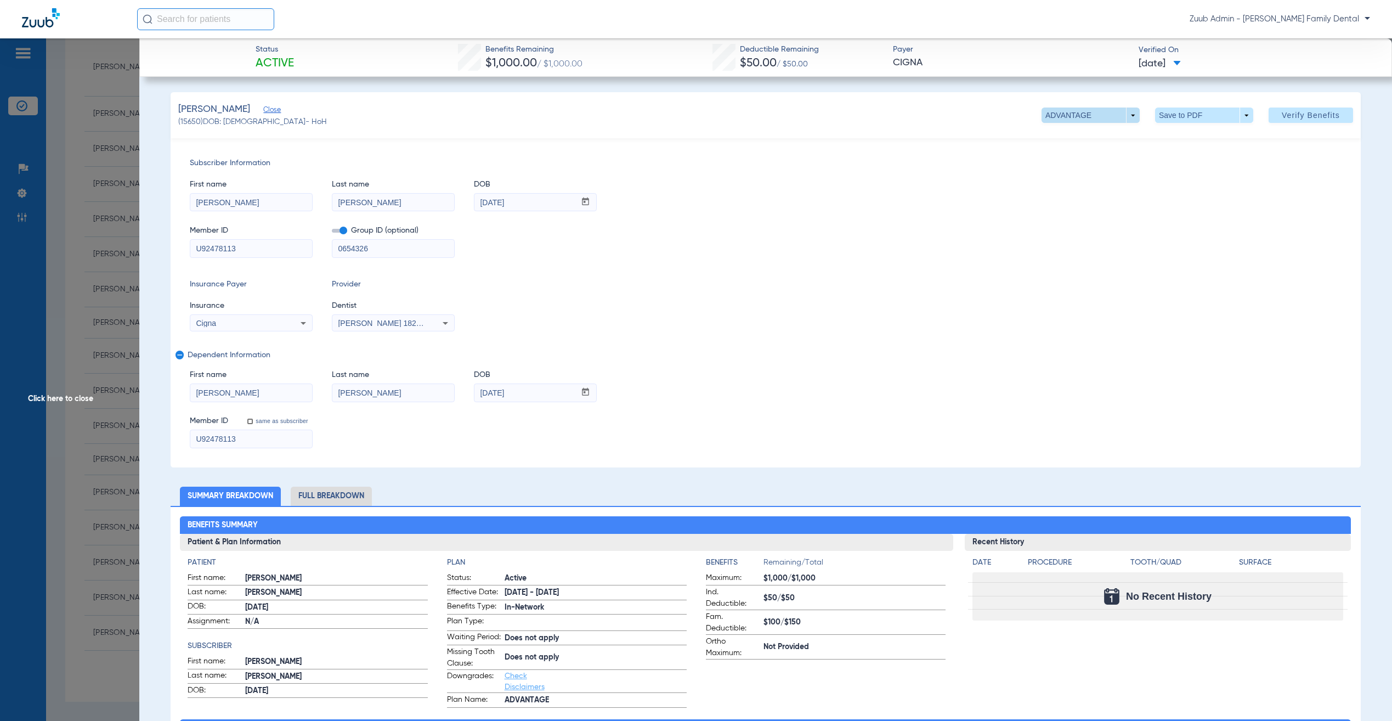
click at [1090, 110] on span at bounding box center [1090, 115] width 26 height 26
click at [1256, 185] on div at bounding box center [696, 360] width 1392 height 721
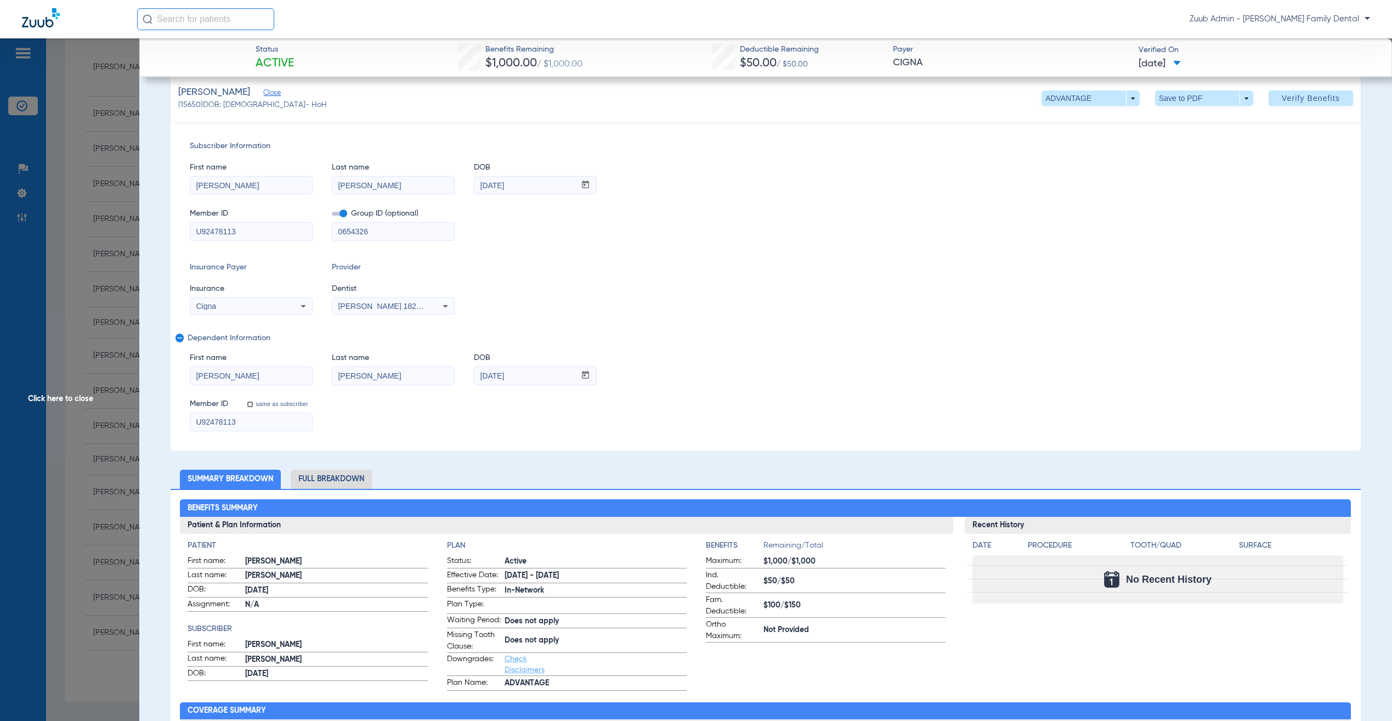
scroll to position [125, 0]
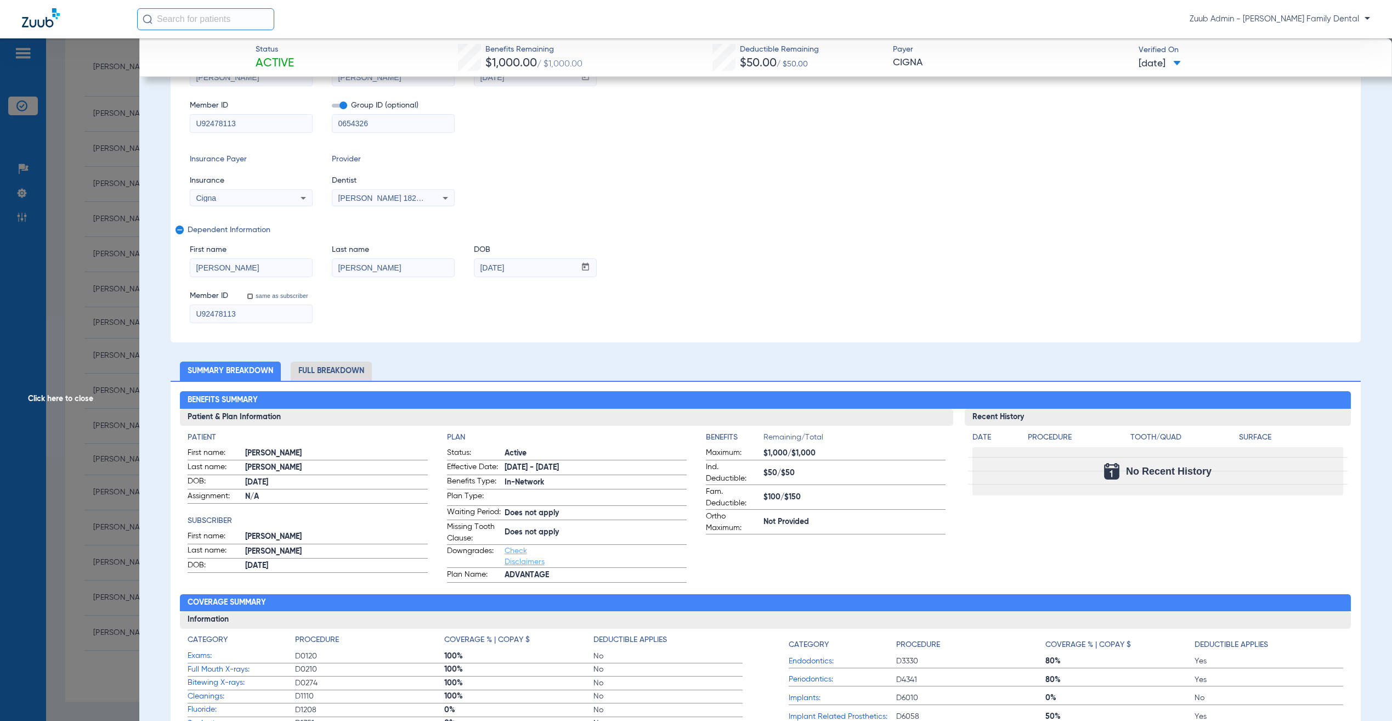
drag, startPoint x: 503, startPoint y: 586, endPoint x: 527, endPoint y: 535, distance: 56.9
click at [721, 577] on app-patient-and-plan-information "Patient First name: Ethan Last name: Burch DOB: 05/18/2004 Assignment: N/A Subs…" at bounding box center [566, 507] width 757 height 151
click at [62, 353] on span "Click here to close" at bounding box center [69, 398] width 139 height 721
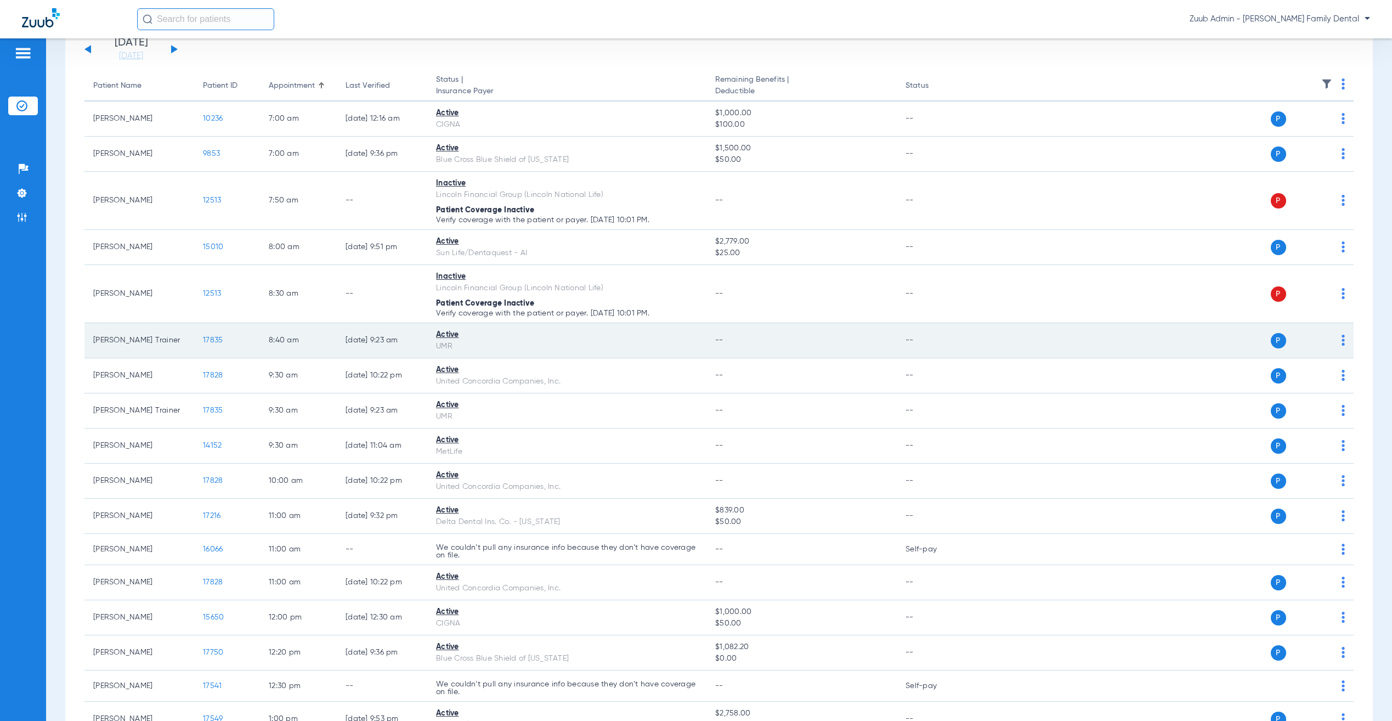
scroll to position [0, 0]
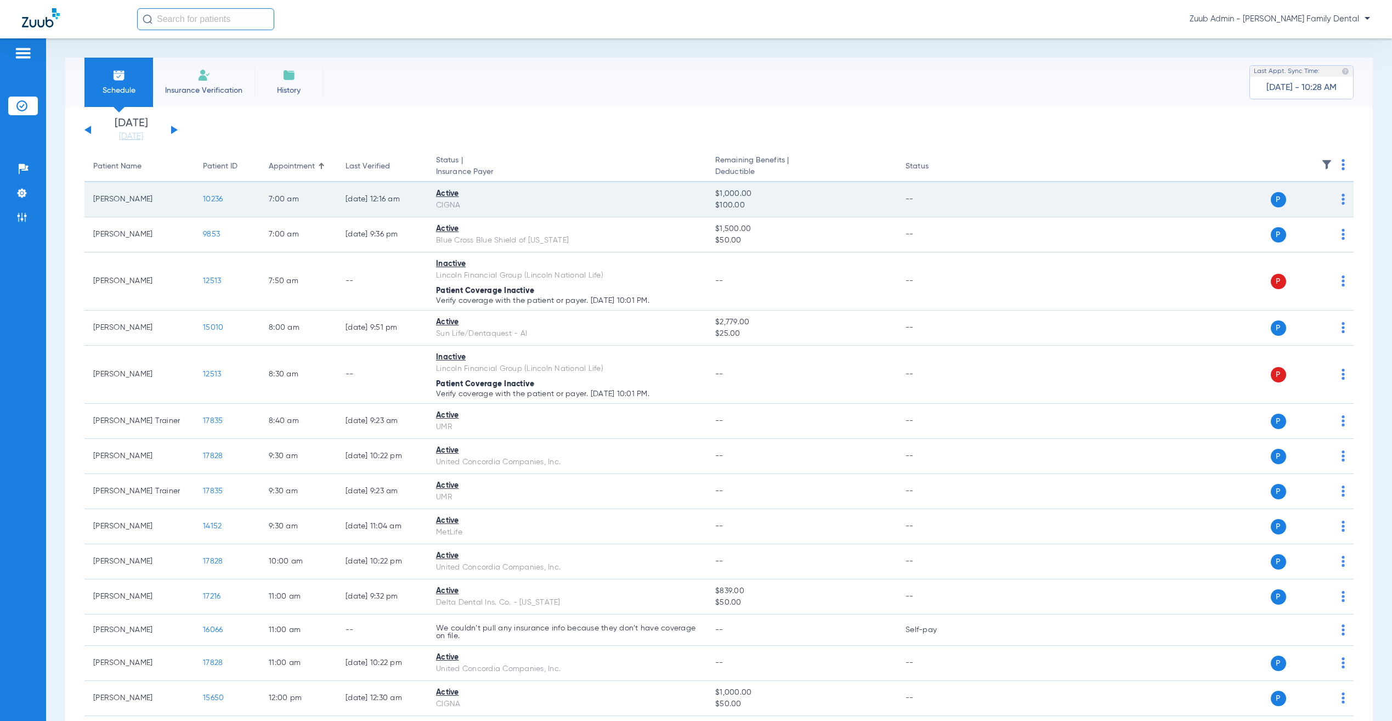
click at [217, 198] on span "10236" at bounding box center [213, 199] width 20 height 8
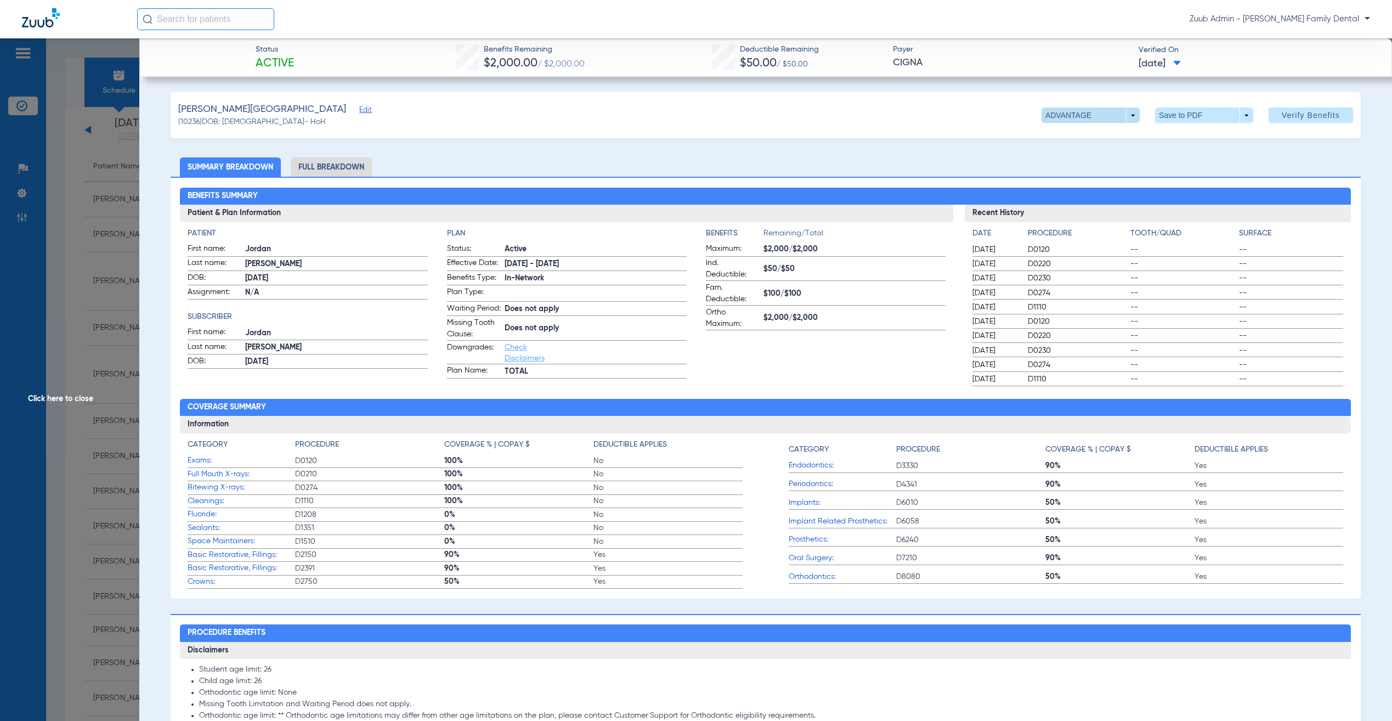
click at [1081, 116] on span at bounding box center [1090, 115] width 26 height 26
click at [847, 143] on div at bounding box center [696, 360] width 1392 height 721
click at [359, 110] on span "Edit" at bounding box center [364, 111] width 10 height 10
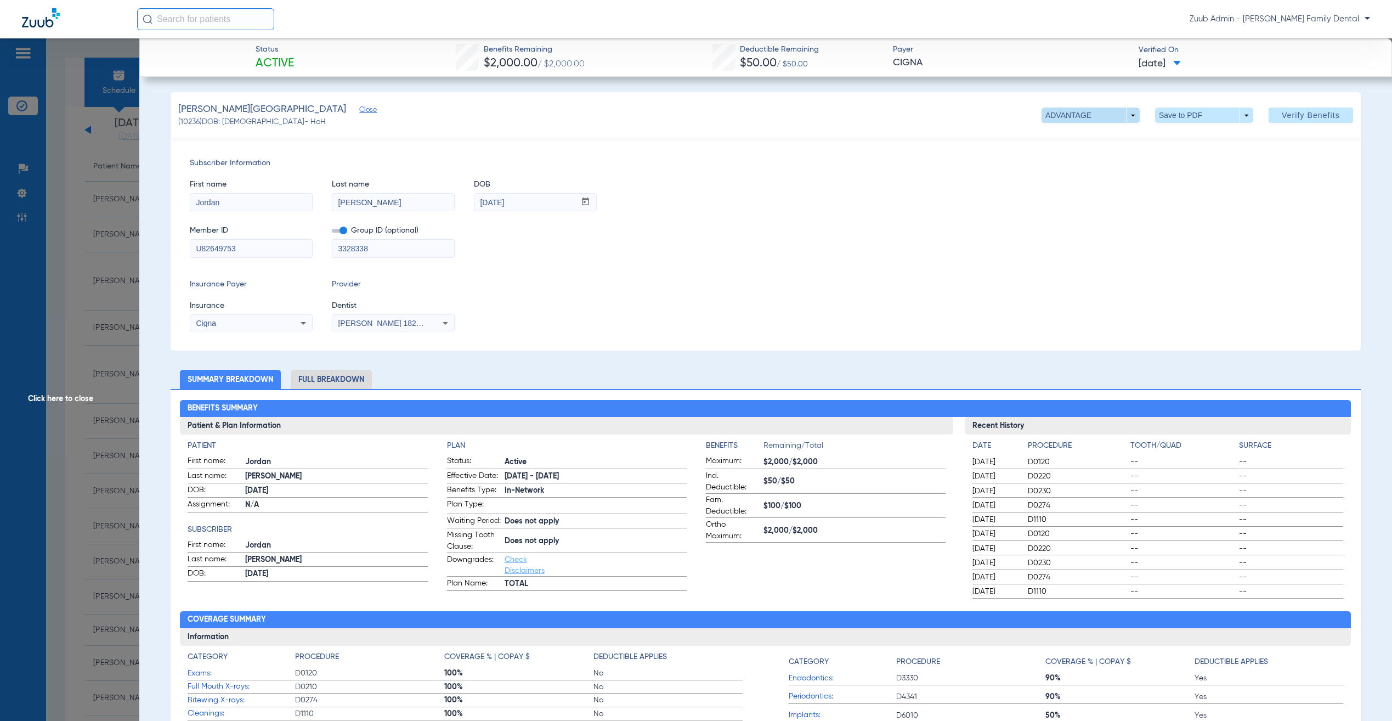
click at [1097, 113] on span at bounding box center [1090, 114] width 98 height 15
click at [951, 199] on div at bounding box center [696, 360] width 1392 height 721
click at [1077, 115] on span at bounding box center [1090, 115] width 26 height 26
click at [992, 174] on div at bounding box center [696, 360] width 1392 height 721
click at [1177, 114] on span at bounding box center [1204, 114] width 98 height 15
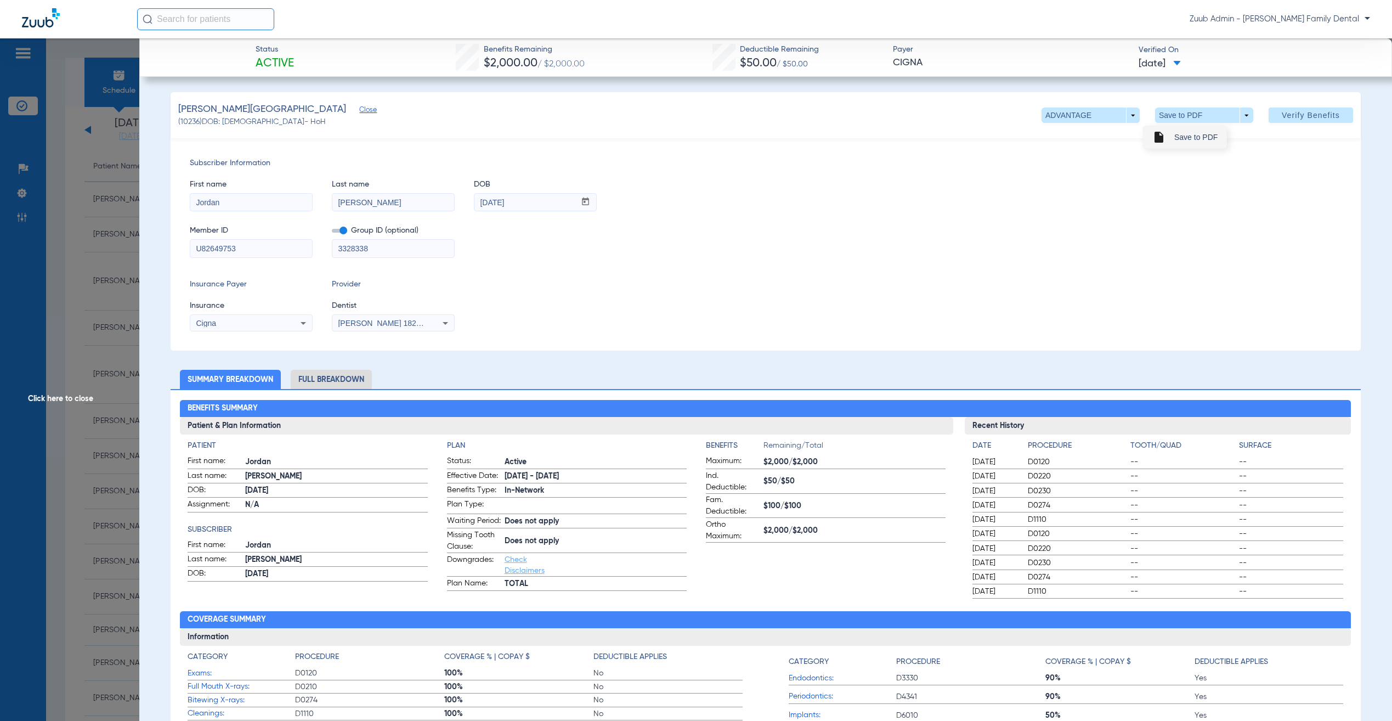
click at [1165, 135] on button "insert_drive_file Save to PDF" at bounding box center [1184, 137] width 83 height 22
click at [1081, 111] on span at bounding box center [1090, 115] width 26 height 26
click at [1040, 161] on span "DPPO" at bounding box center [1064, 159] width 51 height 8
click at [1060, 116] on span at bounding box center [1090, 114] width 98 height 15
click at [1068, 144] on button "ADVANTAGE" at bounding box center [1064, 137] width 69 height 22
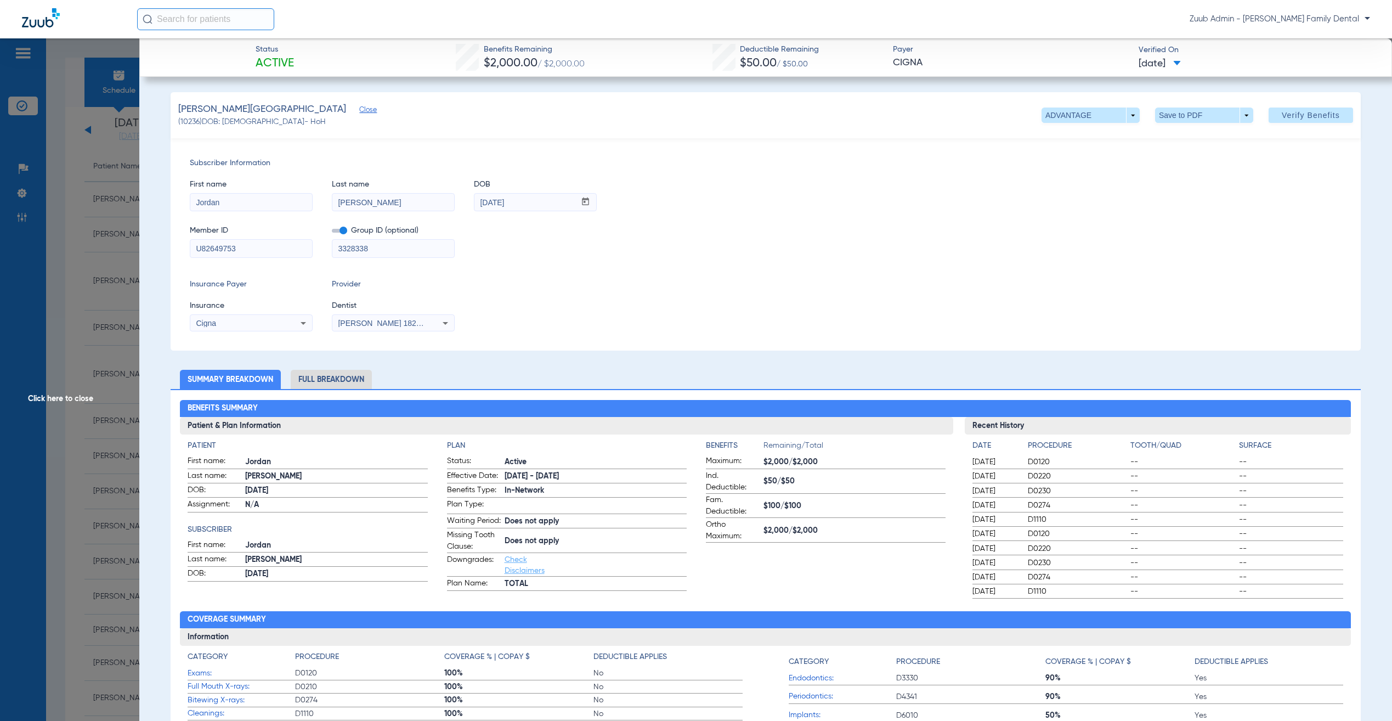
click at [639, 151] on div "Subscriber Information First name Jordan Last name Chrisman DOB mm / dd / yyyy …" at bounding box center [766, 244] width 1190 height 212
click at [121, 385] on span "Click here to close" at bounding box center [69, 398] width 139 height 721
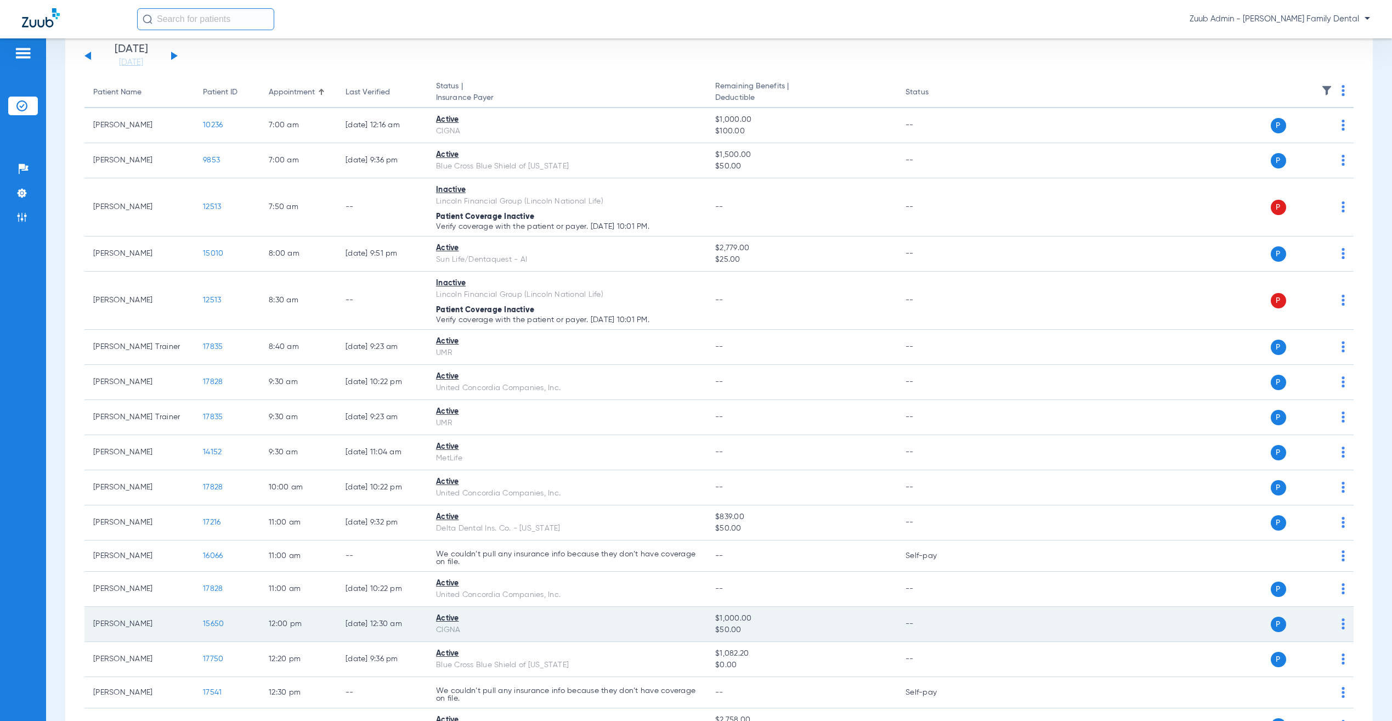
scroll to position [77, 0]
click at [215, 623] on span "15650" at bounding box center [213, 620] width 21 height 8
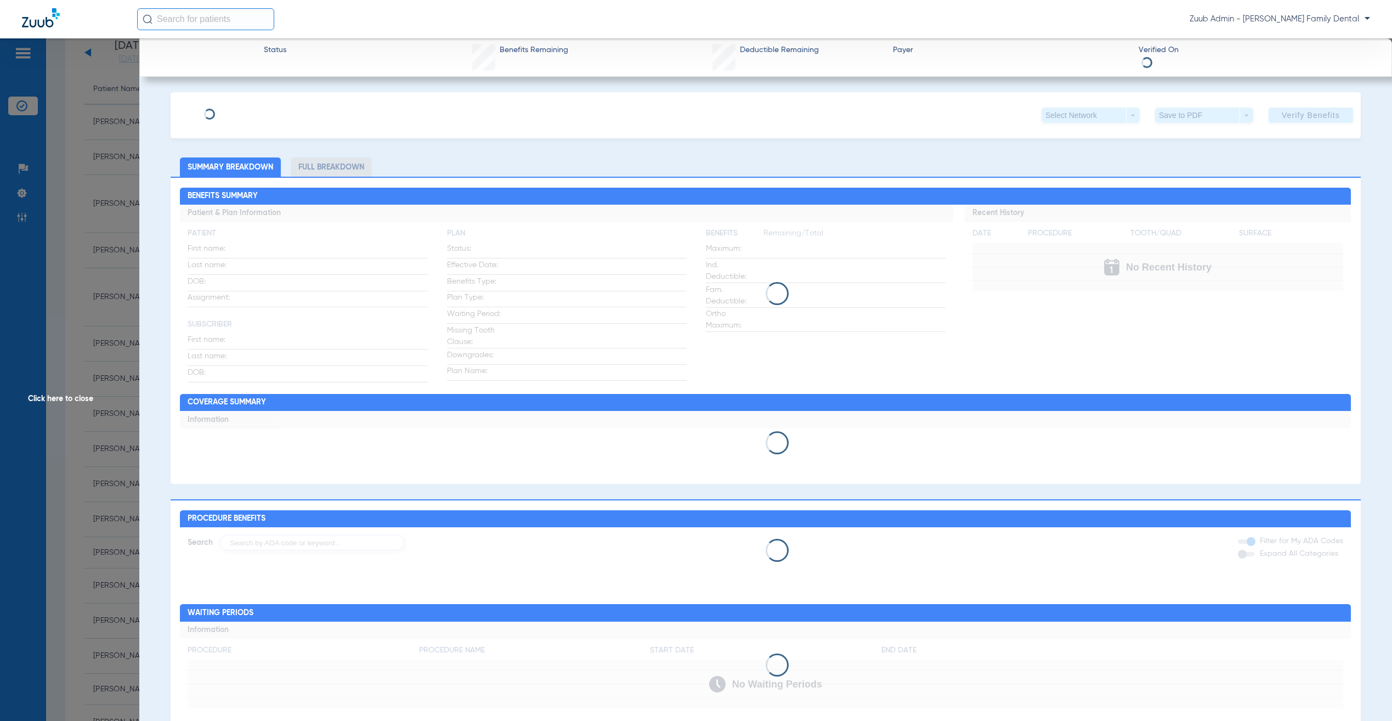
type input "Michael"
type input "Burch"
type input "07/22/1974"
type input "U92478113"
type input "0654326"
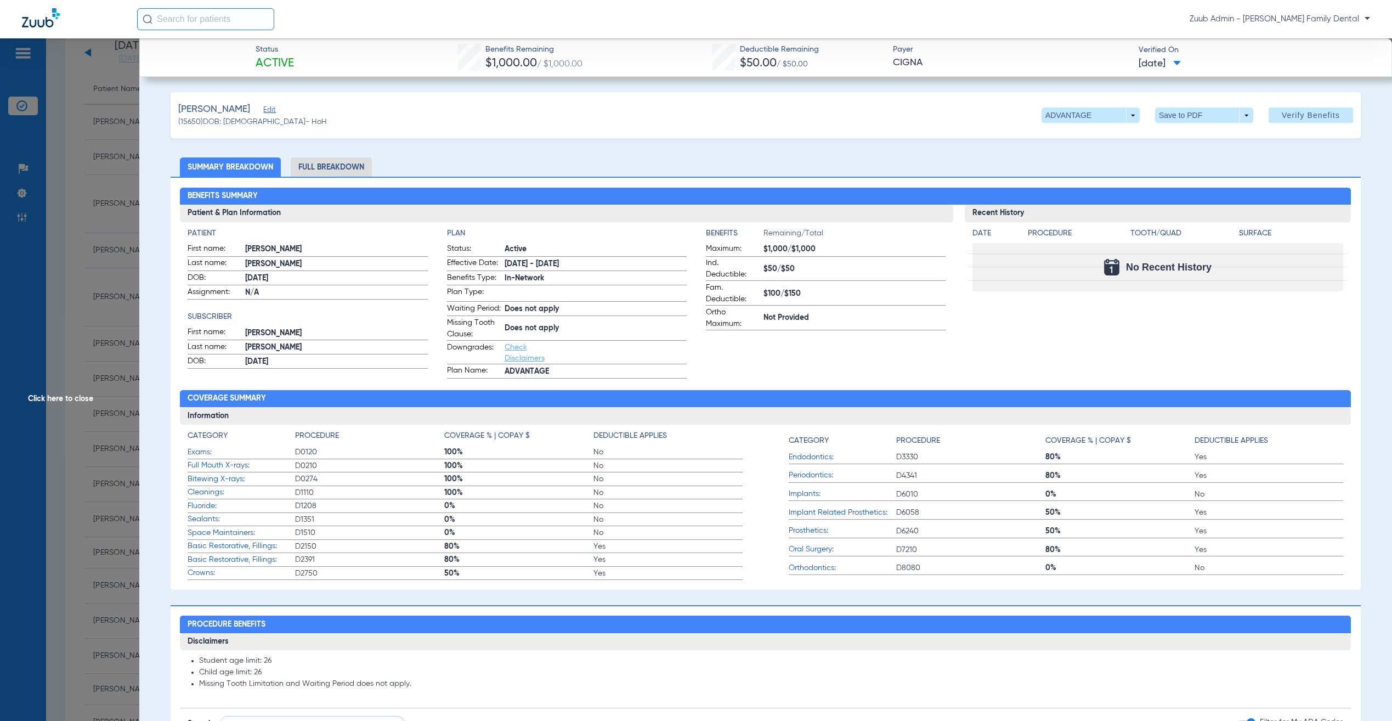
click at [263, 108] on span "Edit" at bounding box center [268, 111] width 10 height 10
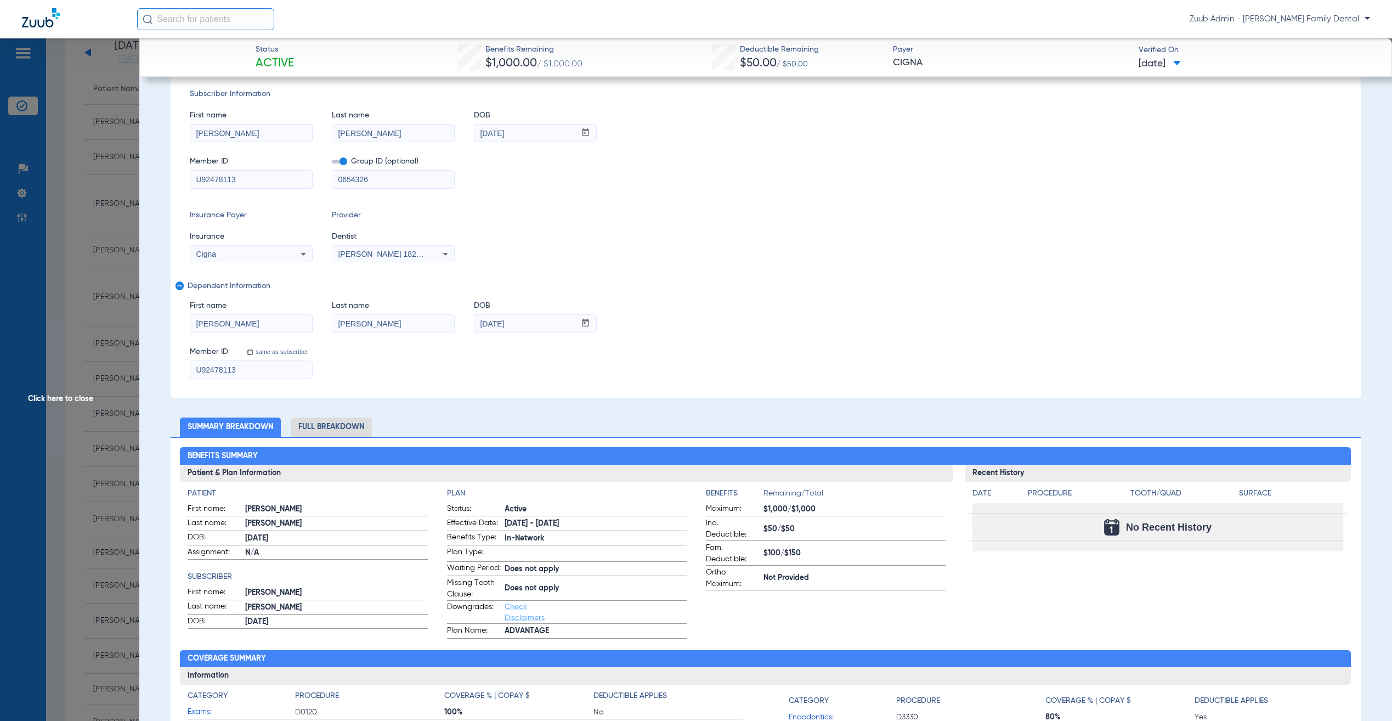
scroll to position [0, 0]
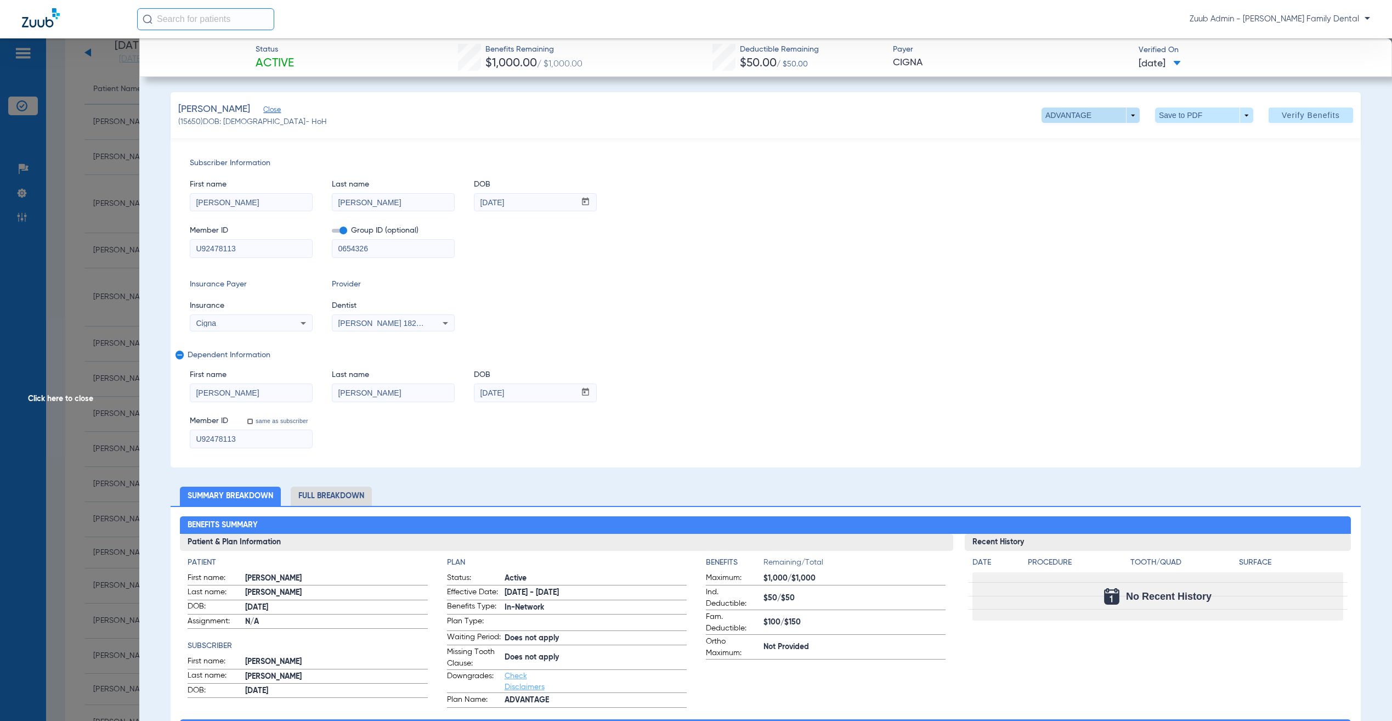
click at [1093, 114] on span at bounding box center [1090, 114] width 98 height 15
click at [931, 202] on div at bounding box center [696, 360] width 1392 height 721
click at [1046, 114] on span at bounding box center [1090, 114] width 98 height 15
click at [451, 134] on div at bounding box center [696, 360] width 1392 height 721
click at [77, 232] on span "Click here to close" at bounding box center [69, 398] width 139 height 721
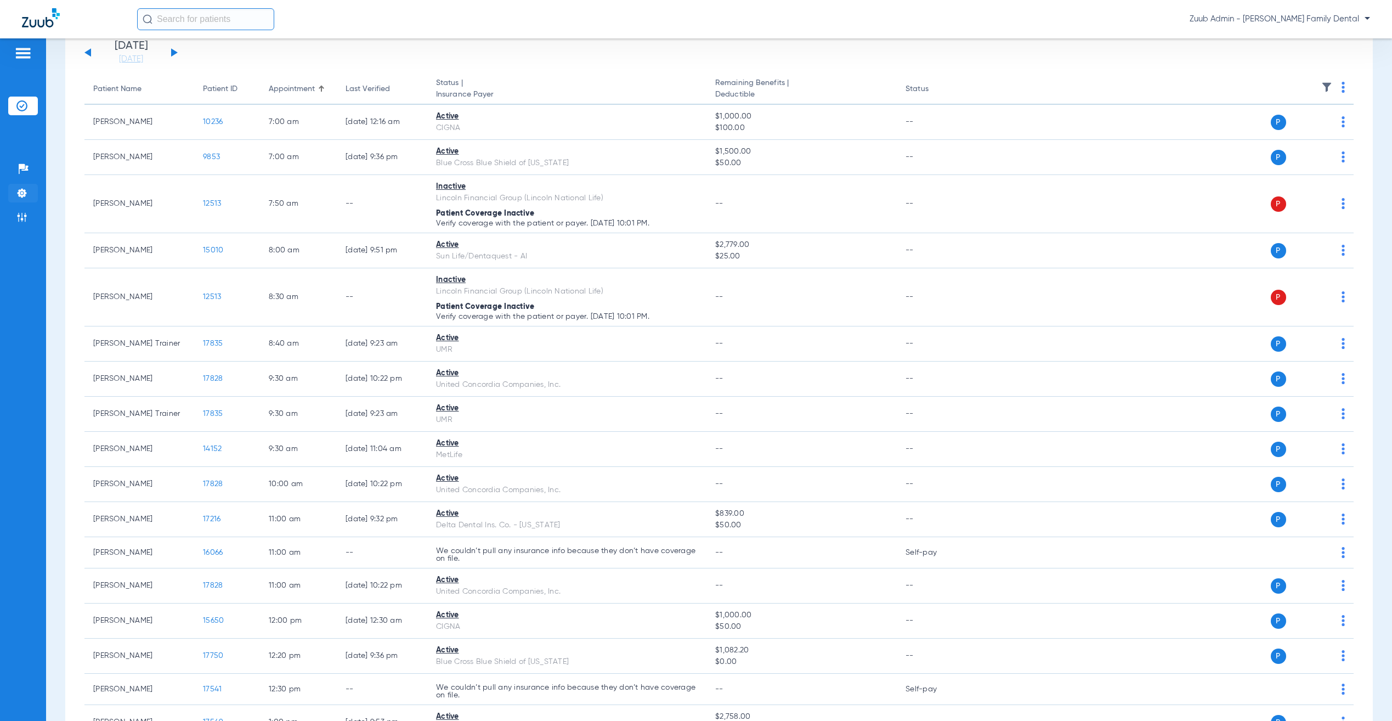
click at [20, 185] on li "Settings" at bounding box center [23, 193] width 30 height 19
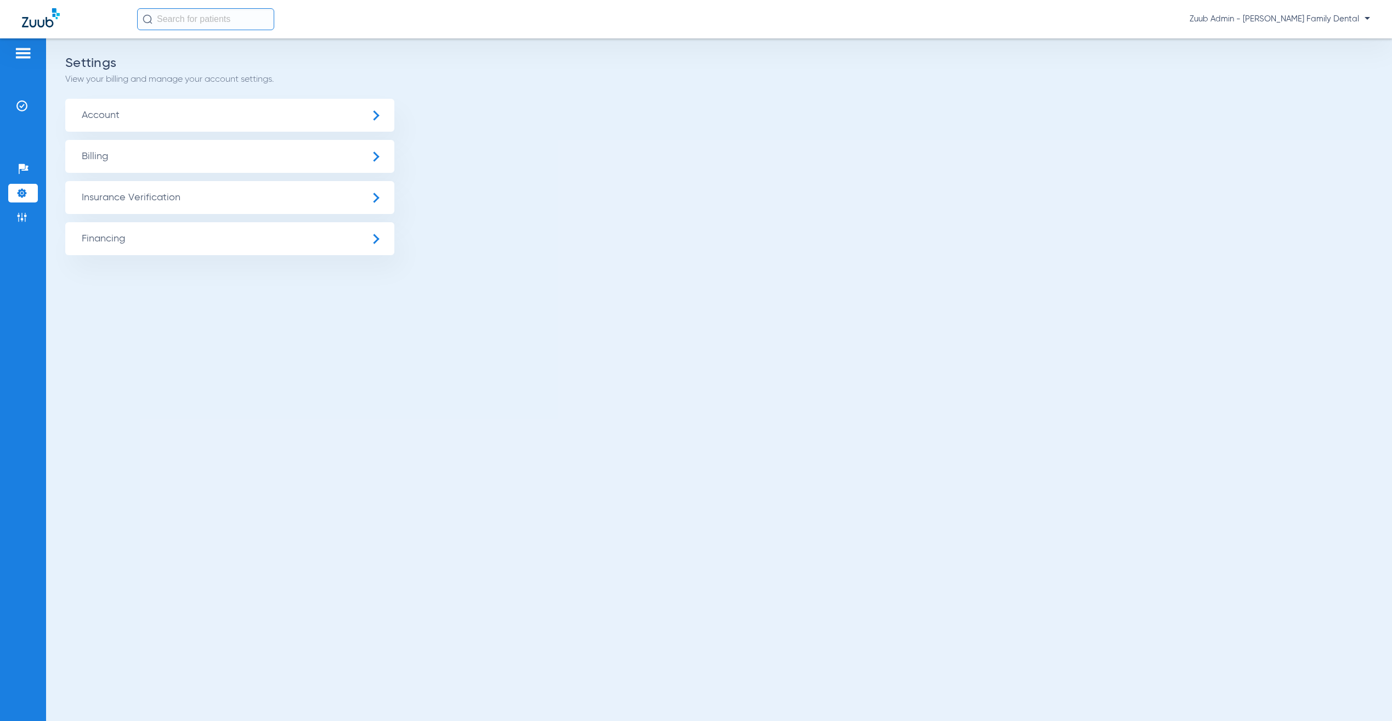
click at [188, 202] on span "Insurance Verification" at bounding box center [229, 197] width 329 height 33
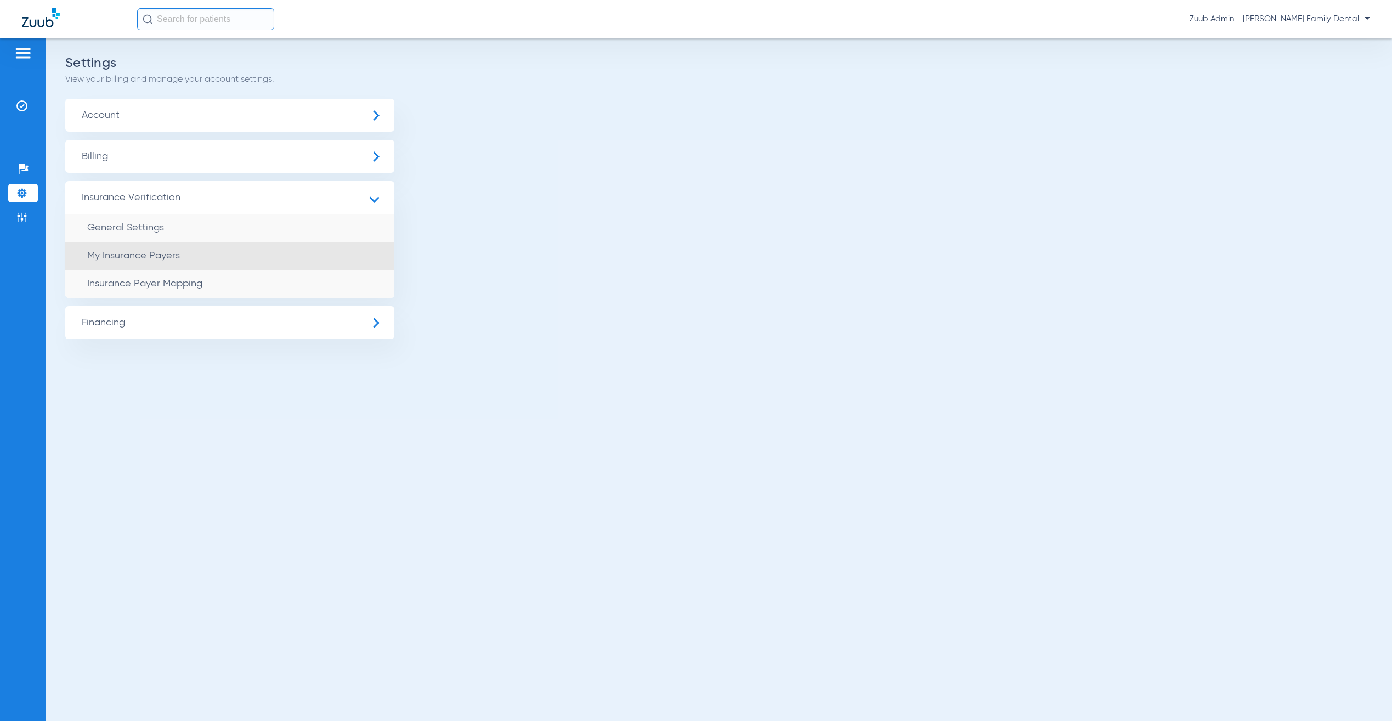
click at [208, 257] on li "My Insurance Payers" at bounding box center [229, 256] width 329 height 28
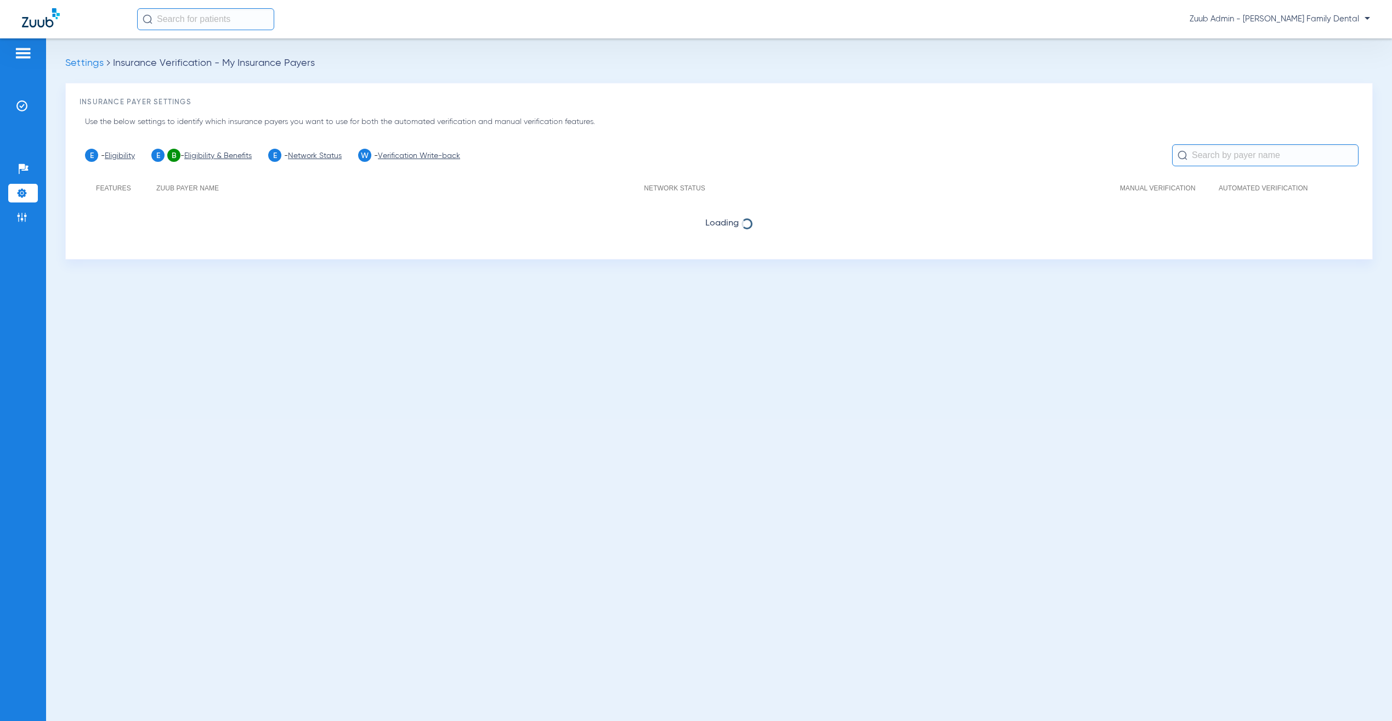
click at [1280, 152] on input "text" at bounding box center [1265, 155] width 186 height 22
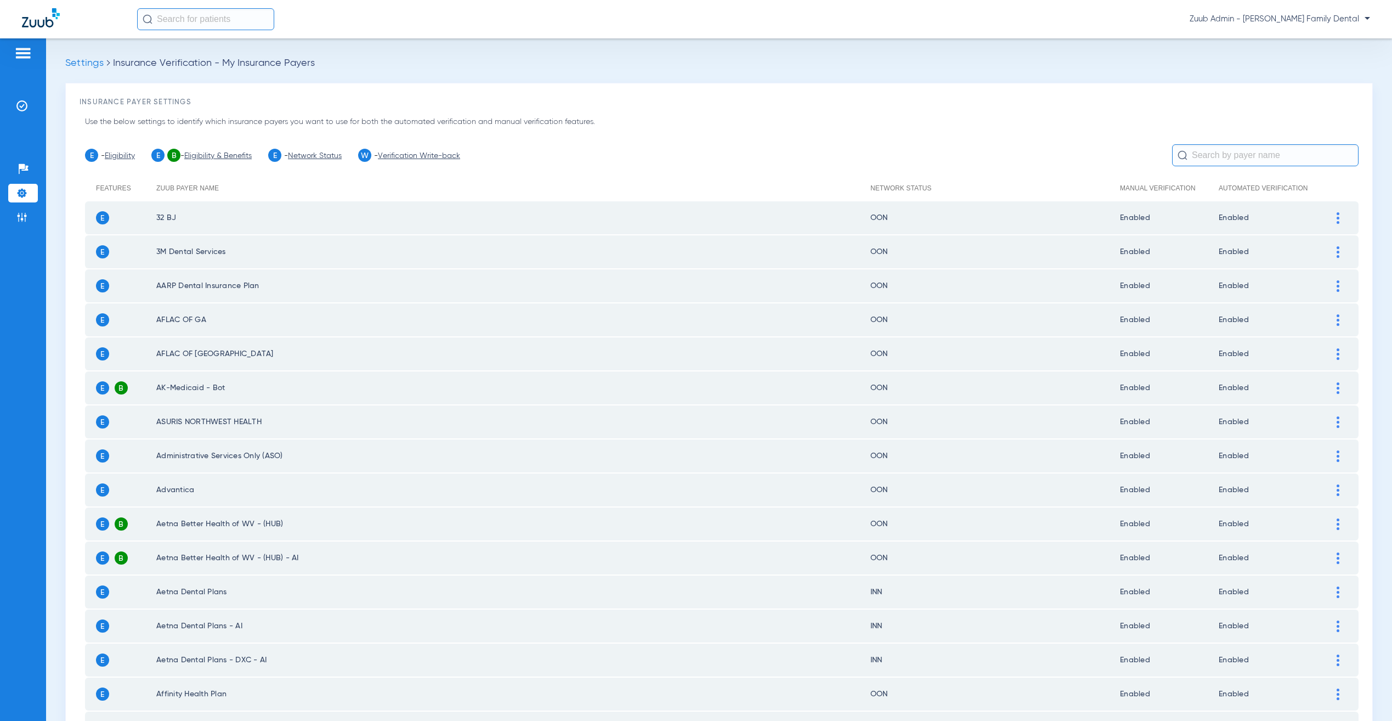
click at [1228, 155] on input "text" at bounding box center [1265, 155] width 186 height 22
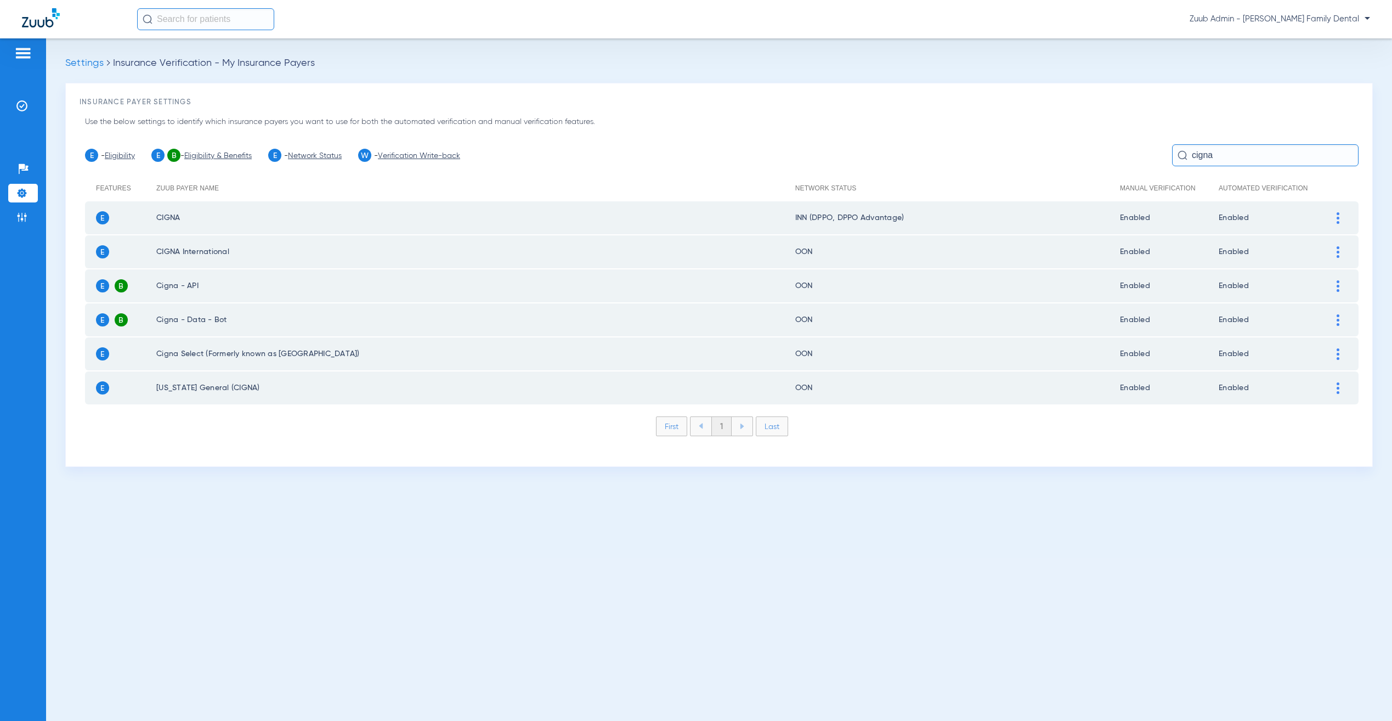
type input "cigna"
drag, startPoint x: 1336, startPoint y: 217, endPoint x: 1328, endPoint y: 223, distance: 9.9
click at [1336, 217] on img at bounding box center [1337, 218] width 3 height 12
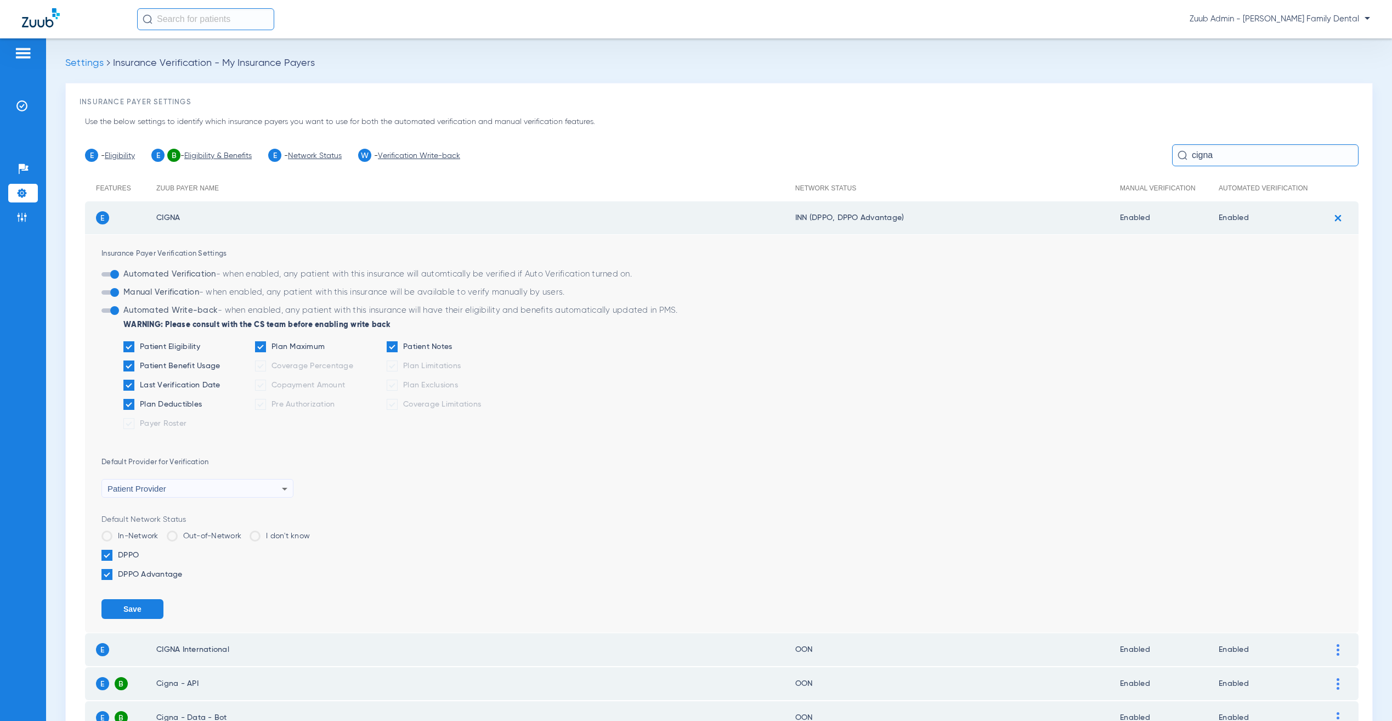
click at [194, 530] on label "Out-of-Network" at bounding box center [204, 535] width 75 height 11
click at [244, 532] on input "Out-of-Network" at bounding box center [244, 532] width 0 height 0
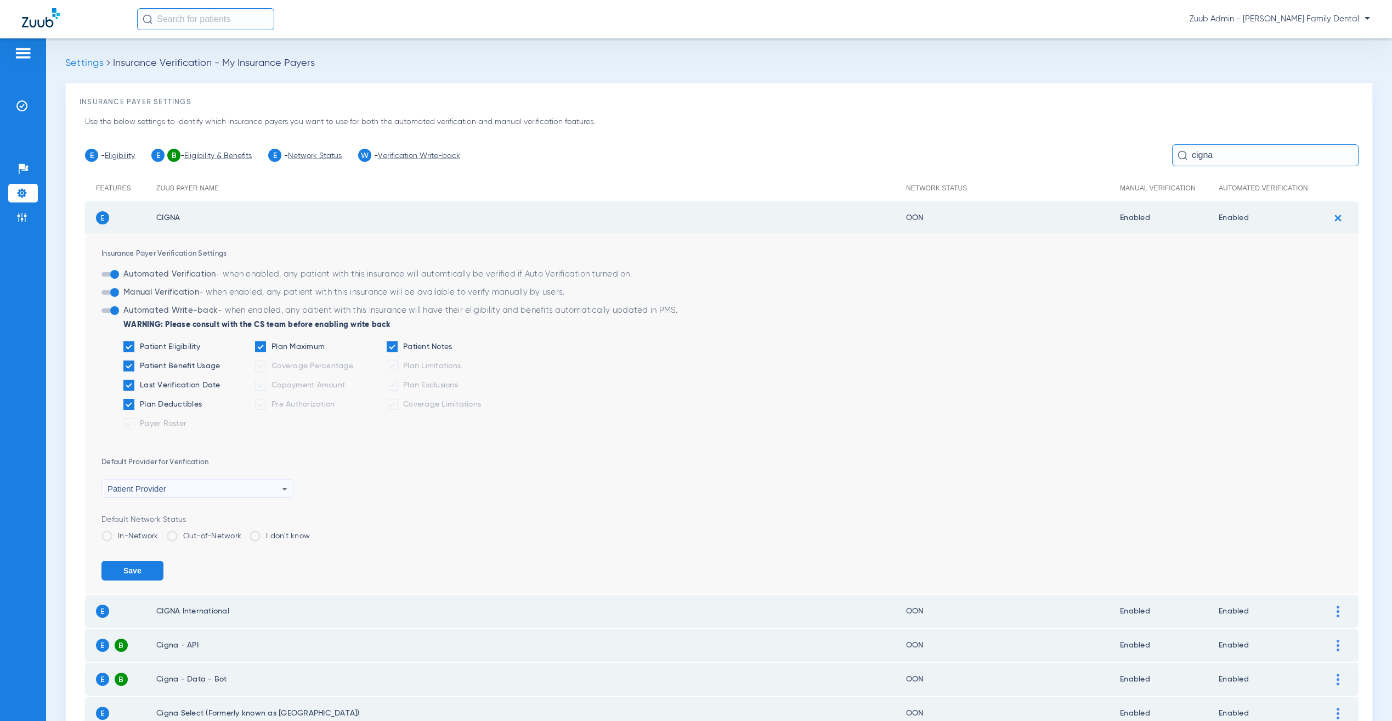
click at [124, 565] on button "Save" at bounding box center [132, 570] width 62 height 20
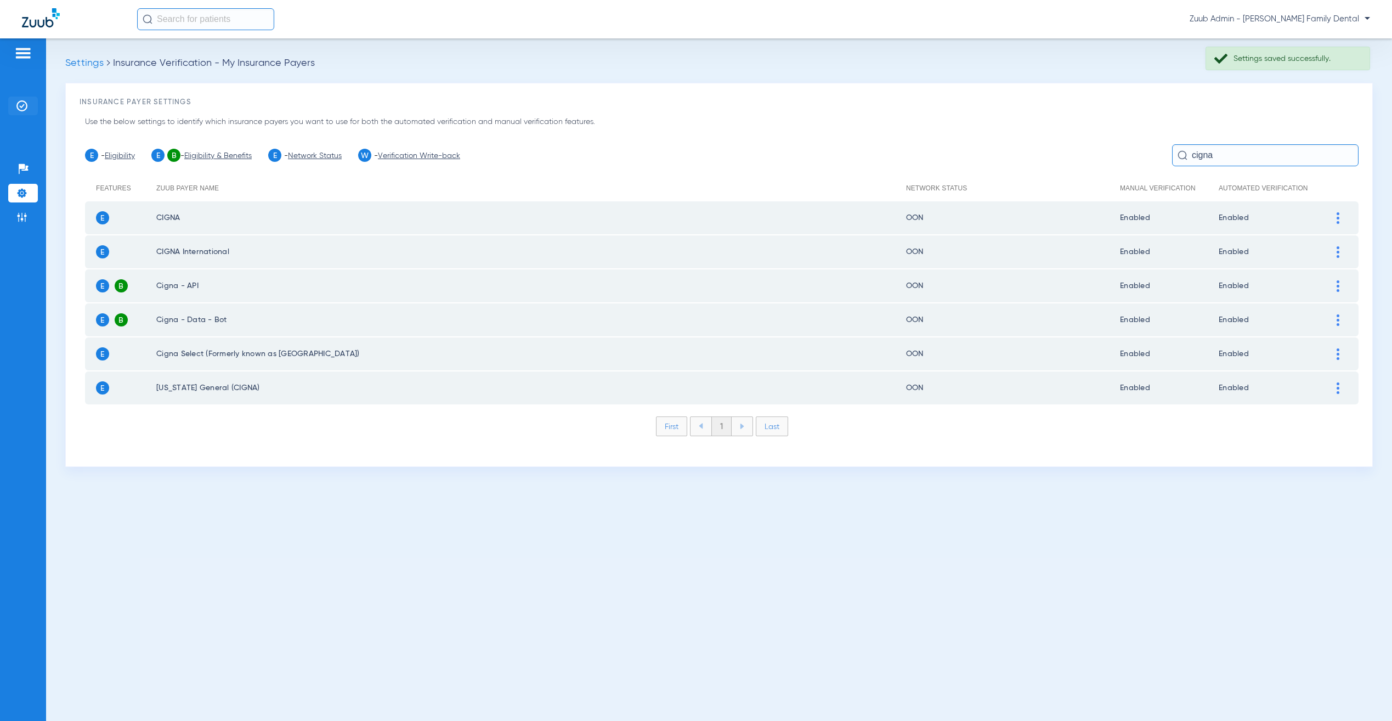
click at [20, 108] on img at bounding box center [21, 105] width 11 height 11
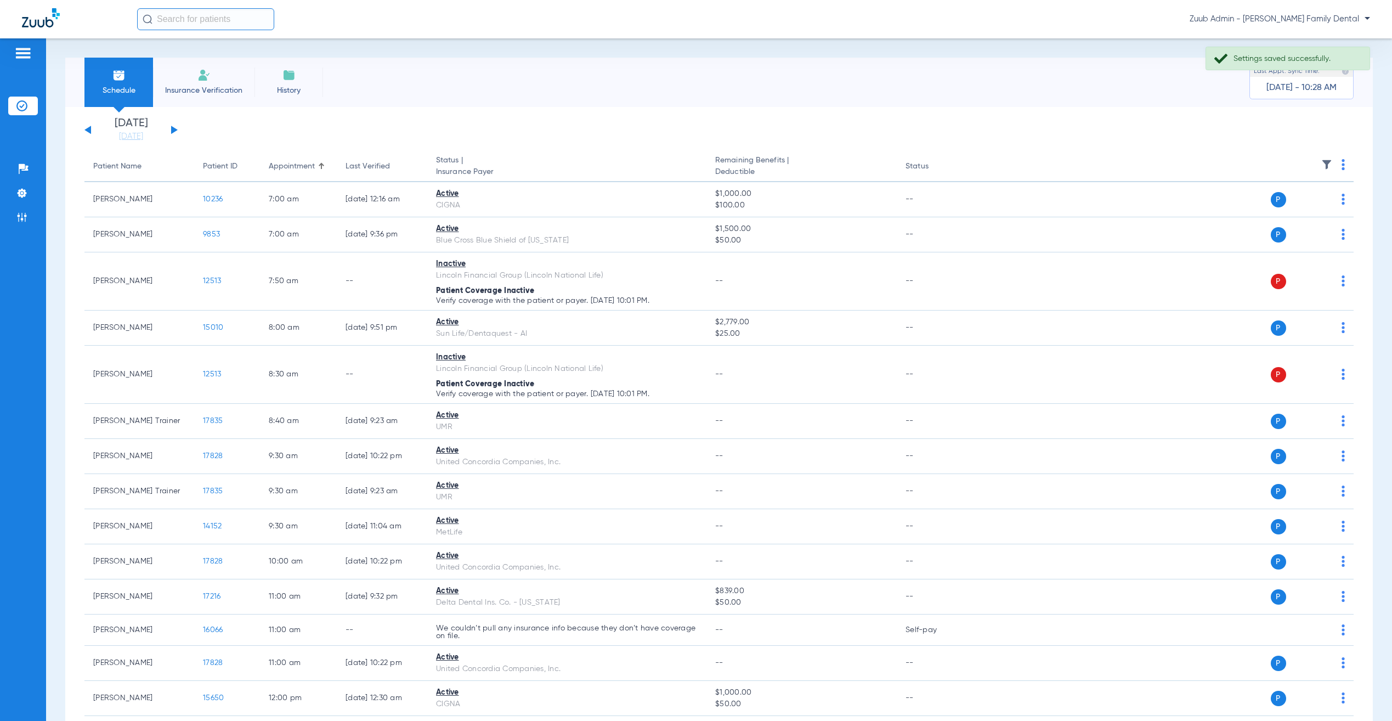
click at [436, 59] on div "Schedule Insurance Verification History Last Appt. Sync Time: Today - 10:28 AM" at bounding box center [718, 82] width 1307 height 49
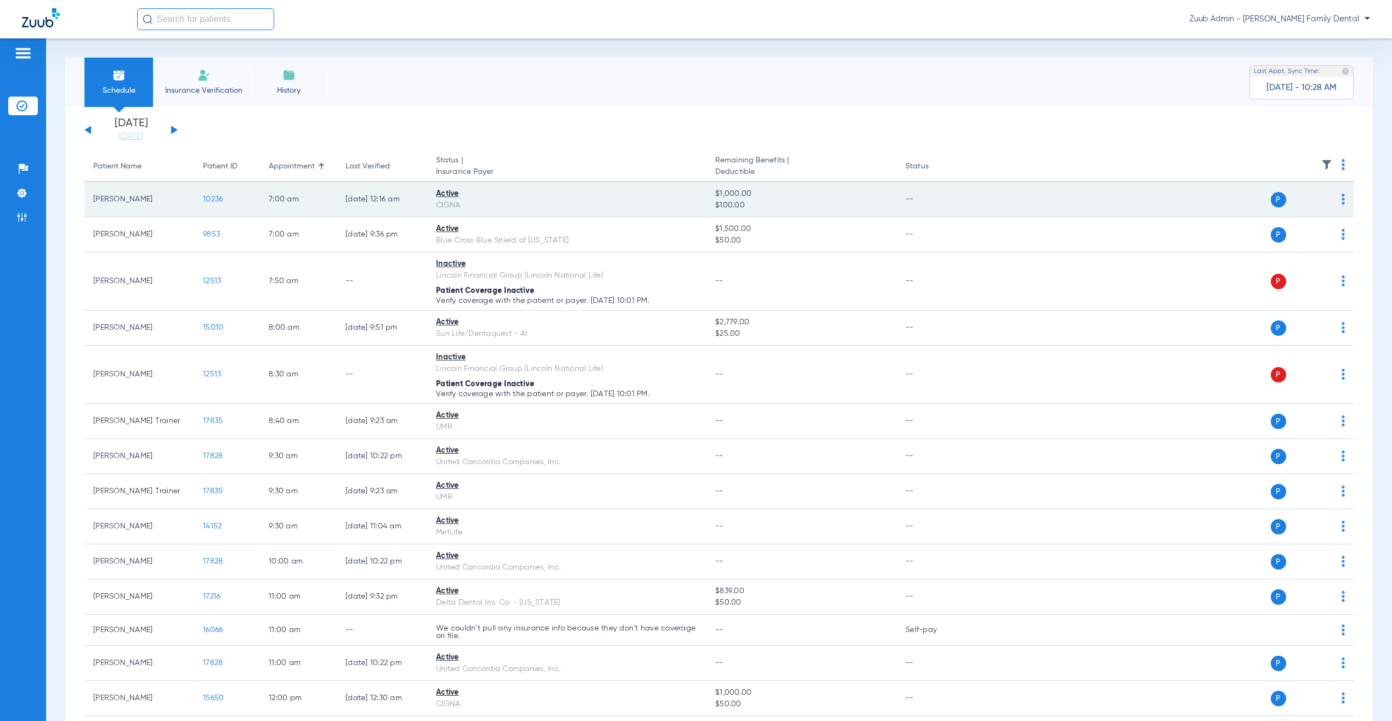
click at [218, 199] on span "10236" at bounding box center [213, 199] width 20 height 8
